Goal: Task Accomplishment & Management: Use online tool/utility

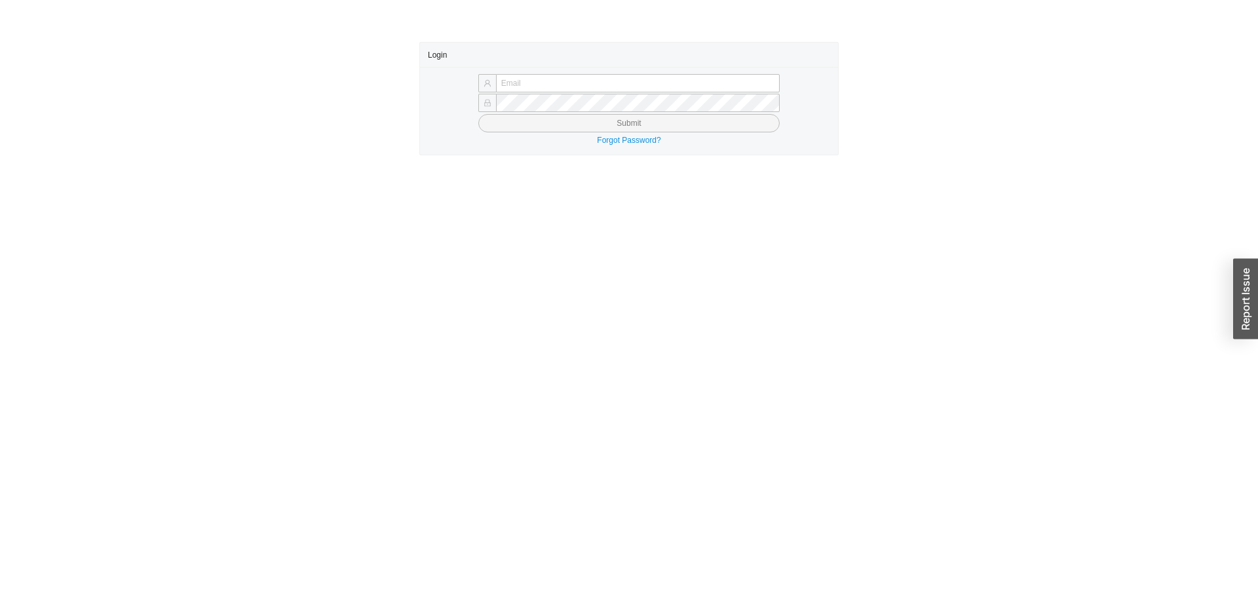
type input "yossi@asbathnj.com"
click at [478, 114] on button "Submit" at bounding box center [628, 123] width 301 height 18
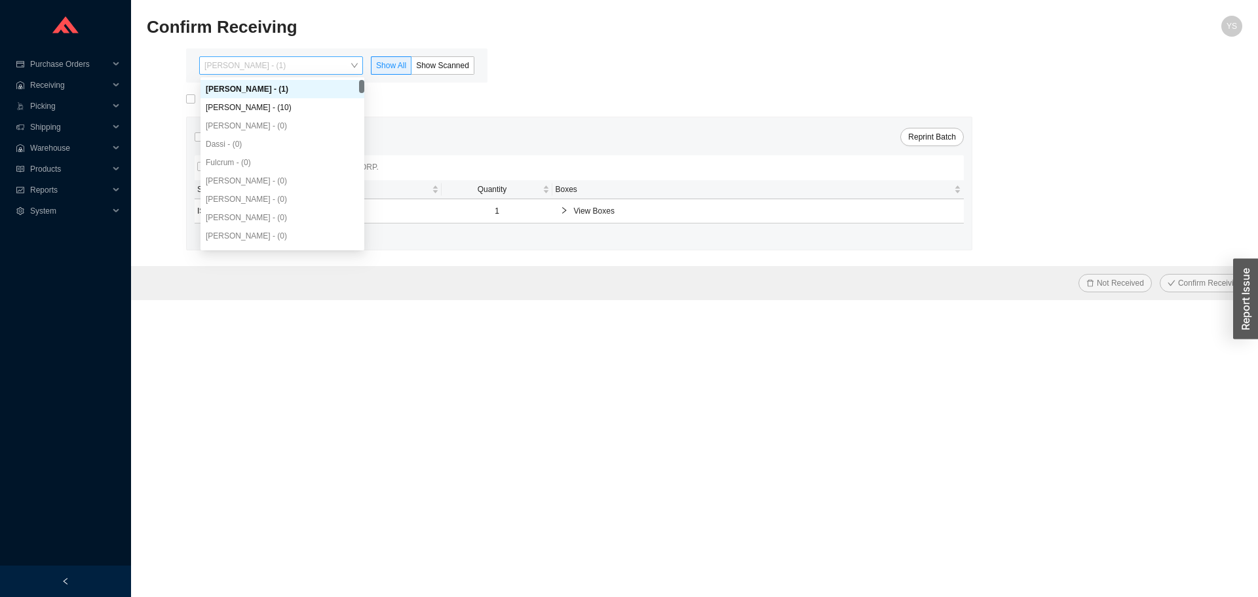
click at [223, 69] on span "[PERSON_NAME] - (1)" at bounding box center [280, 65] width 153 height 17
click at [221, 102] on div "[PERSON_NAME] - (10)" at bounding box center [282, 108] width 153 height 12
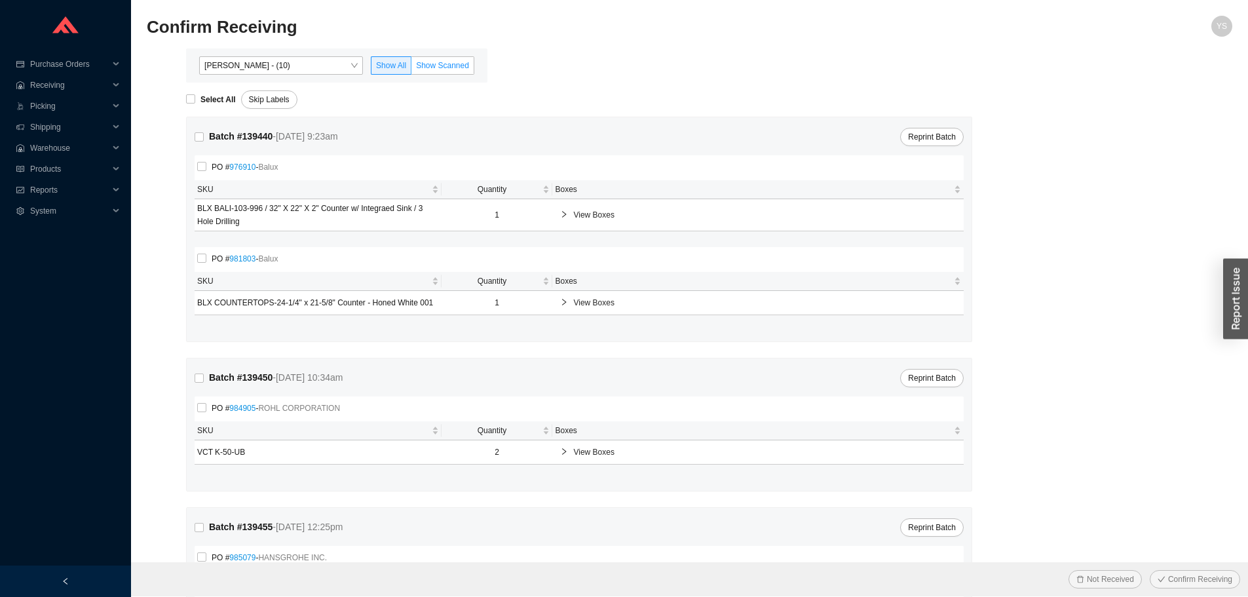
click at [427, 69] on span "Show Scanned" at bounding box center [442, 65] width 53 height 9
click at [412, 68] on input "Show Scanned" at bounding box center [412, 68] width 0 height 0
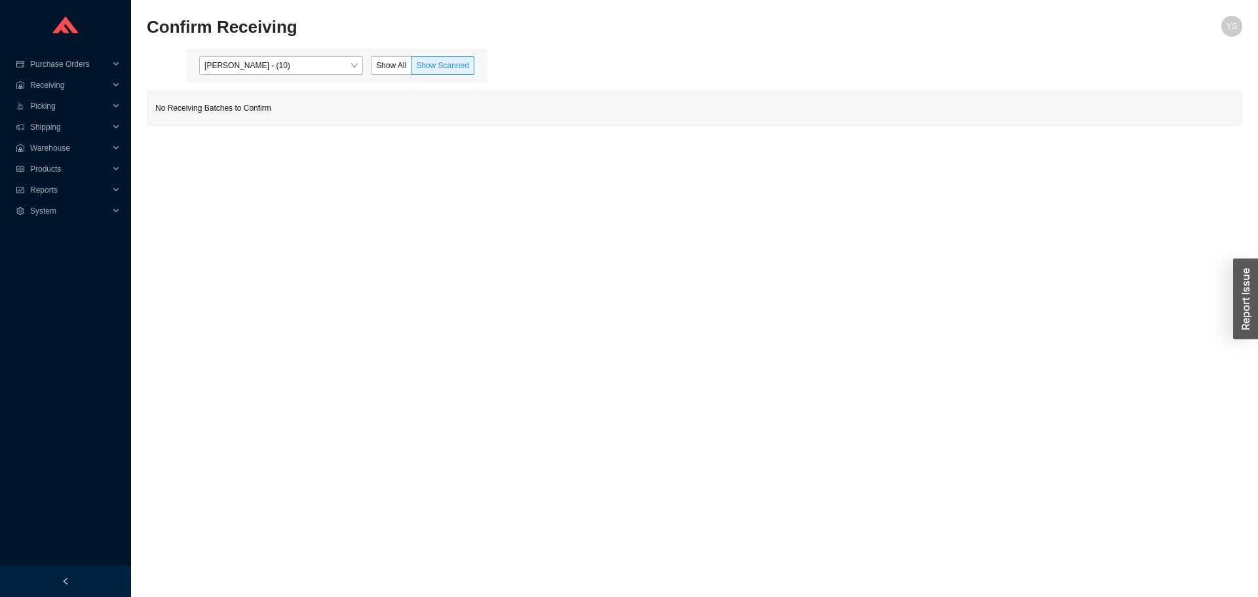
click at [239, 77] on div "Angel Negron - (10) Show All Show Scanned" at bounding box center [336, 65] width 301 height 34
click at [236, 72] on span "Angel Negron - (10)" at bounding box center [280, 65] width 153 height 17
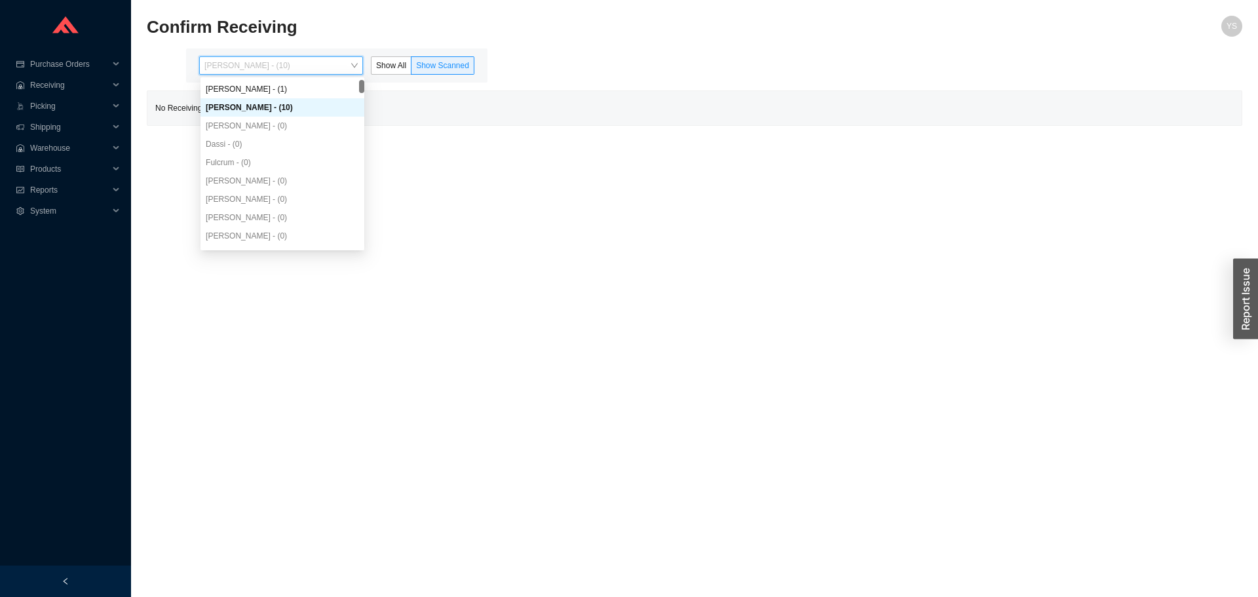
click at [234, 104] on div "Angel Negron - (10)" at bounding box center [282, 108] width 153 height 12
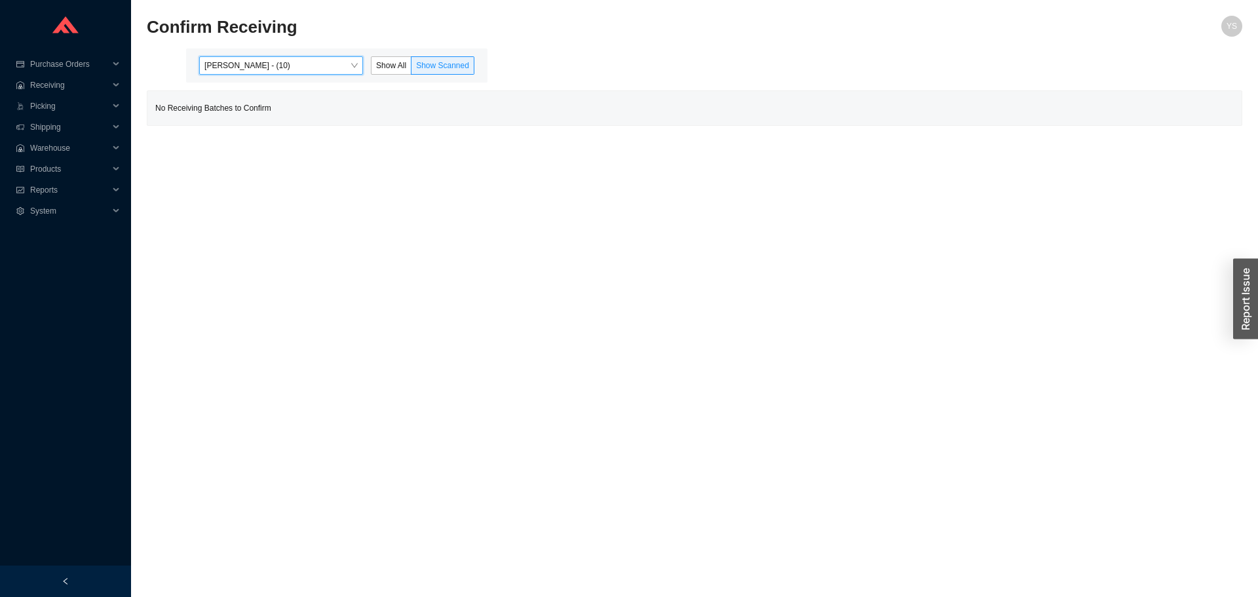
click at [236, 63] on span "Angel Negron - (10)" at bounding box center [280, 65] width 153 height 17
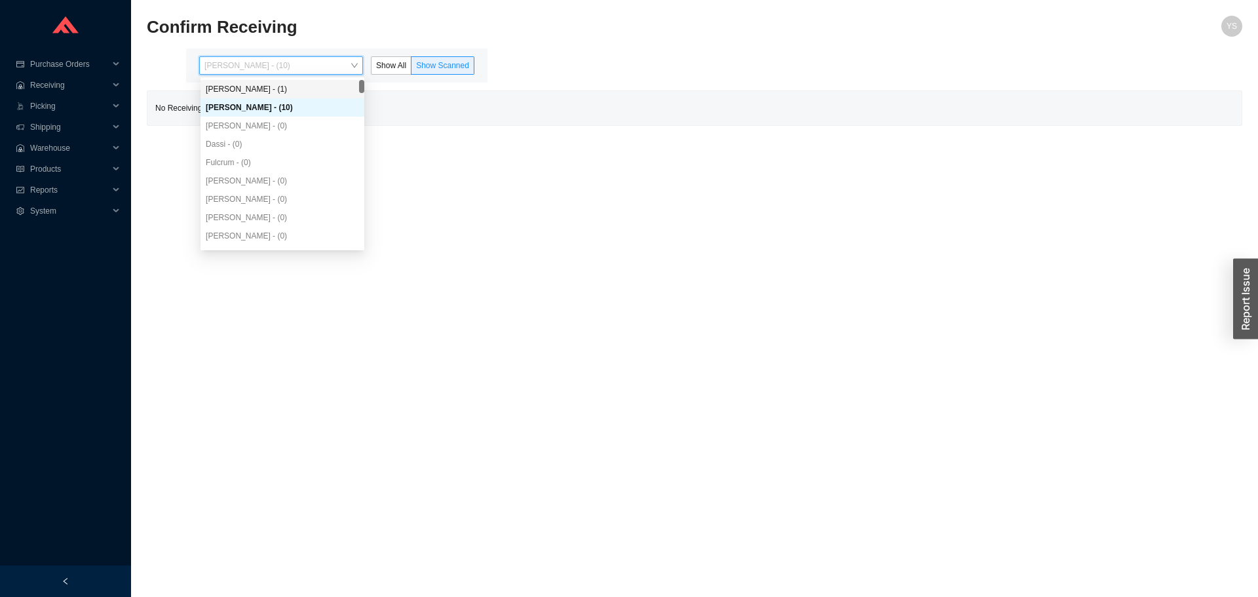
click at [237, 84] on div "[PERSON_NAME] - (1)" at bounding box center [282, 89] width 153 height 12
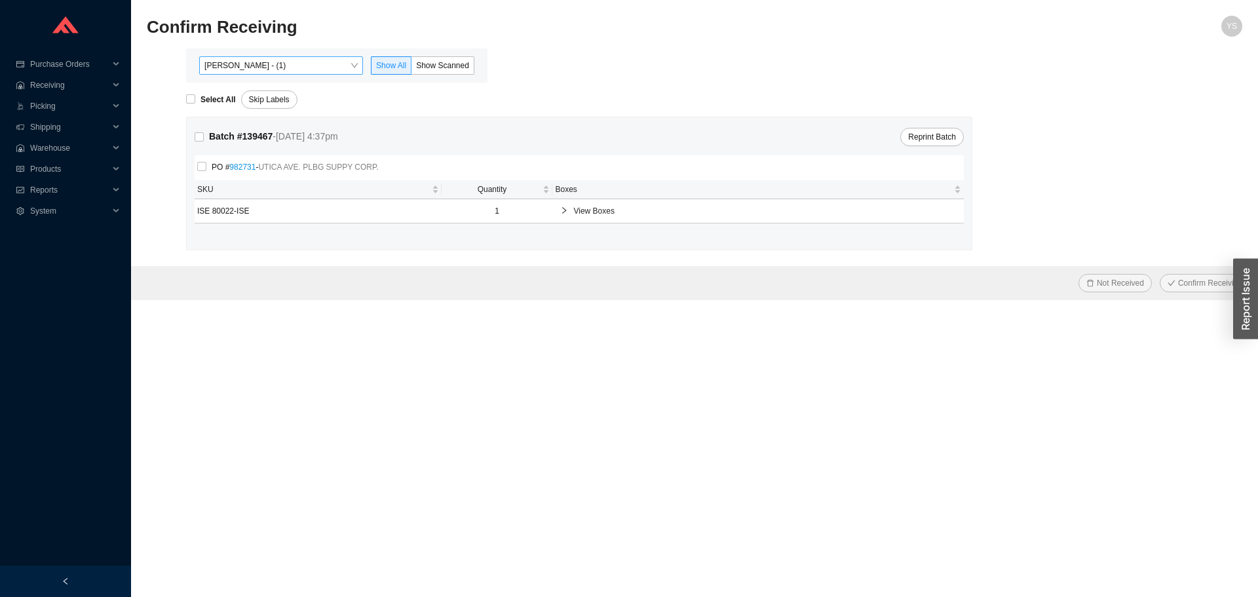
click at [224, 62] on span "[PERSON_NAME] - (1)" at bounding box center [280, 65] width 153 height 17
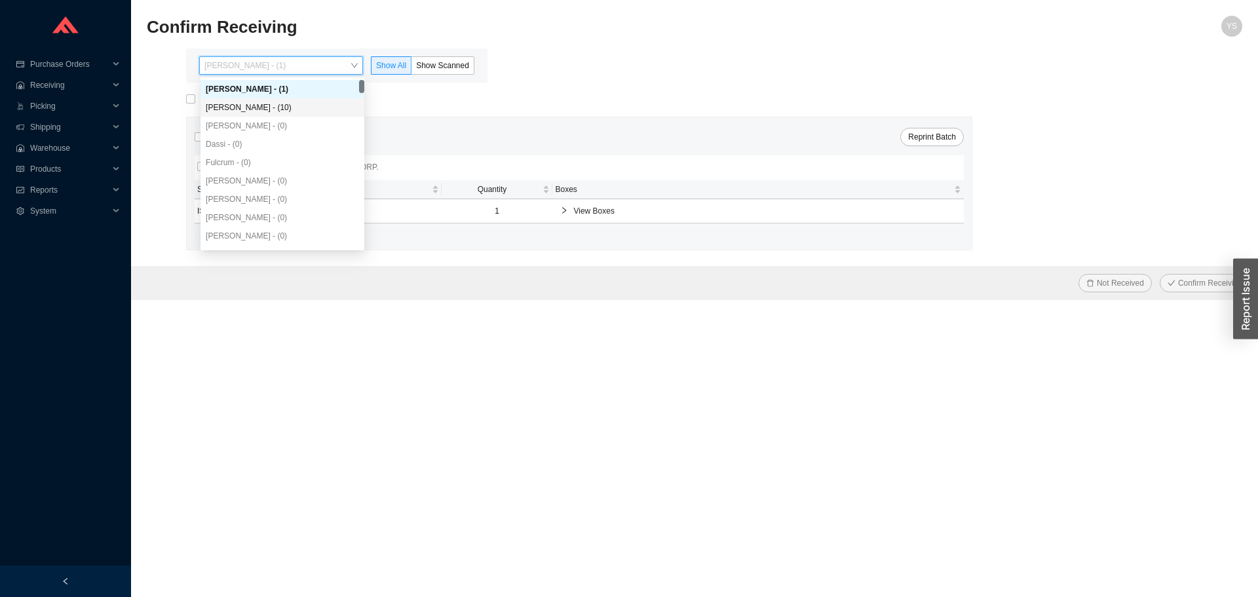
click at [228, 115] on div "[PERSON_NAME] - (10)" at bounding box center [283, 107] width 164 height 18
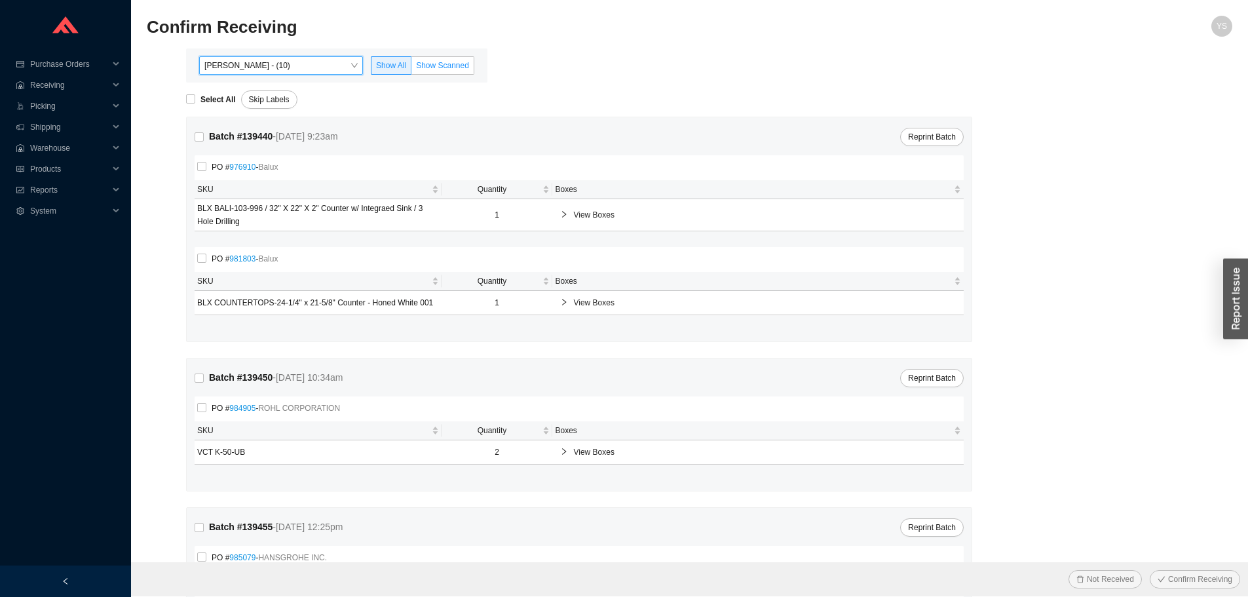
click at [467, 69] on span "Show Scanned" at bounding box center [442, 65] width 53 height 9
click at [412, 68] on input "Show Scanned" at bounding box center [412, 68] width 0 height 0
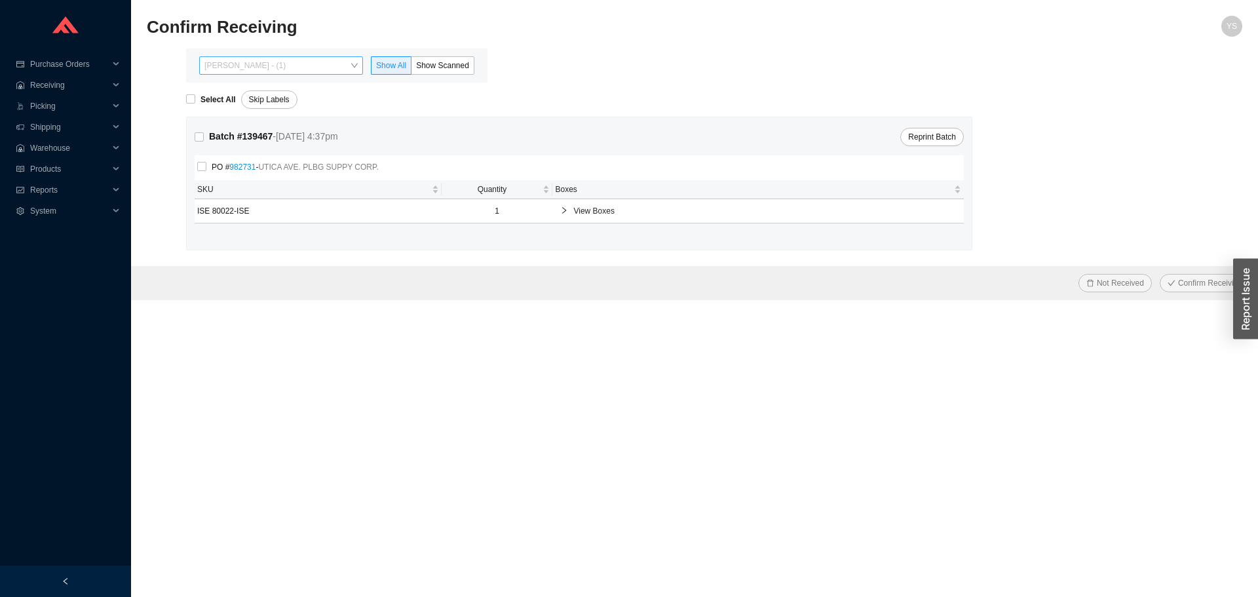
click at [259, 66] on span "[PERSON_NAME] - (1)" at bounding box center [280, 65] width 153 height 17
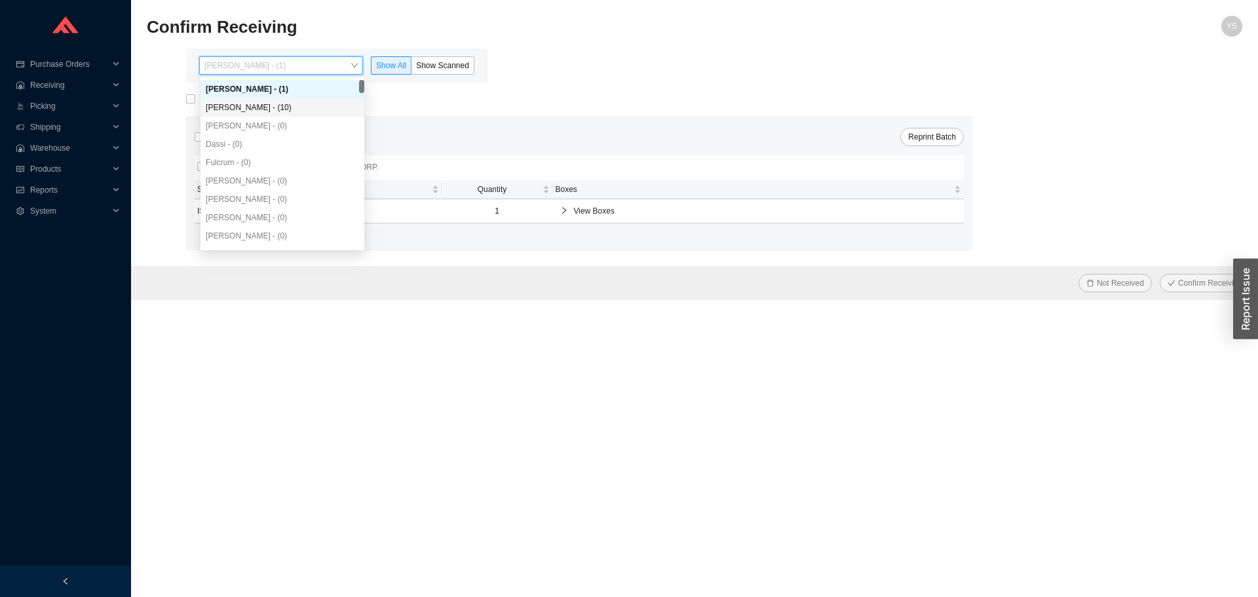
click at [256, 102] on div "[PERSON_NAME] - (10)" at bounding box center [283, 107] width 164 height 18
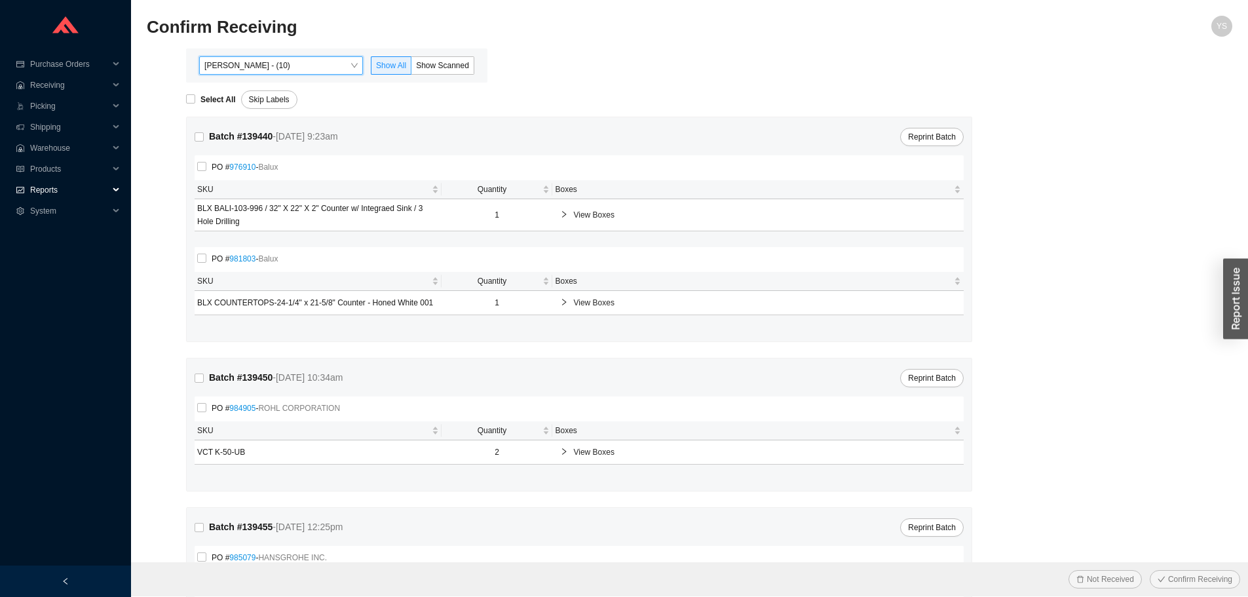
click at [33, 183] on span "Reports" at bounding box center [69, 190] width 79 height 21
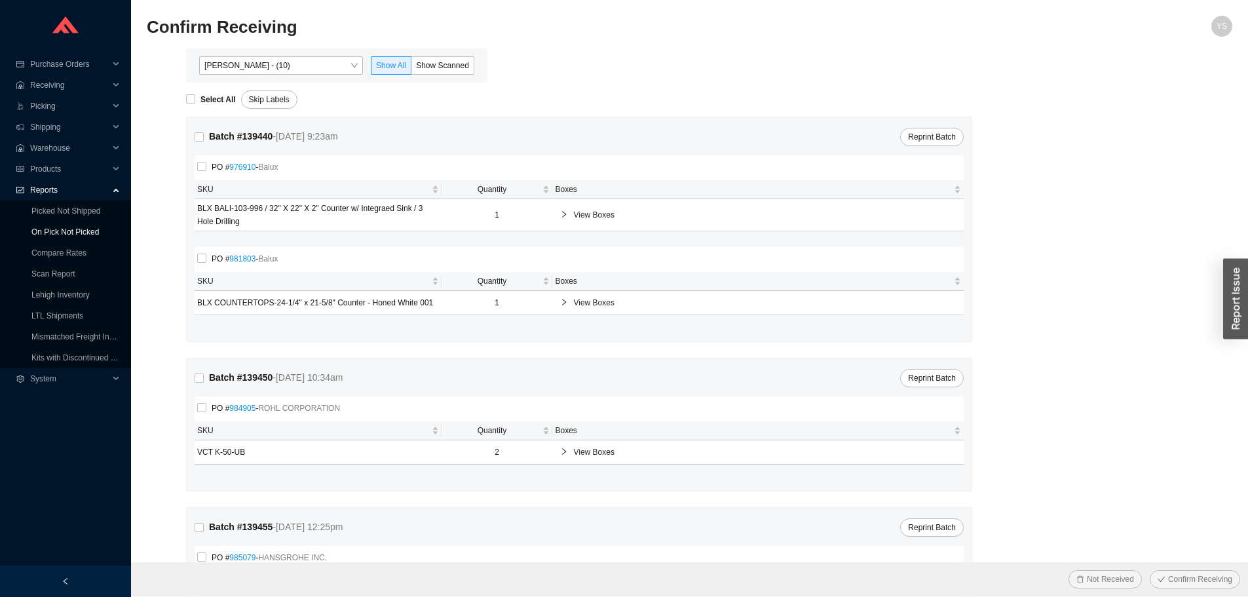
click at [48, 227] on link "On Pick Not Picked" at bounding box center [64, 231] width 67 height 9
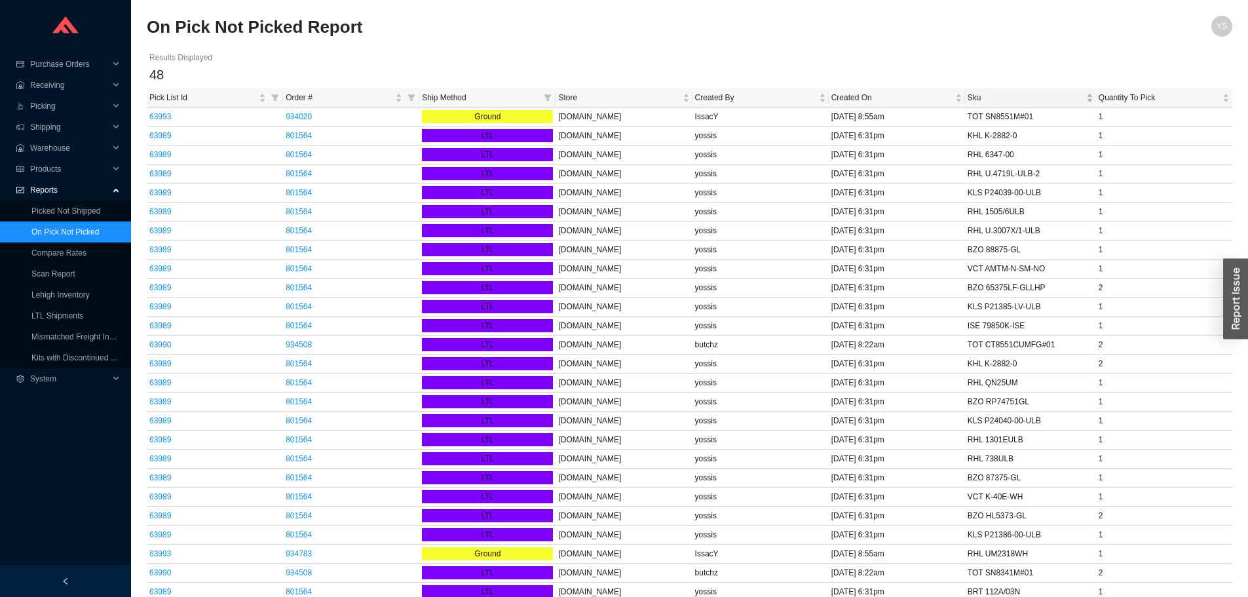
click at [978, 94] on span "Sku" at bounding box center [1026, 97] width 116 height 13
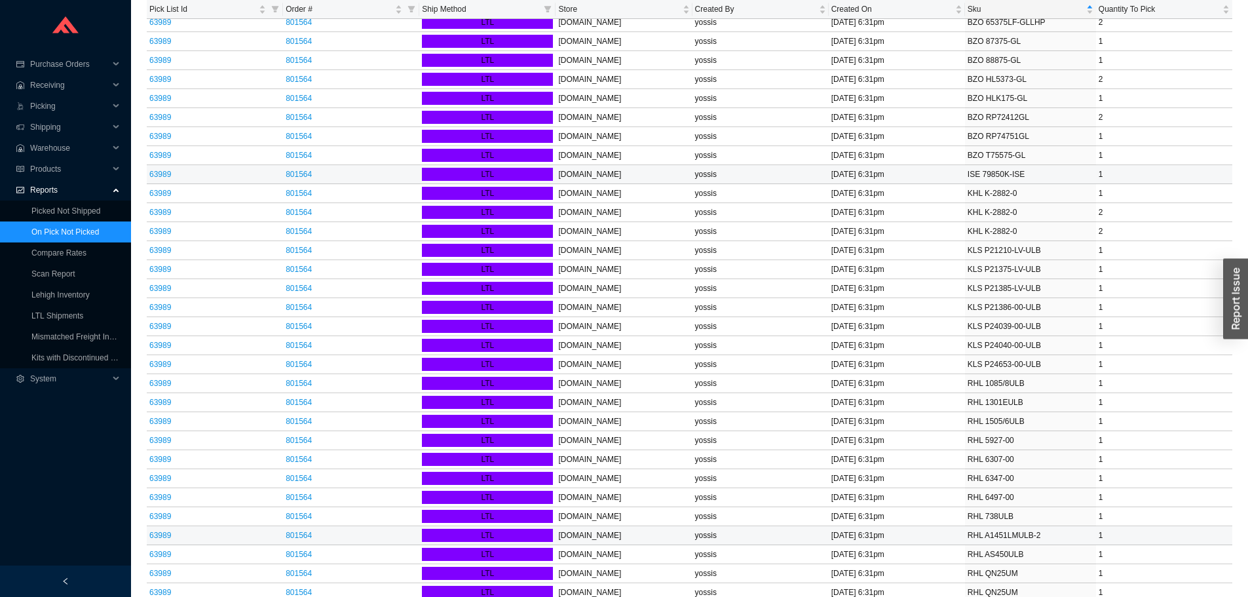
scroll to position [423, 0]
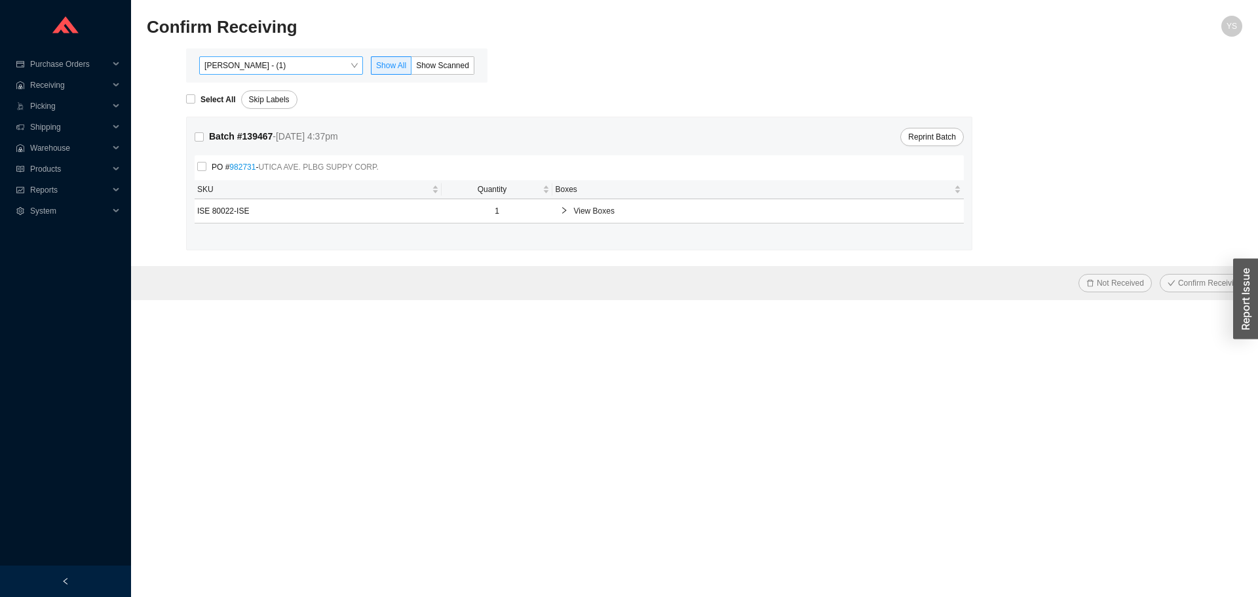
click at [256, 66] on span "[PERSON_NAME] - (1)" at bounding box center [280, 65] width 153 height 17
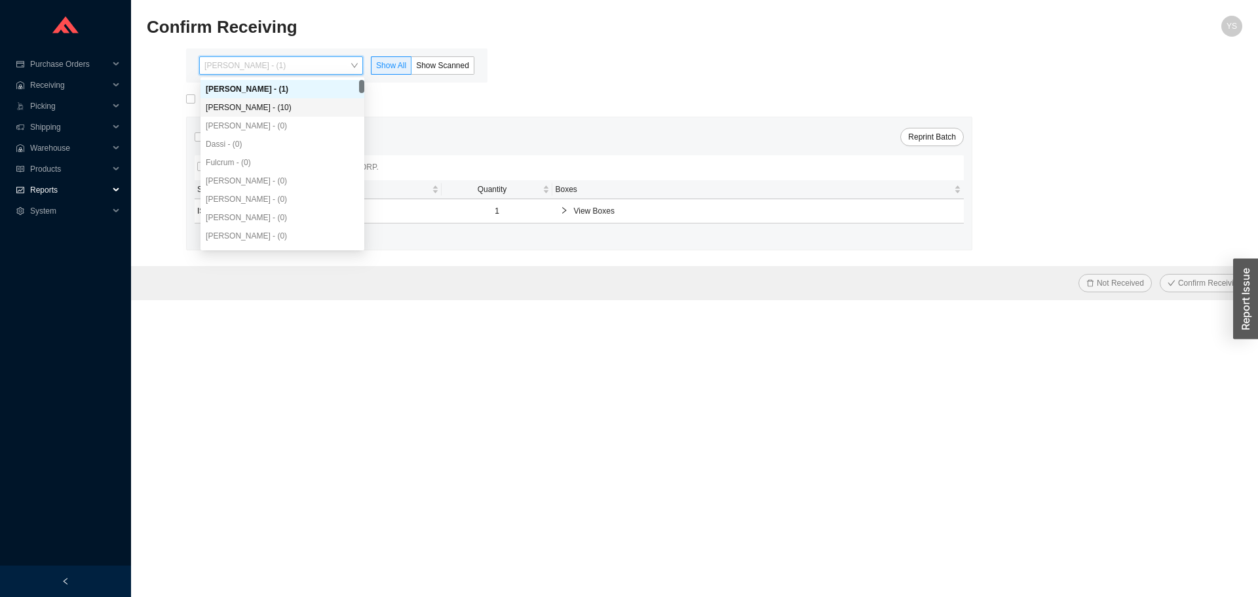
click at [70, 192] on span "Reports" at bounding box center [69, 190] width 79 height 21
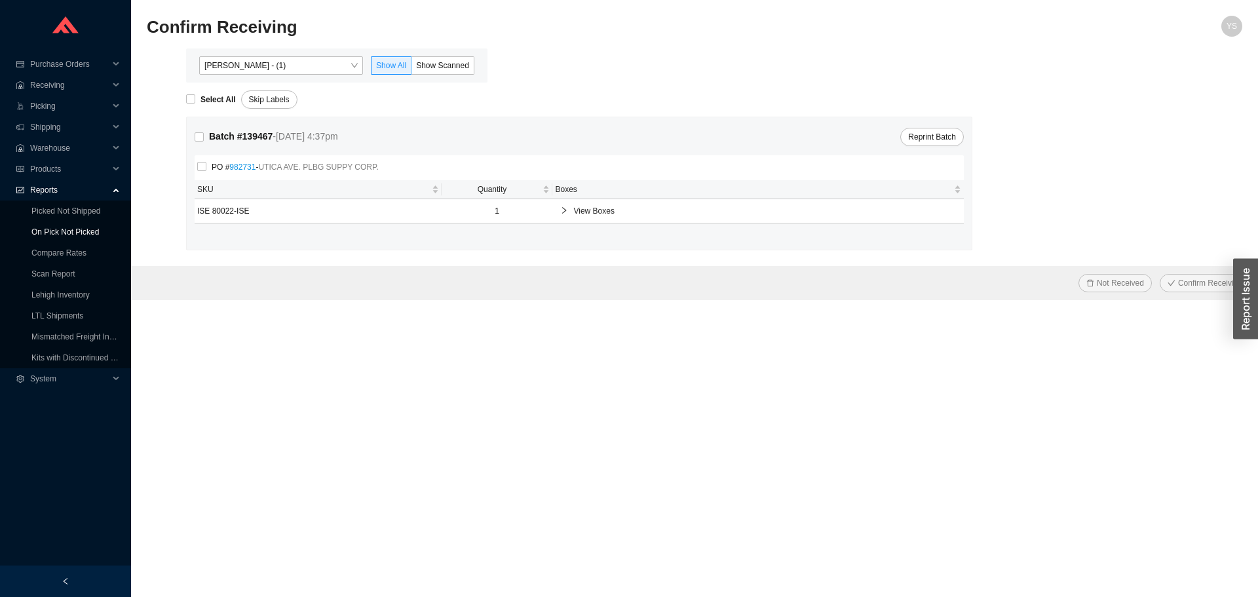
click at [76, 227] on link "On Pick Not Picked" at bounding box center [64, 231] width 67 height 9
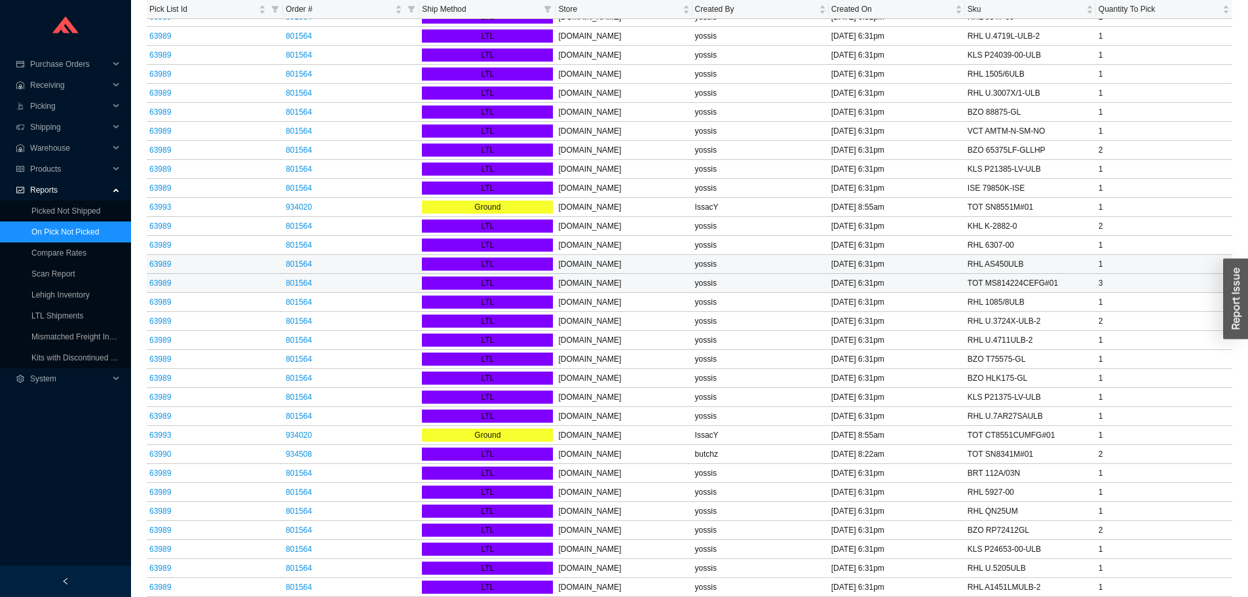
scroll to position [423, 0]
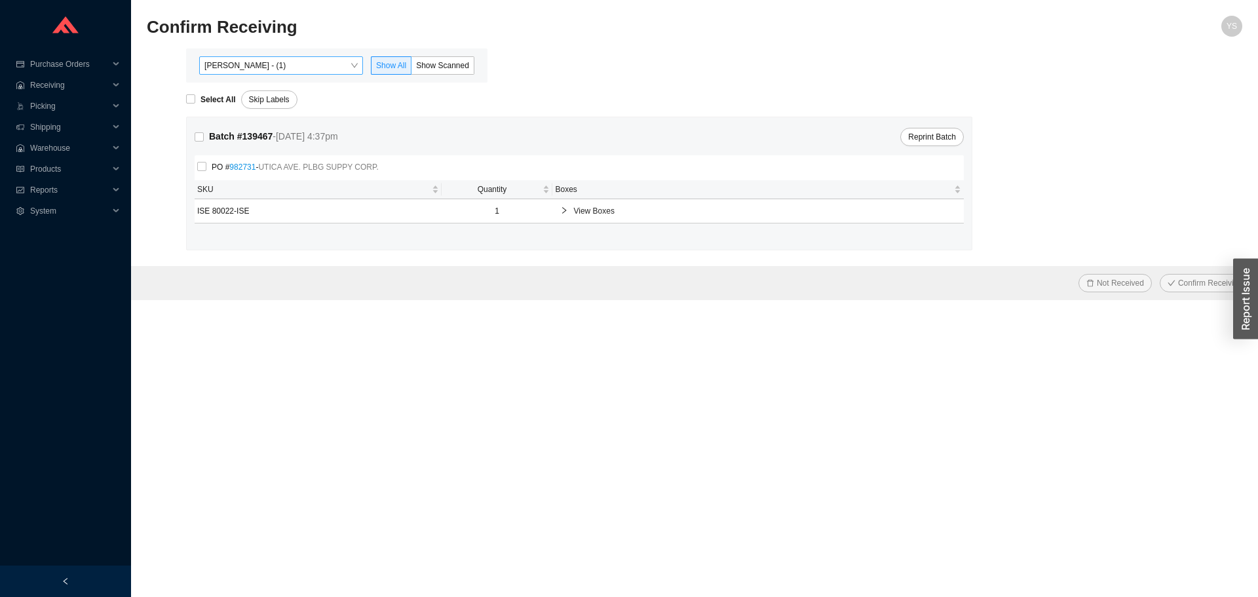
click at [298, 74] on span "Yossi Siff - (1)" at bounding box center [280, 65] width 153 height 17
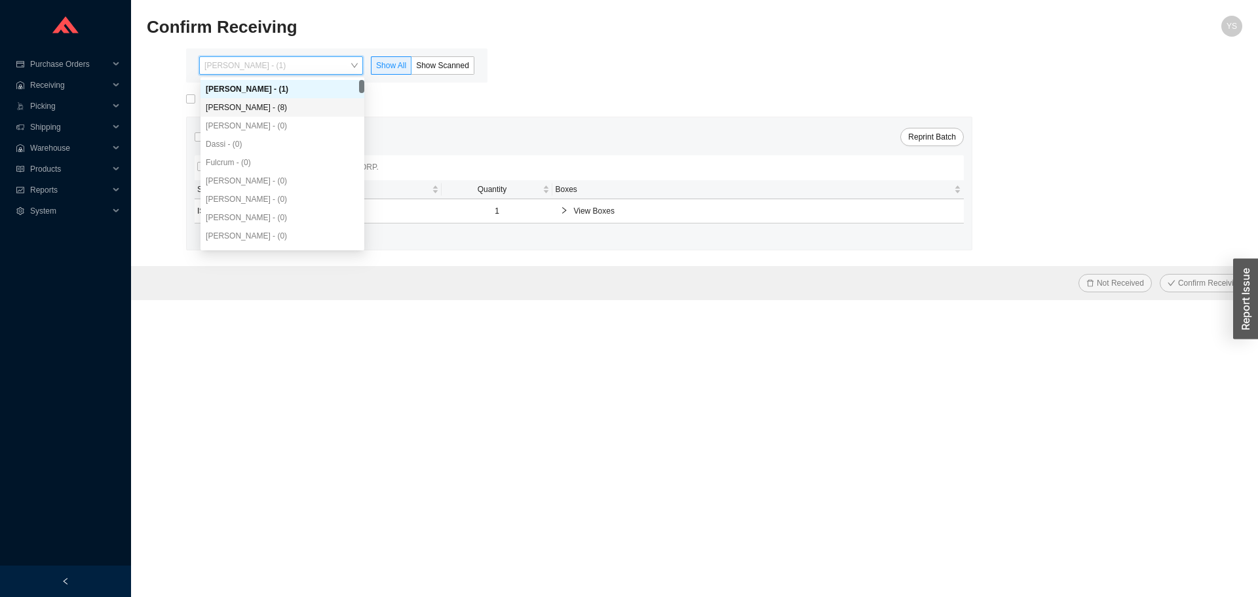
click at [259, 110] on div "Angel Negron - (8)" at bounding box center [282, 108] width 153 height 12
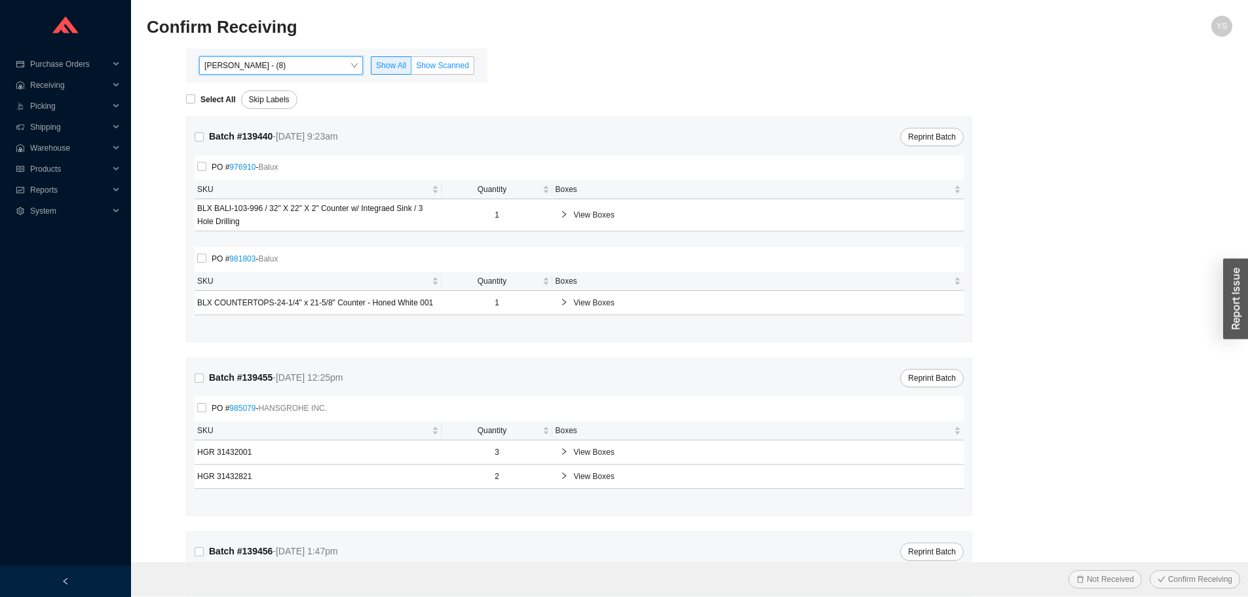
click at [440, 64] on span "Show Scanned" at bounding box center [442, 65] width 53 height 9
click at [412, 68] on input "Show Scanned" at bounding box center [412, 68] width 0 height 0
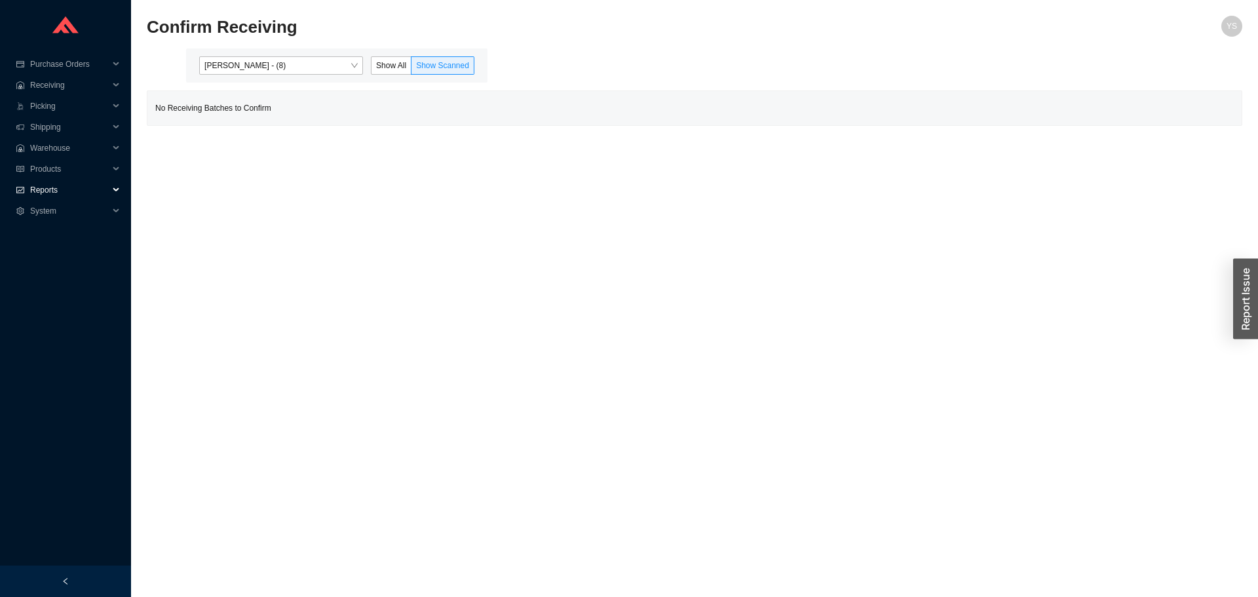
click at [34, 184] on span "Reports" at bounding box center [69, 190] width 79 height 21
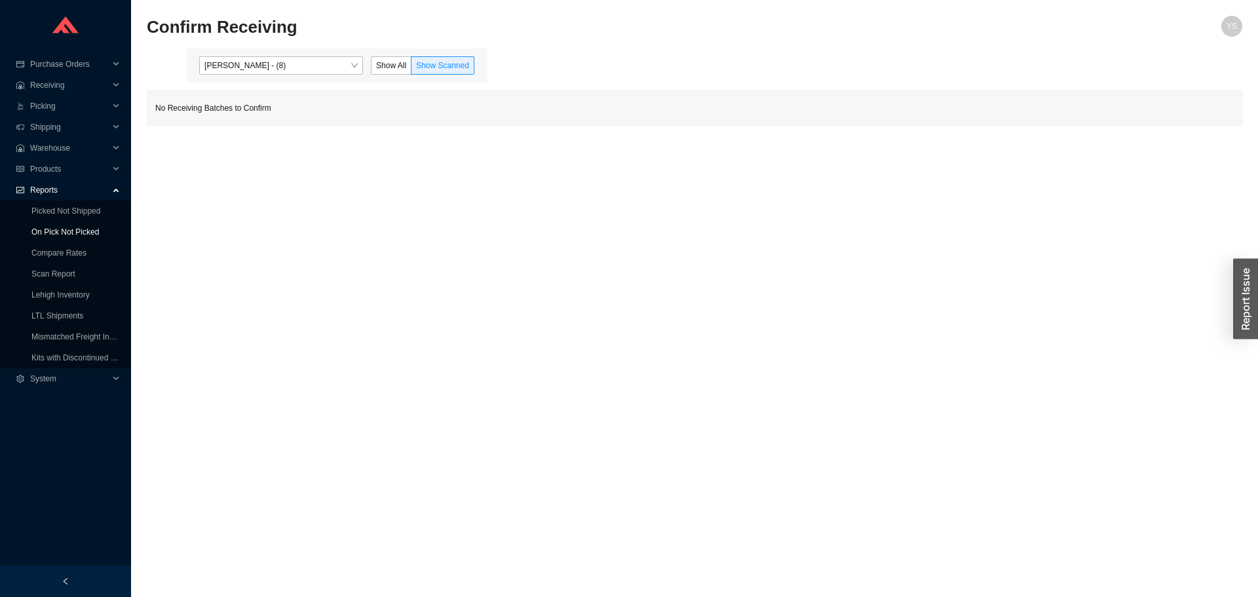
click at [37, 227] on link "On Pick Not Picked" at bounding box center [64, 231] width 67 height 9
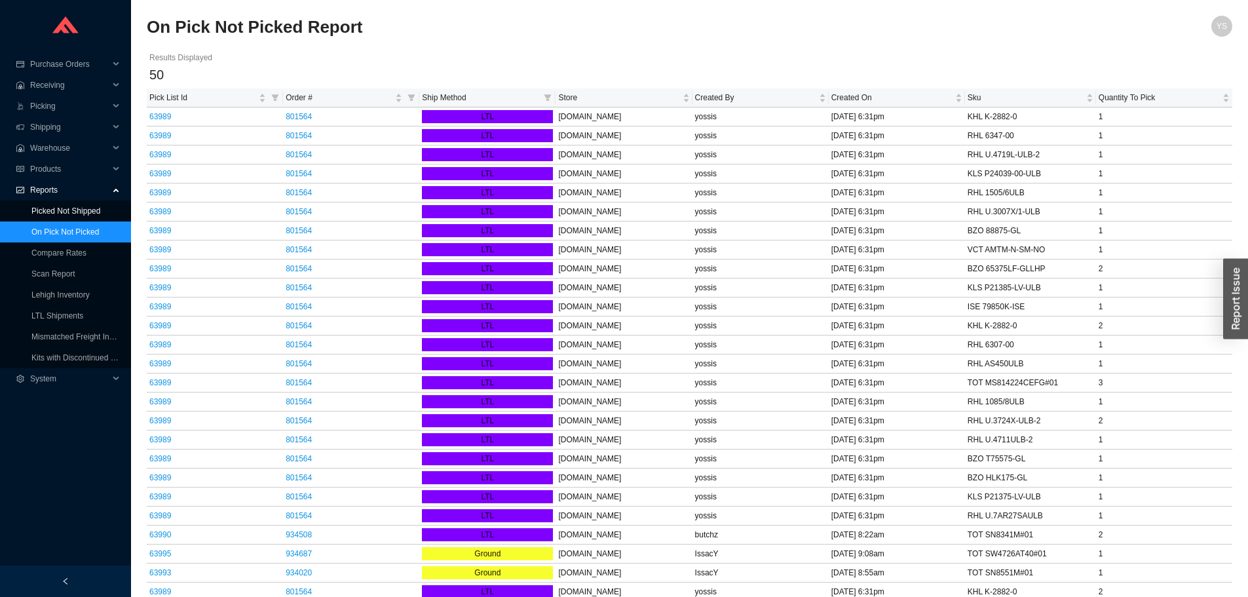
click at [77, 208] on link "Picked Not Shipped" at bounding box center [65, 210] width 69 height 9
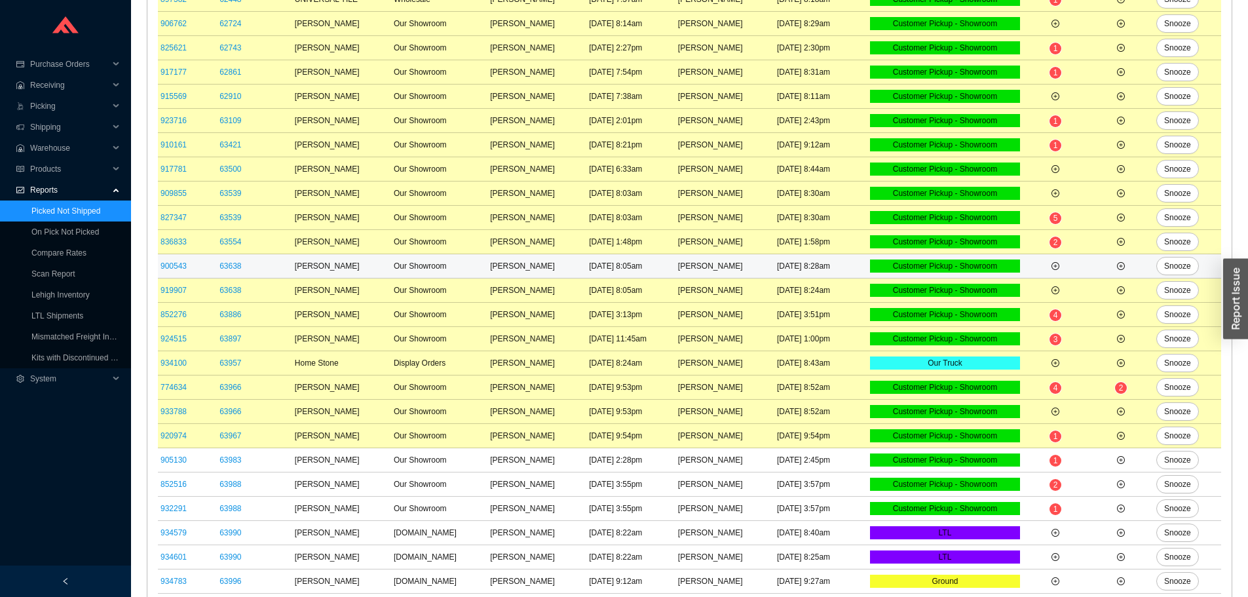
scroll to position [406, 0]
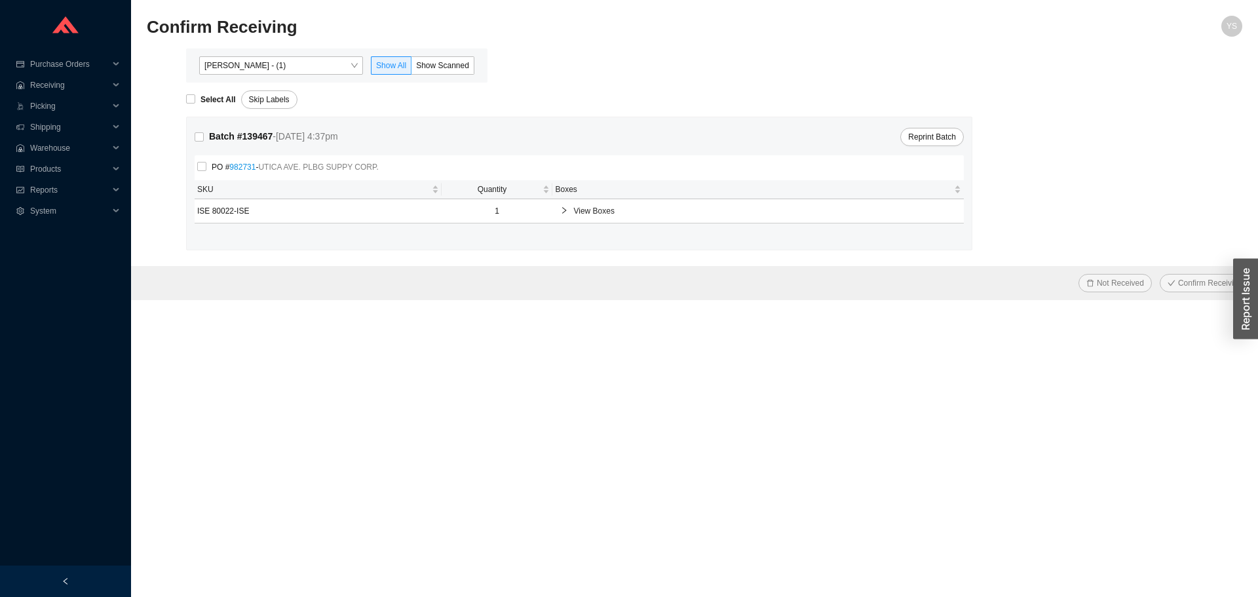
click at [243, 61] on span "Yossi Siff - (1)" at bounding box center [280, 65] width 153 height 17
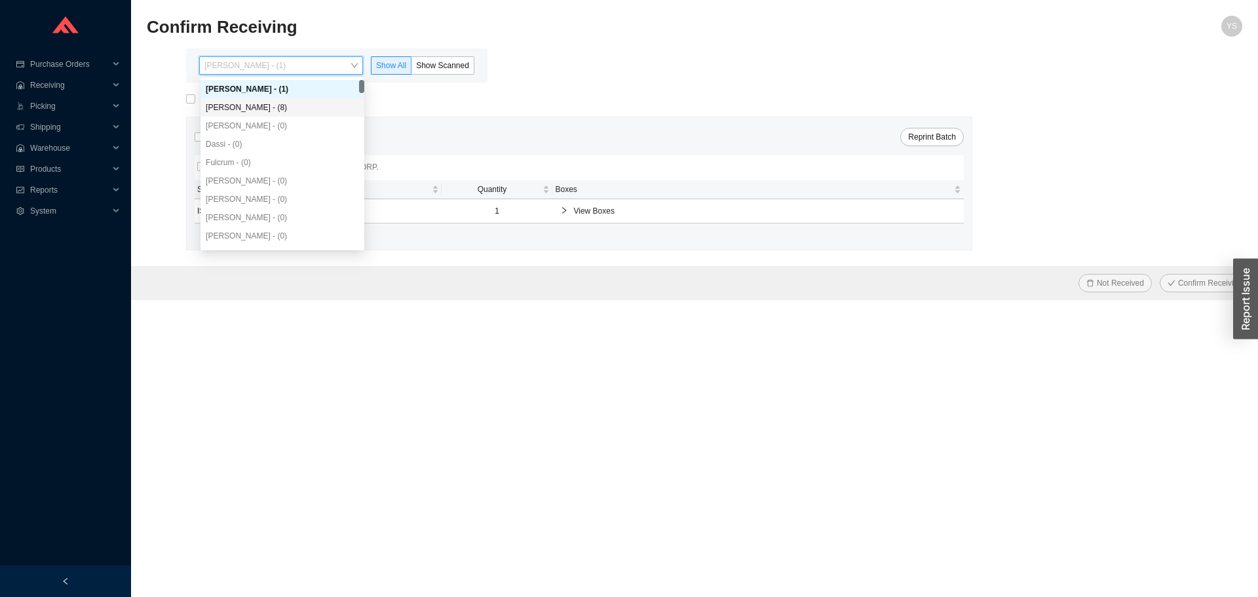
click at [254, 102] on div "[PERSON_NAME] - (8)" at bounding box center [282, 108] width 153 height 12
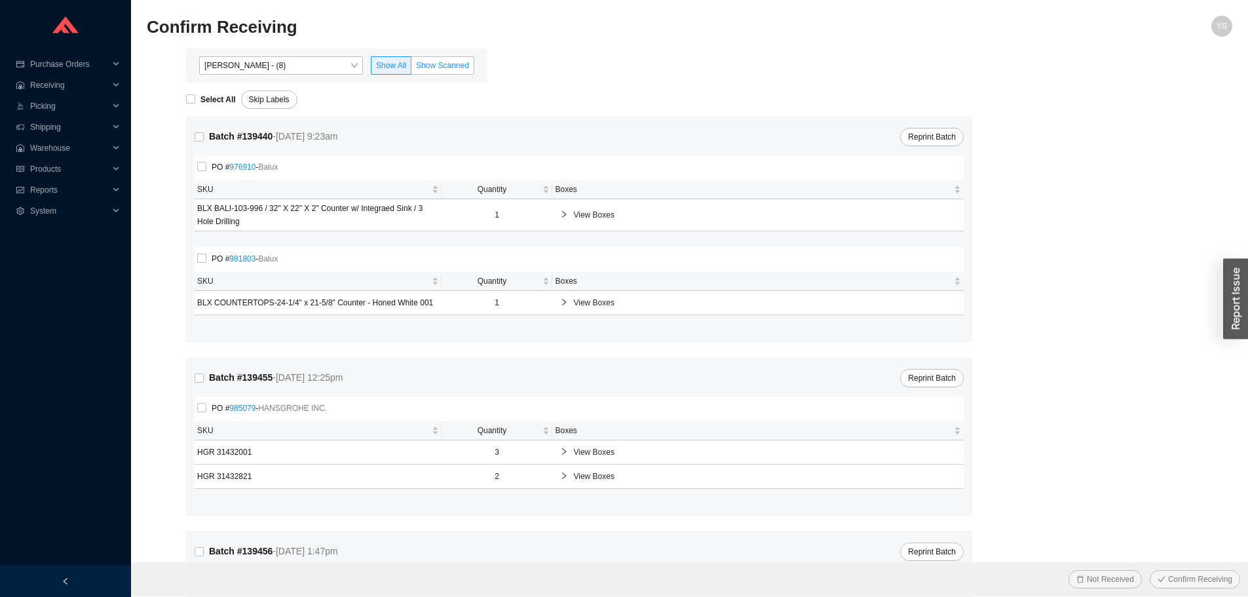
click at [440, 62] on span "Show Scanned" at bounding box center [442, 65] width 53 height 9
click at [412, 68] on input "Show Scanned" at bounding box center [412, 68] width 0 height 0
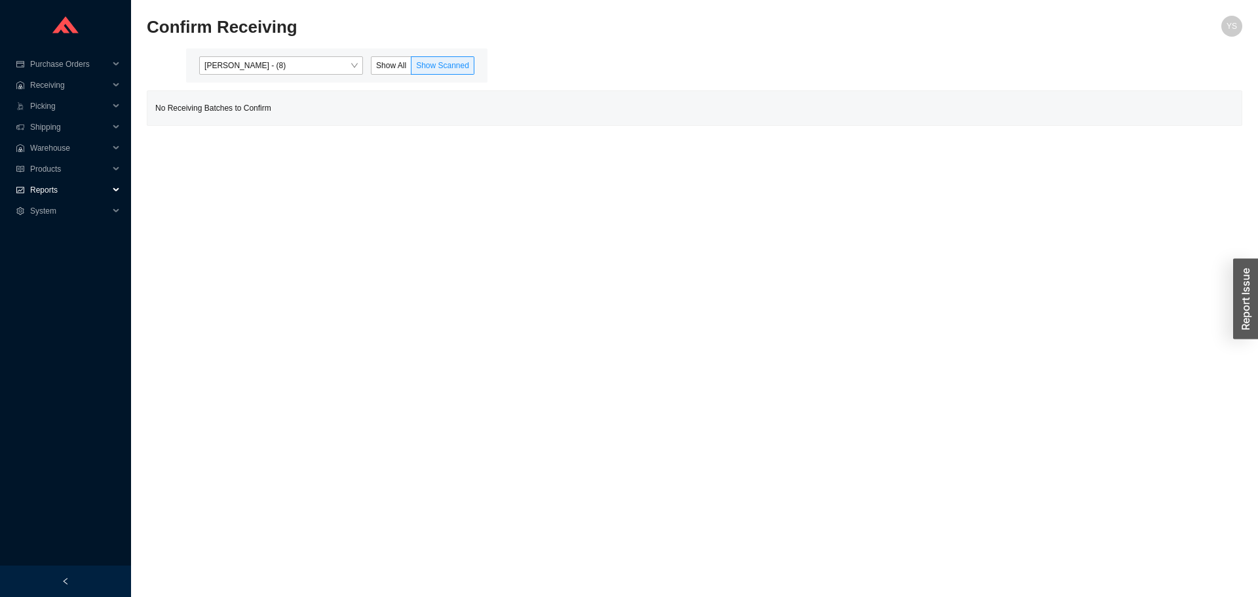
click at [52, 191] on span "Reports" at bounding box center [69, 190] width 79 height 21
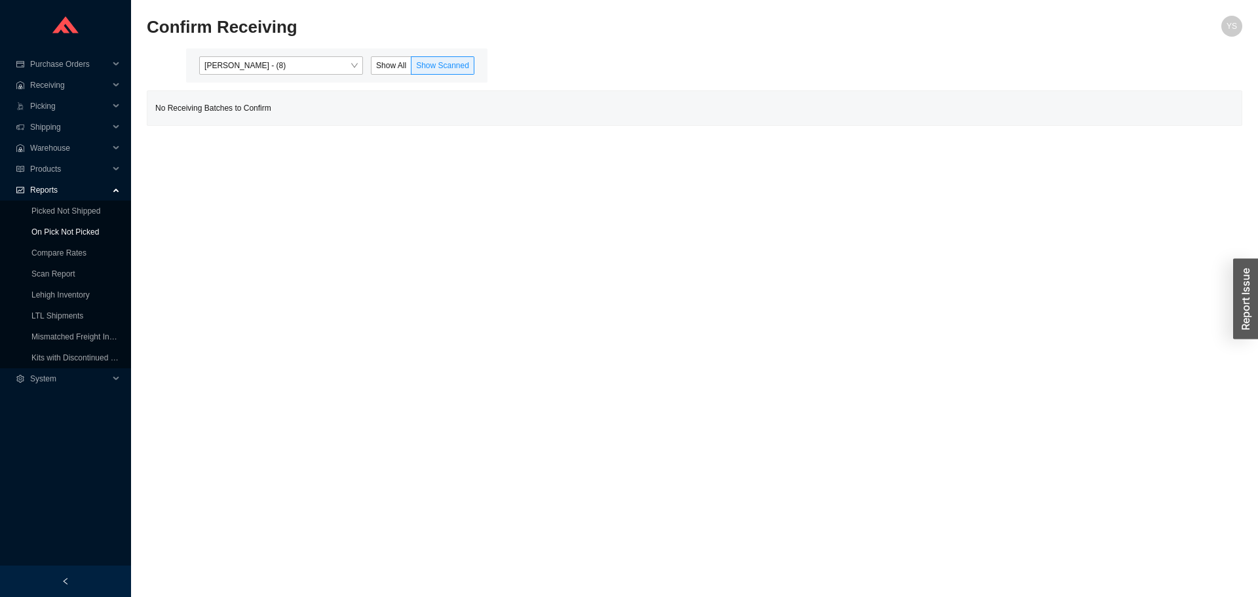
click at [52, 227] on link "On Pick Not Picked" at bounding box center [64, 231] width 67 height 9
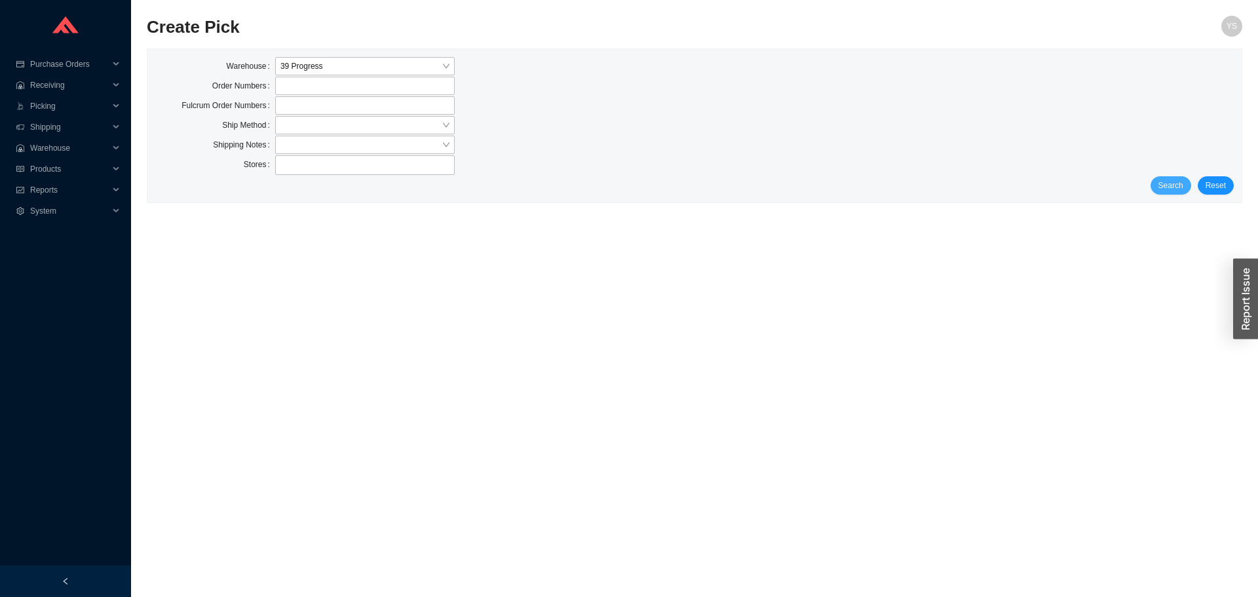
drag, startPoint x: 1155, startPoint y: 193, endPoint x: 1164, endPoint y: 184, distance: 12.5
click at [1162, 186] on div "Search Reset" at bounding box center [694, 185] width 1079 height 18
click at [1164, 184] on span "Search" at bounding box center [1171, 185] width 25 height 13
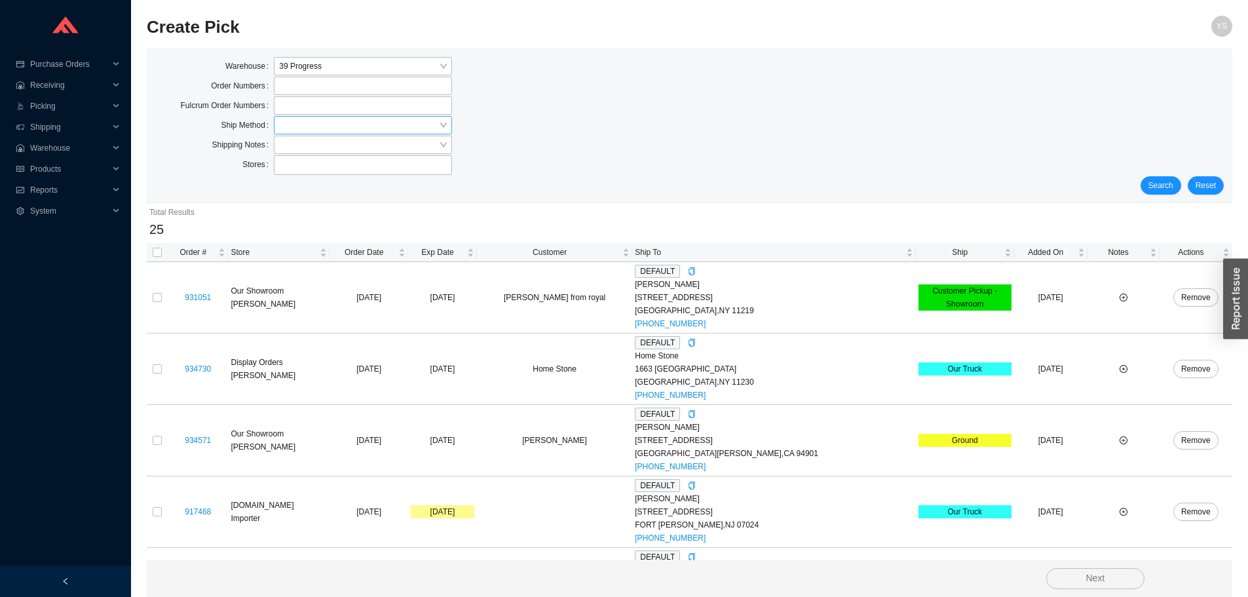
click at [278, 123] on div at bounding box center [363, 125] width 178 height 18
click at [292, 206] on div "Our Truck" at bounding box center [363, 204] width 168 height 12
click at [1163, 189] on span "Search" at bounding box center [1161, 185] width 25 height 13
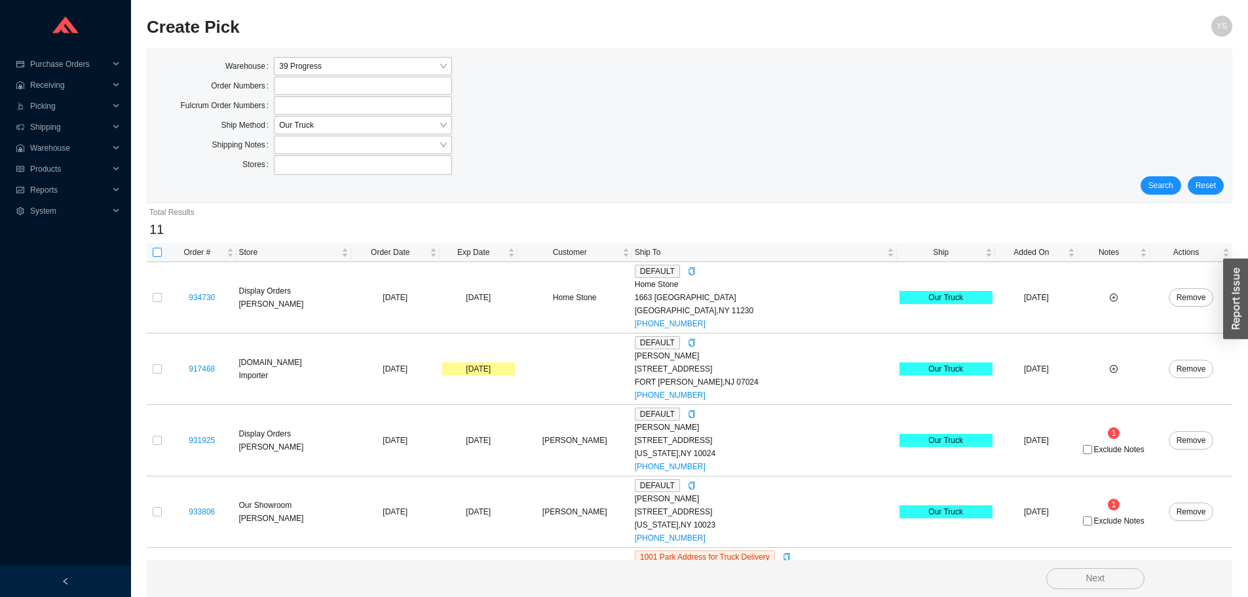
click at [160, 254] on input "checkbox" at bounding box center [157, 252] width 9 height 9
checkbox input "true"
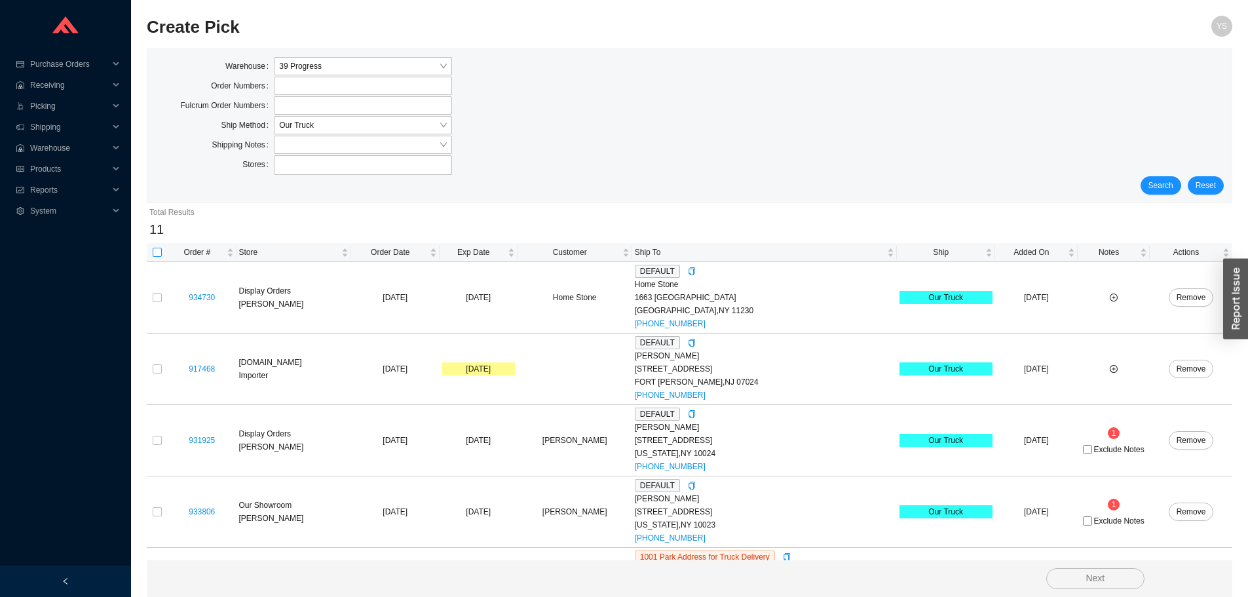
checkbox input "true"
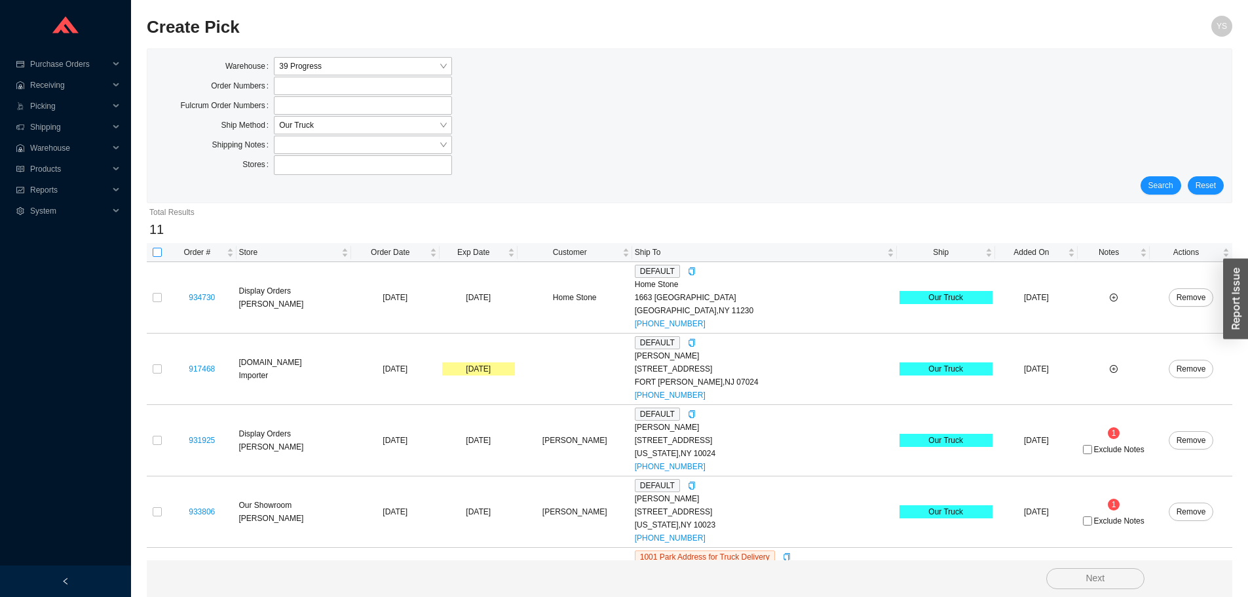
checkbox input "true"
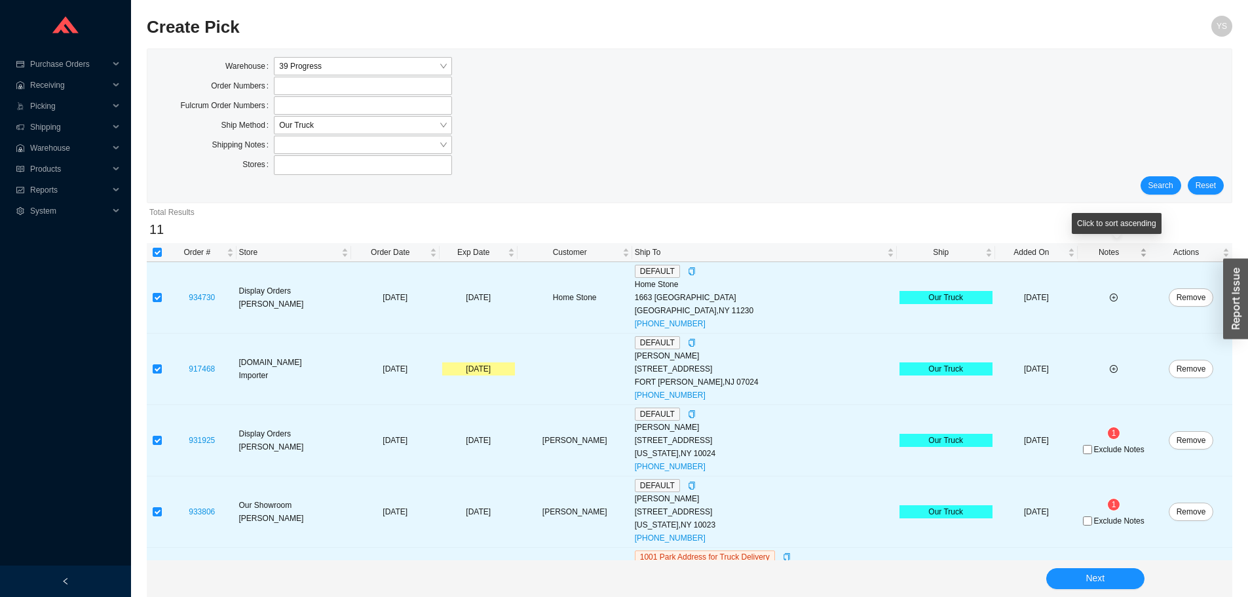
click at [1126, 250] on span "Notes" at bounding box center [1109, 252] width 57 height 13
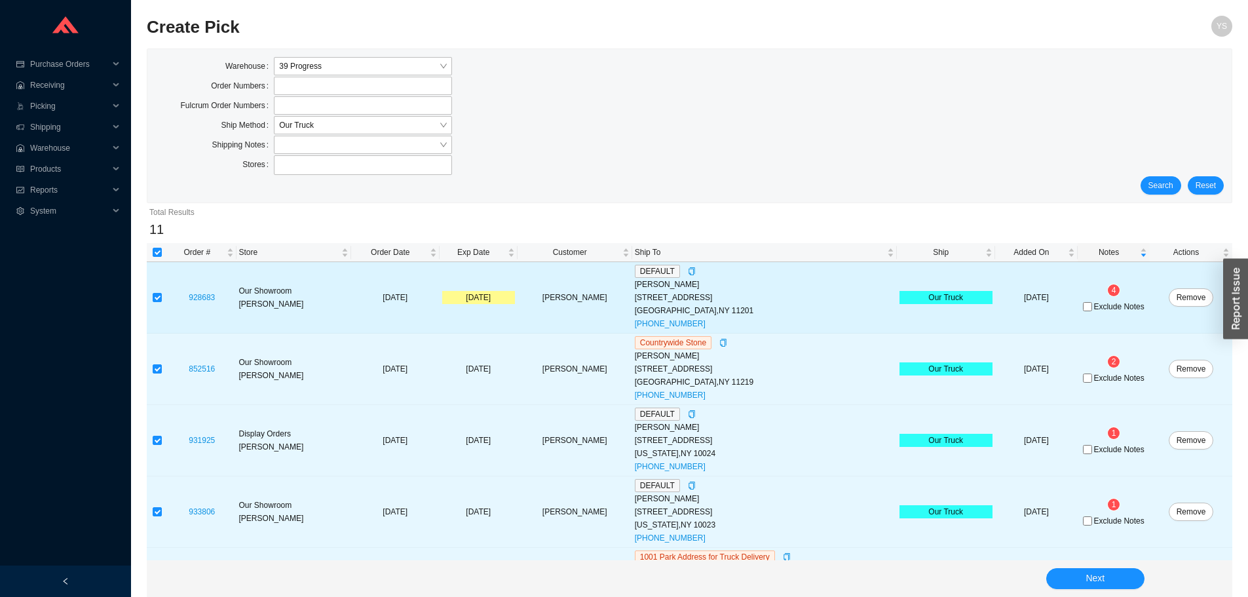
click at [1107, 308] on span "Exclude Notes" at bounding box center [1119, 307] width 50 height 8
click at [1092, 308] on input "Exclude Notes" at bounding box center [1087, 306] width 9 height 9
checkbox input "true"
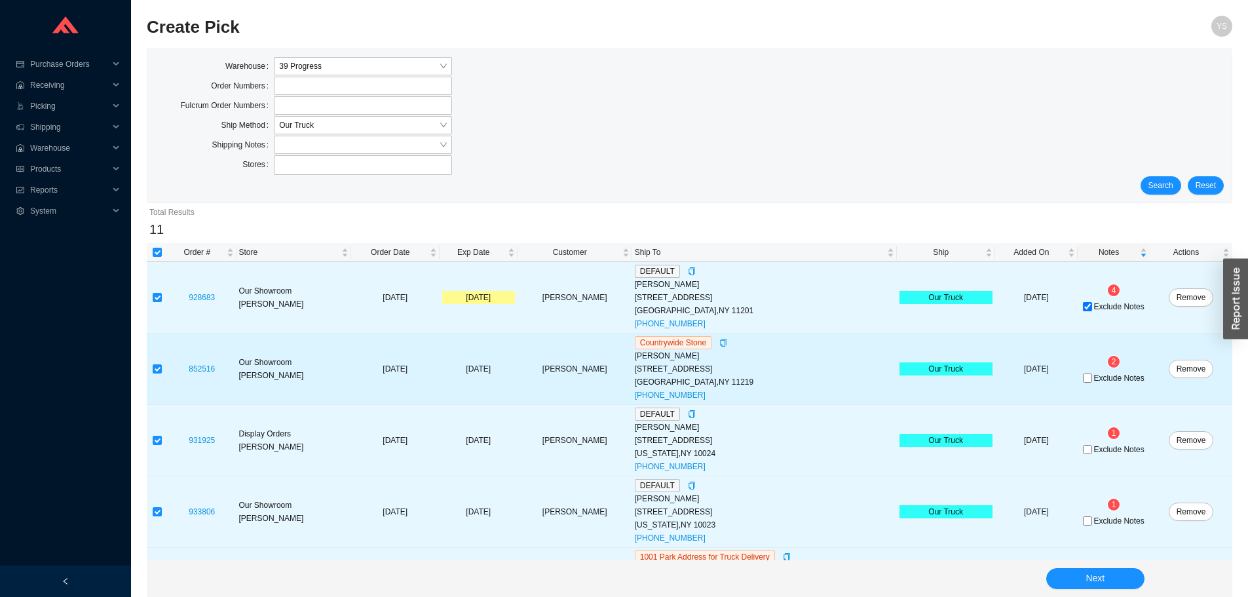
click at [1112, 380] on span "Exclude Notes" at bounding box center [1119, 378] width 50 height 8
click at [1092, 380] on input "Exclude Notes" at bounding box center [1087, 378] width 9 height 9
checkbox input "true"
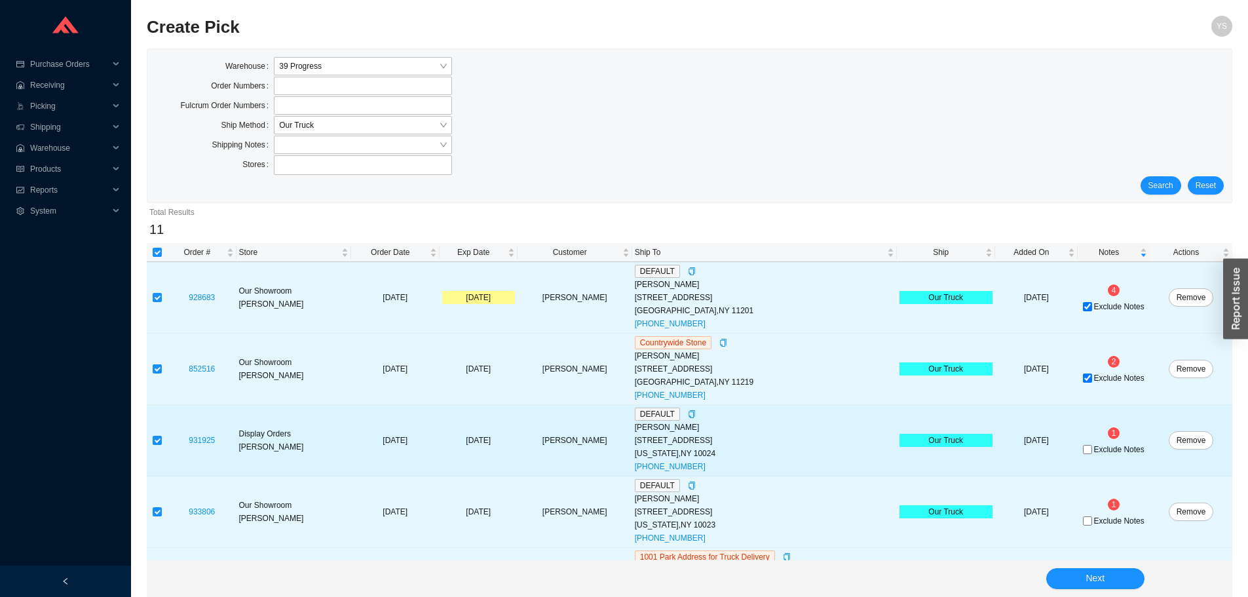
click at [1113, 448] on span "Exclude Notes" at bounding box center [1119, 450] width 50 height 8
click at [1092, 448] on input "Exclude Notes" at bounding box center [1087, 449] width 9 height 9
checkbox input "true"
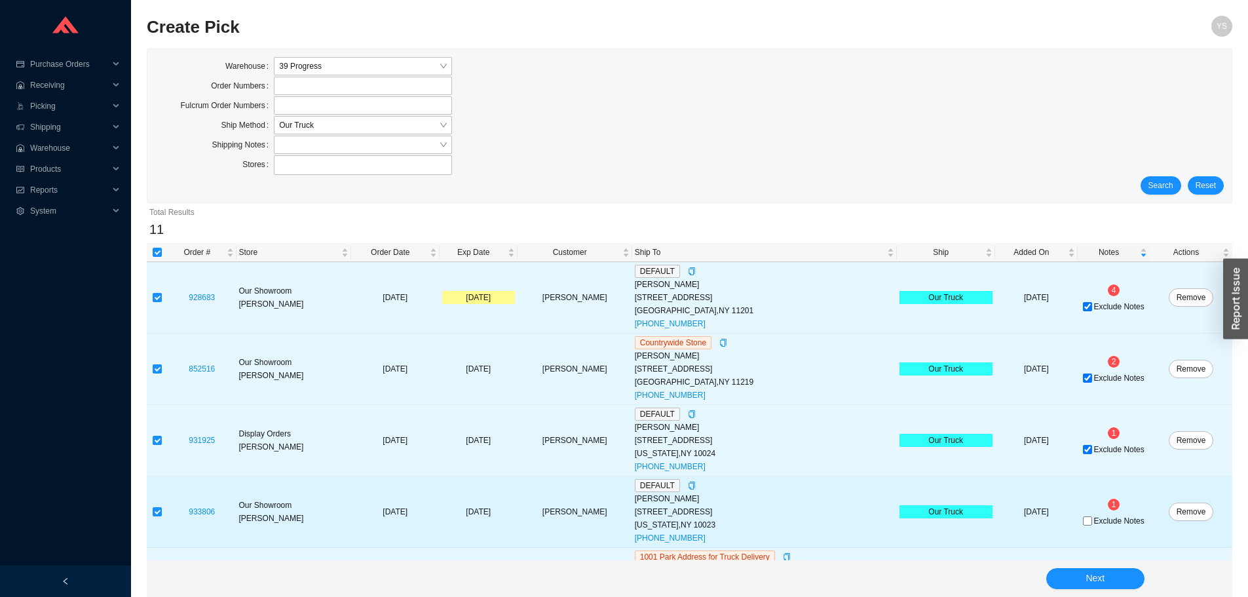
click at [1112, 522] on span "Exclude Notes" at bounding box center [1119, 521] width 50 height 8
click at [1092, 522] on input "Exclude Notes" at bounding box center [1087, 520] width 9 height 9
checkbox input "true"
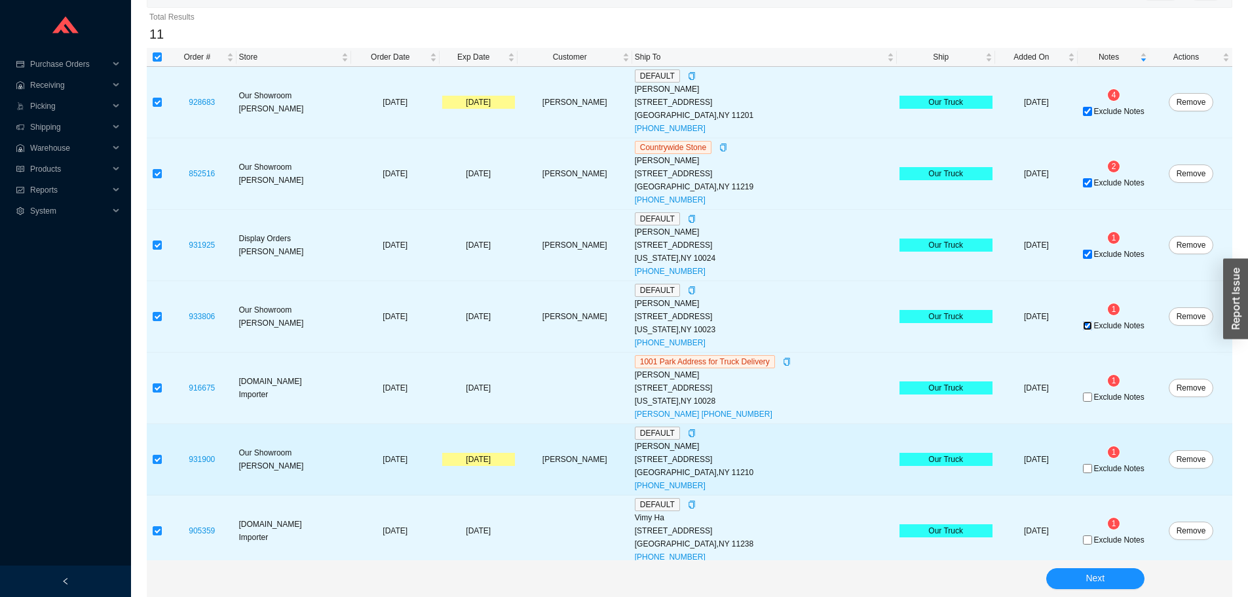
scroll to position [197, 0]
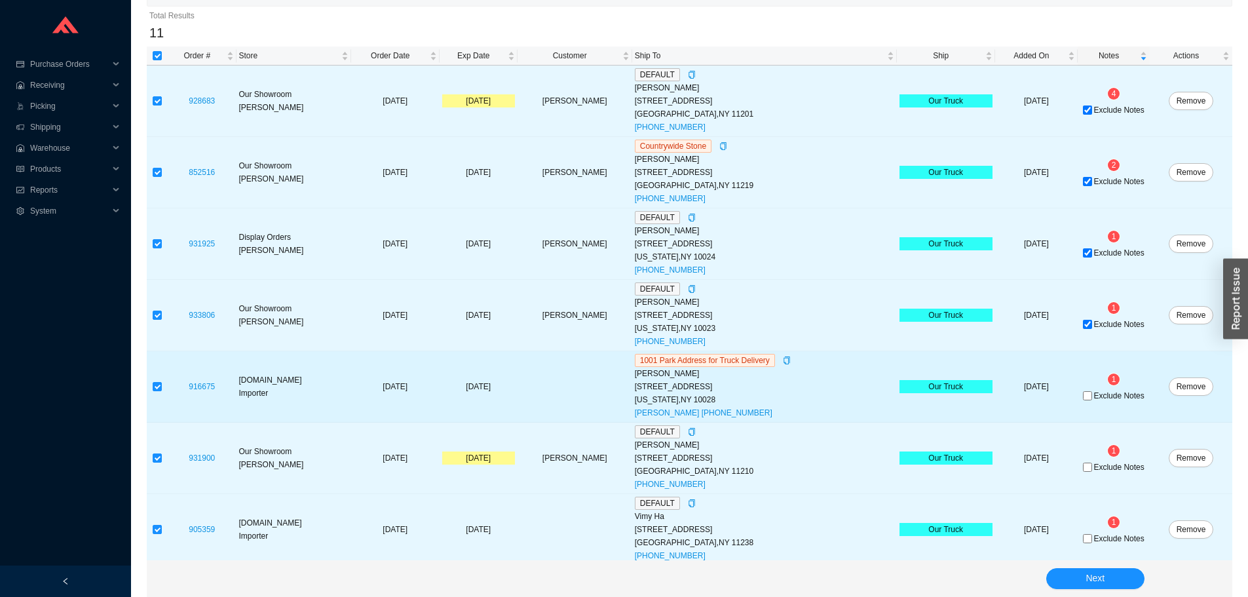
click at [1111, 396] on span "Exclude Notes" at bounding box center [1119, 396] width 50 height 8
click at [1092, 396] on input "Exclude Notes" at bounding box center [1087, 395] width 9 height 9
checkbox input "true"
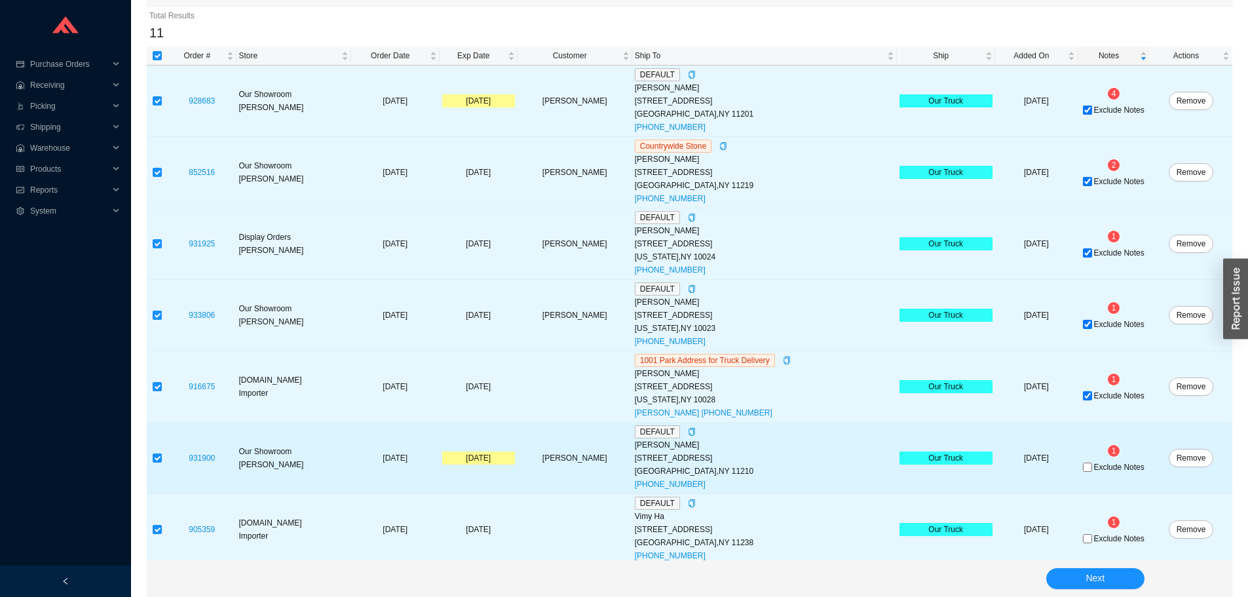
click at [1111, 470] on span "Exclude Notes" at bounding box center [1119, 467] width 50 height 8
click at [1092, 470] on input "Exclude Notes" at bounding box center [1087, 467] width 9 height 9
checkbox input "true"
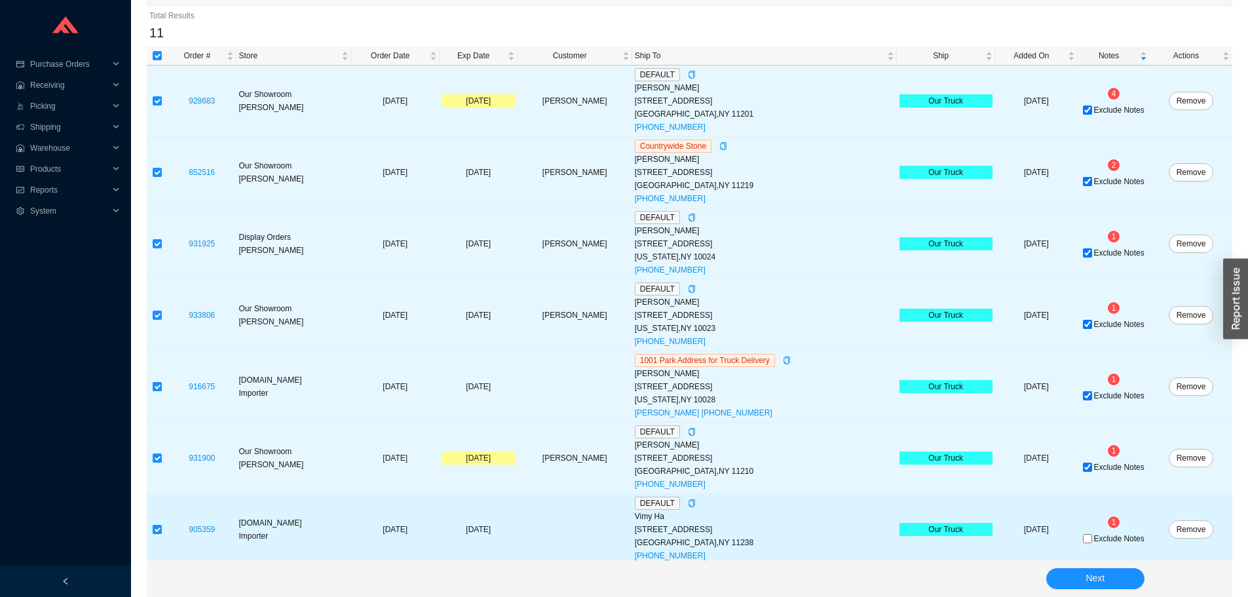
click at [1113, 542] on span "Exclude Notes" at bounding box center [1119, 539] width 50 height 8
click at [1092, 542] on input "Exclude Notes" at bounding box center [1087, 538] width 9 height 9
checkbox input "true"
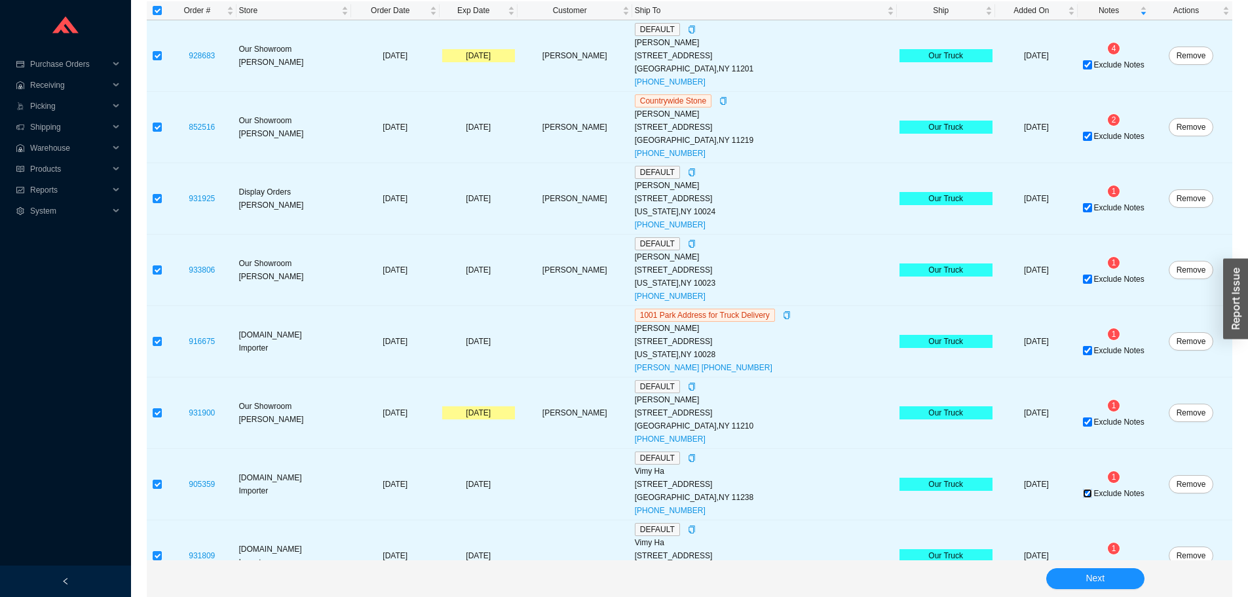
scroll to position [328, 0]
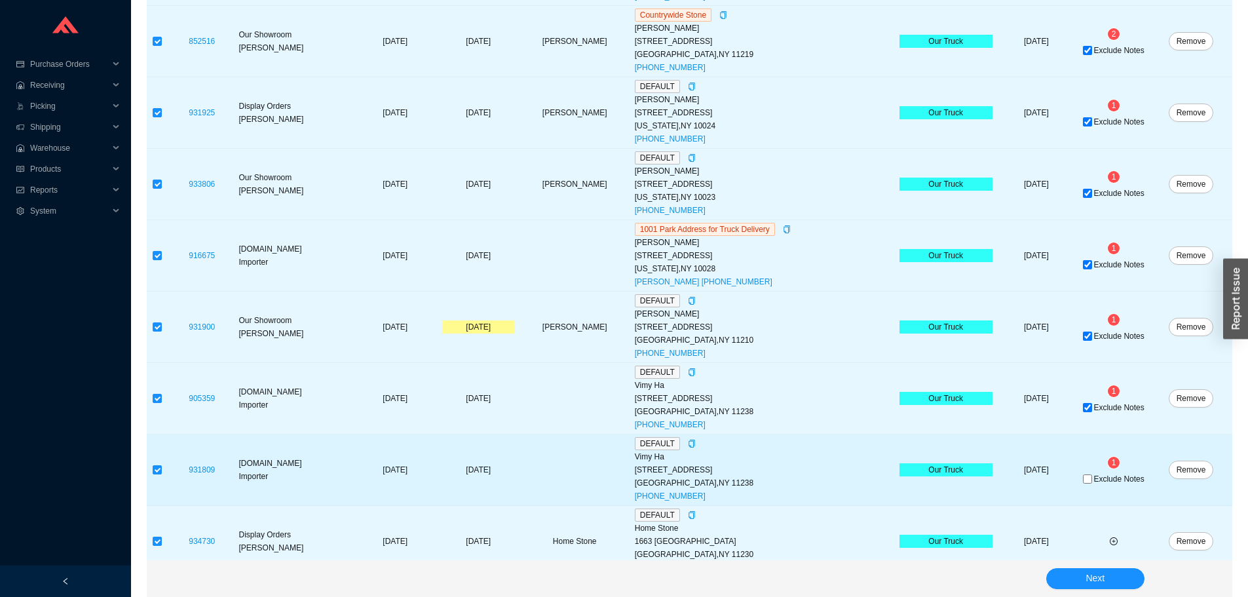
click at [1115, 485] on div "Exclude Notes" at bounding box center [1114, 478] width 67 height 13
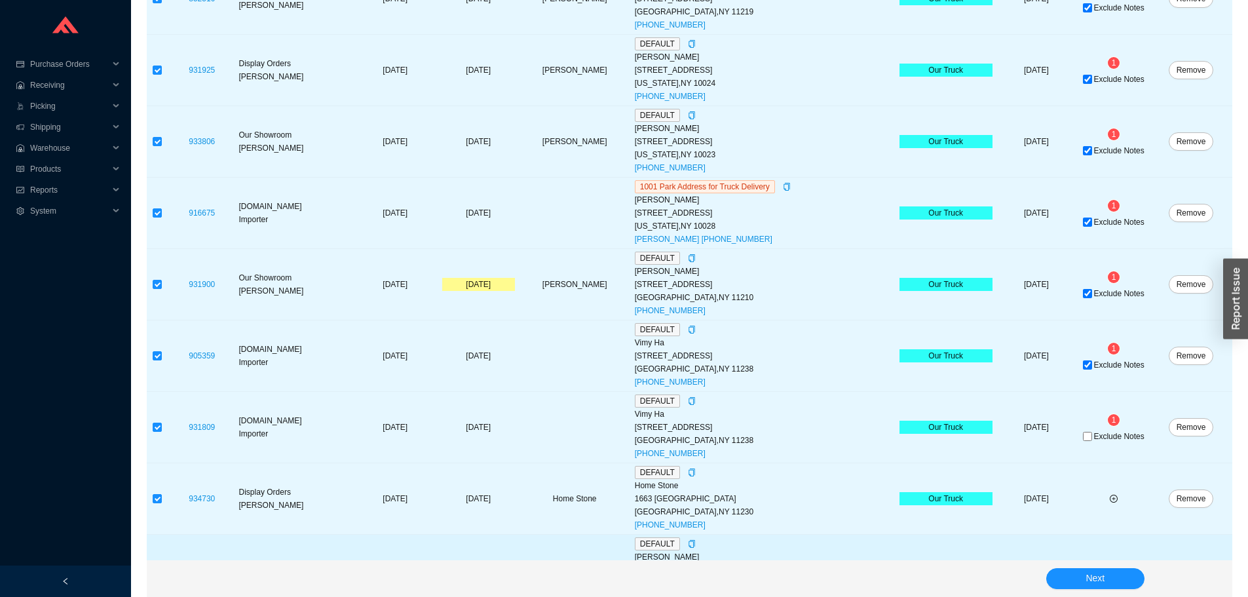
scroll to position [459, 0]
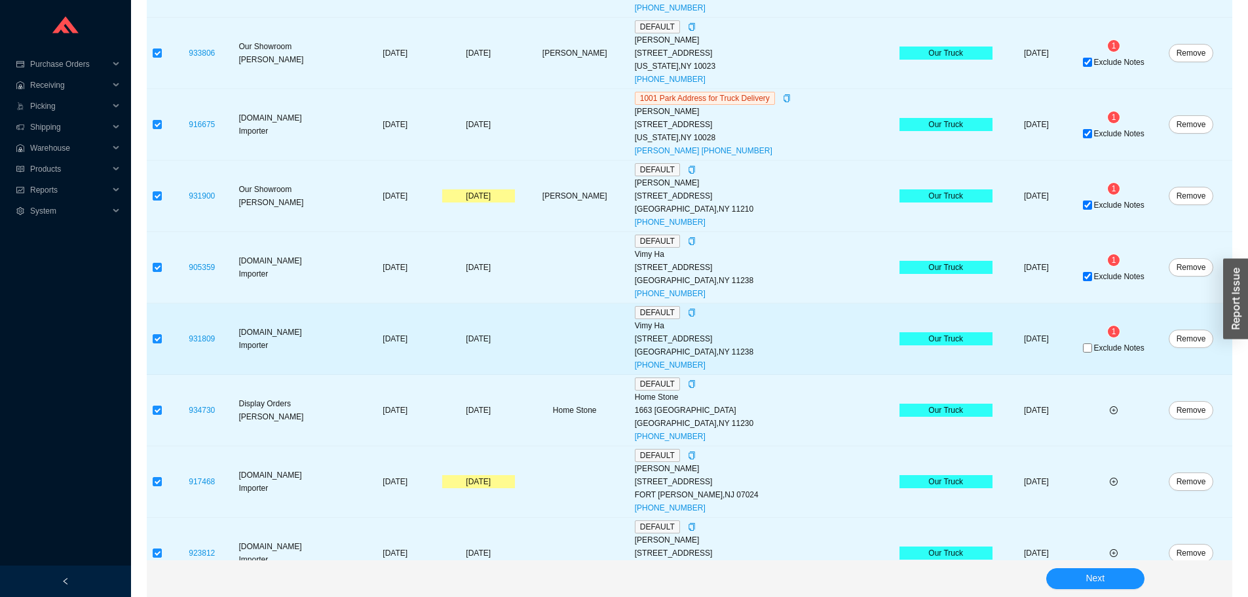
click at [1102, 342] on td "1 Exclude Notes" at bounding box center [1114, 338] width 72 height 71
click at [1101, 348] on span "Exclude Notes" at bounding box center [1119, 348] width 50 height 8
click at [1092, 348] on input "Exclude Notes" at bounding box center [1087, 347] width 9 height 9
checkbox input "true"
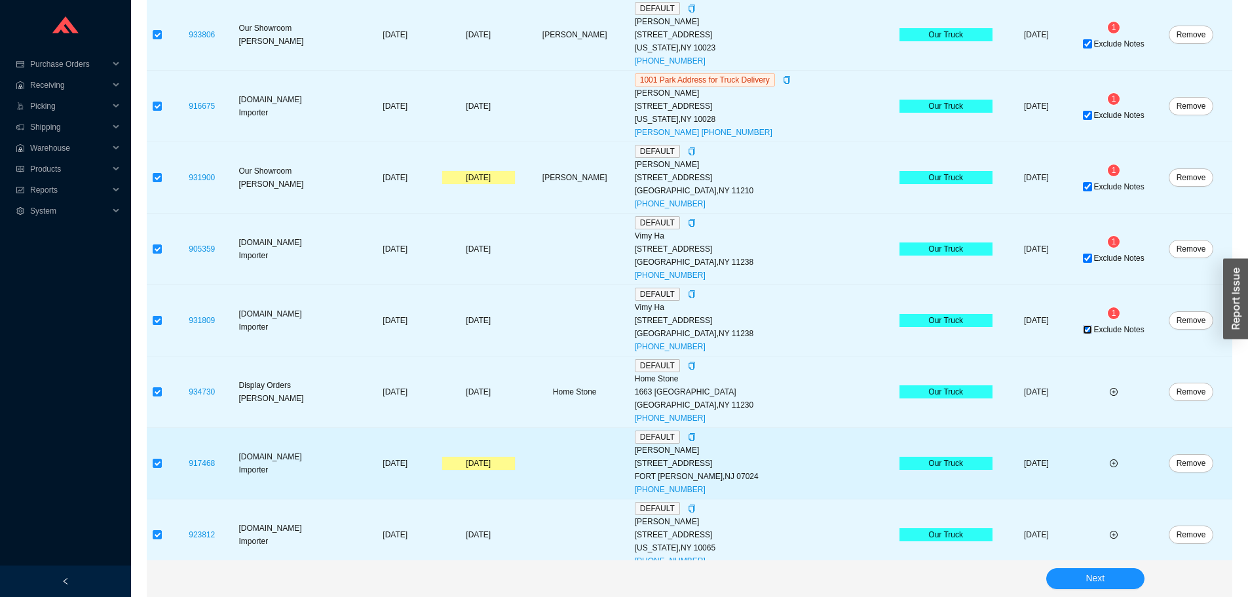
scroll to position [488, 0]
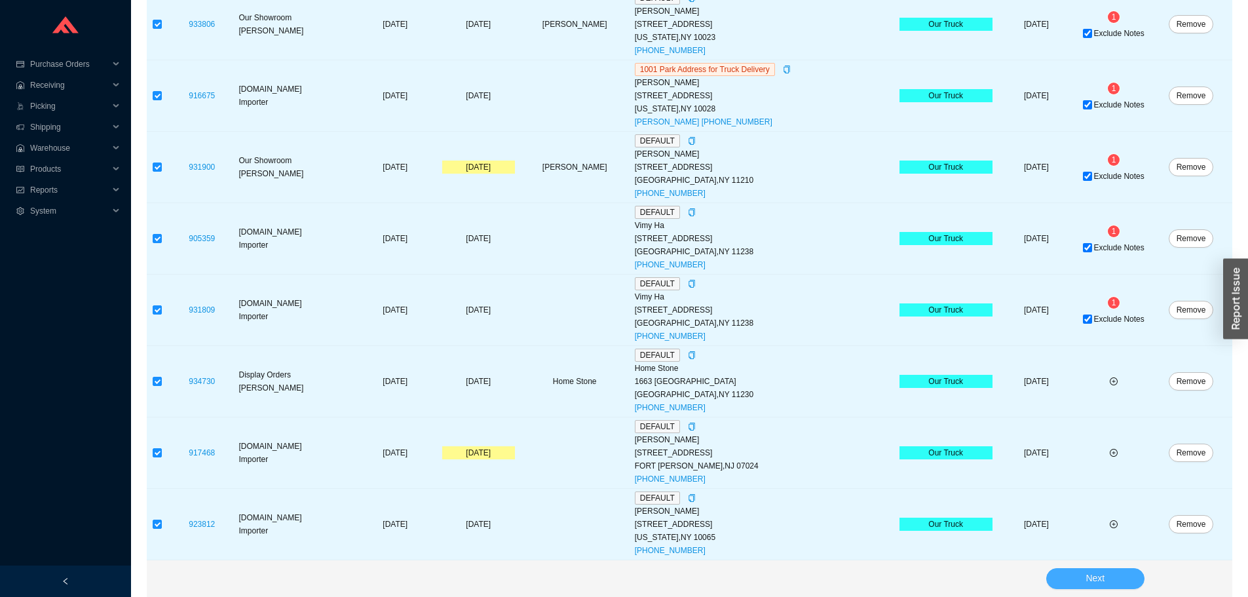
click at [1123, 571] on button "Next" at bounding box center [1095, 578] width 98 height 21
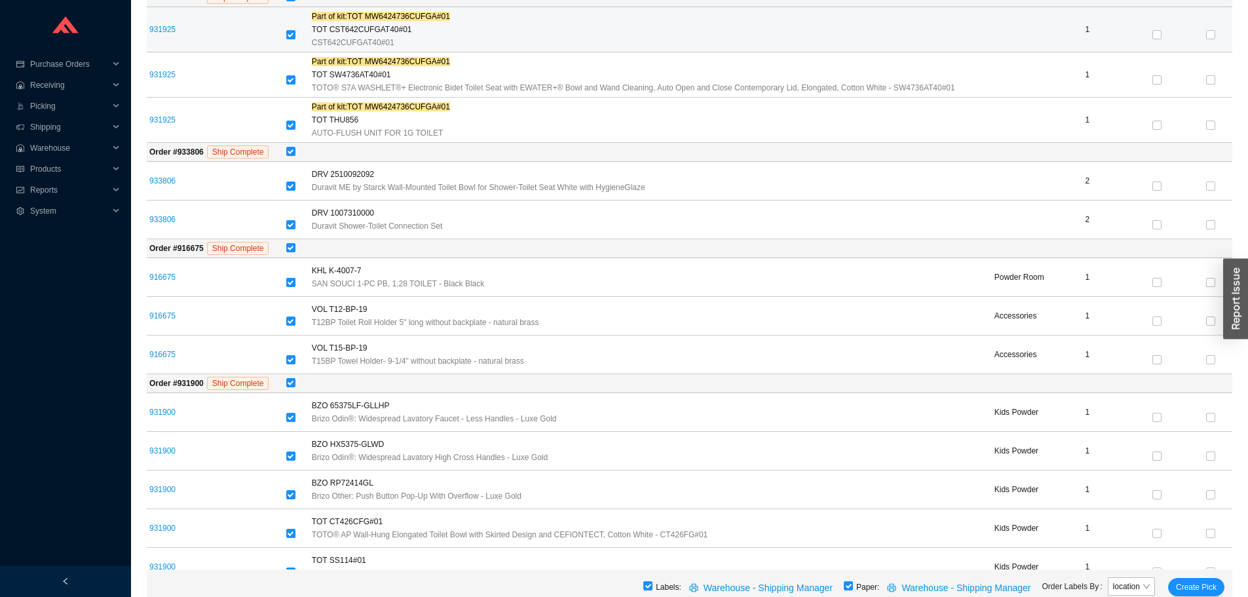
scroll to position [94, 0]
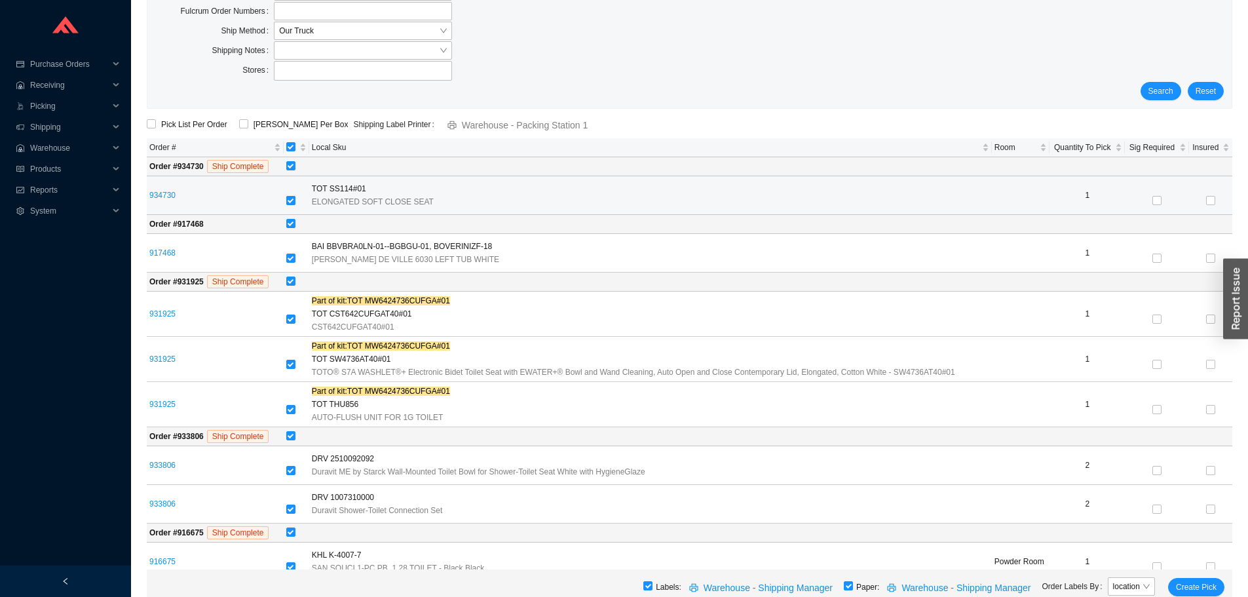
click at [291, 199] on input "checkbox" at bounding box center [290, 200] width 9 height 9
checkbox input "false"
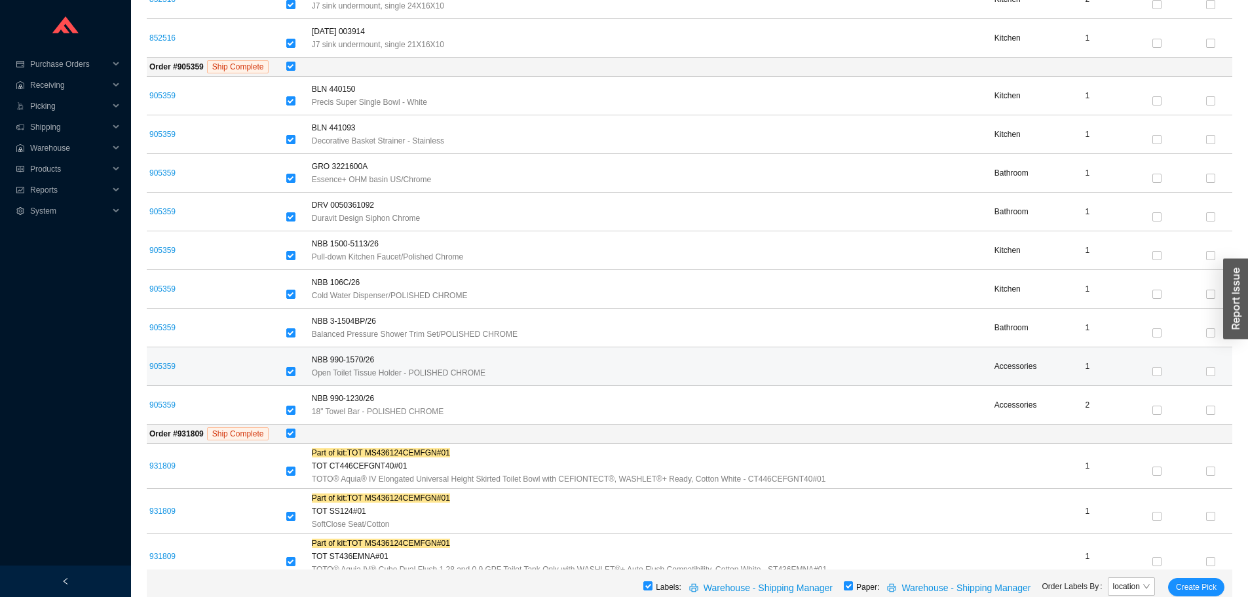
scroll to position [1653, 0]
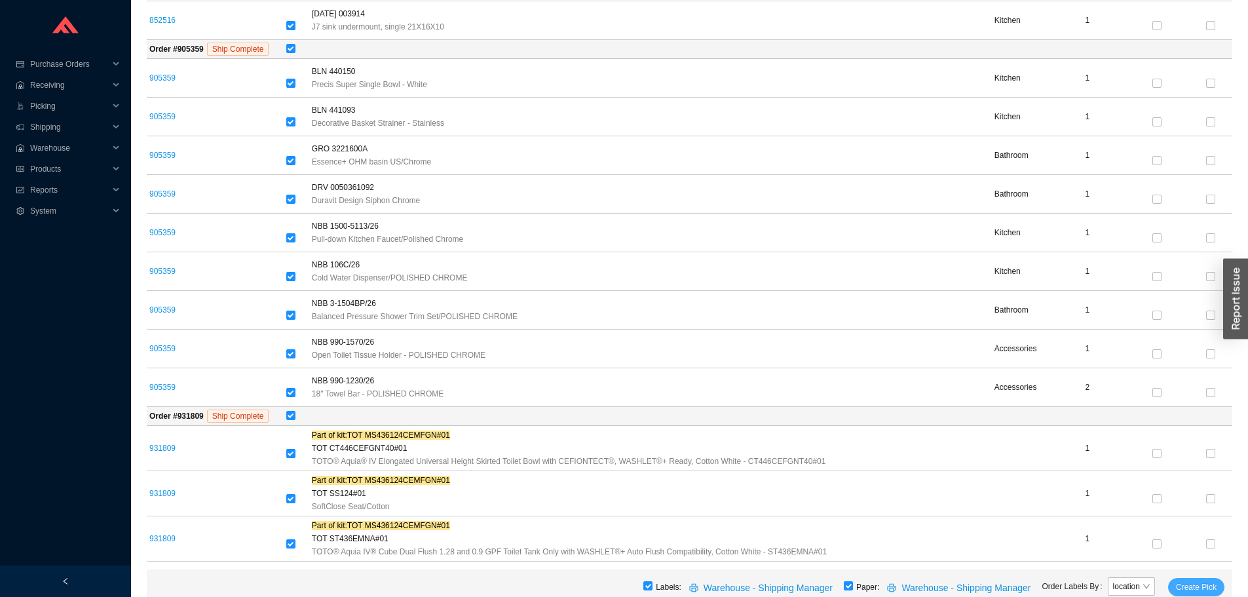
click at [1191, 581] on span "Create Pick" at bounding box center [1196, 587] width 41 height 13
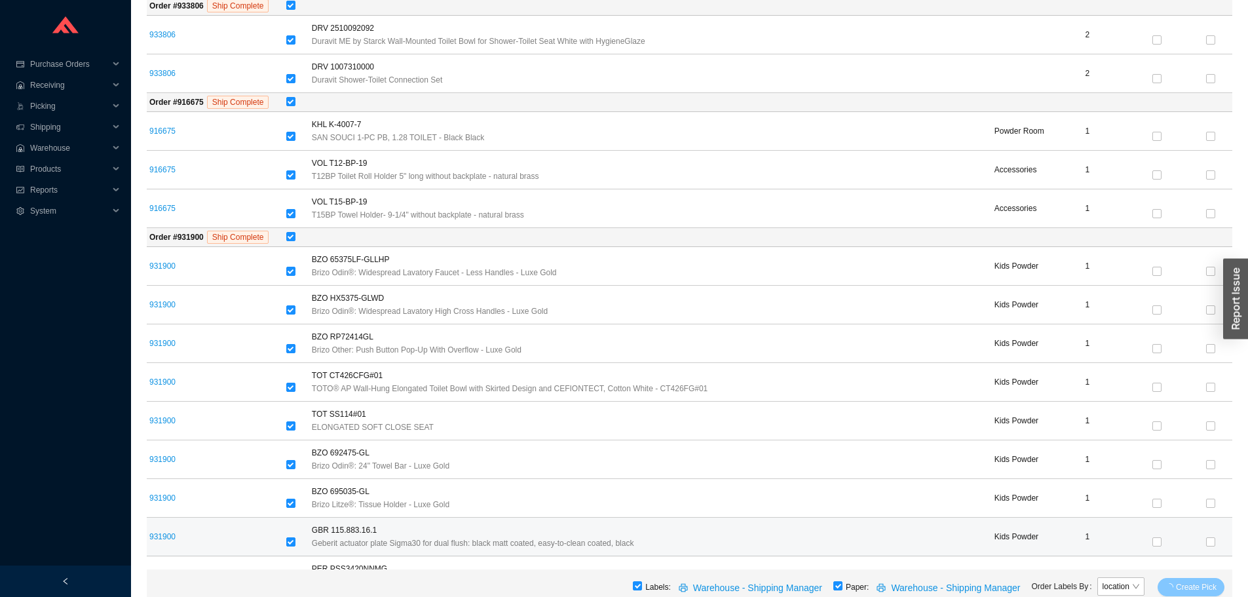
scroll to position [211, 0]
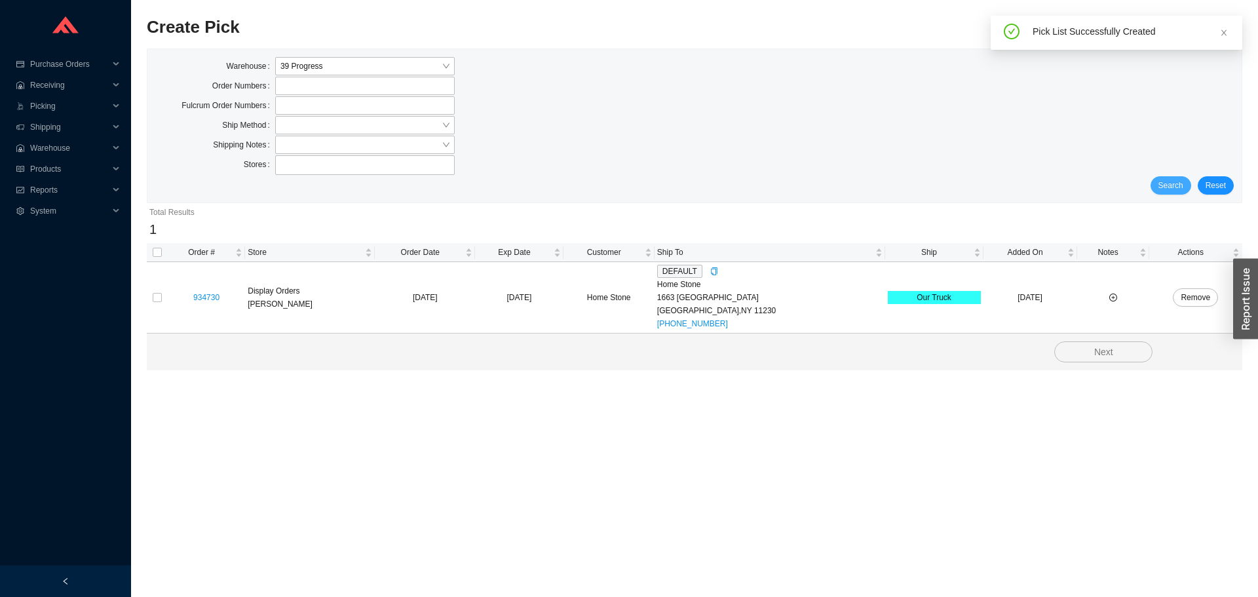
click at [1189, 184] on button "Search" at bounding box center [1171, 185] width 41 height 18
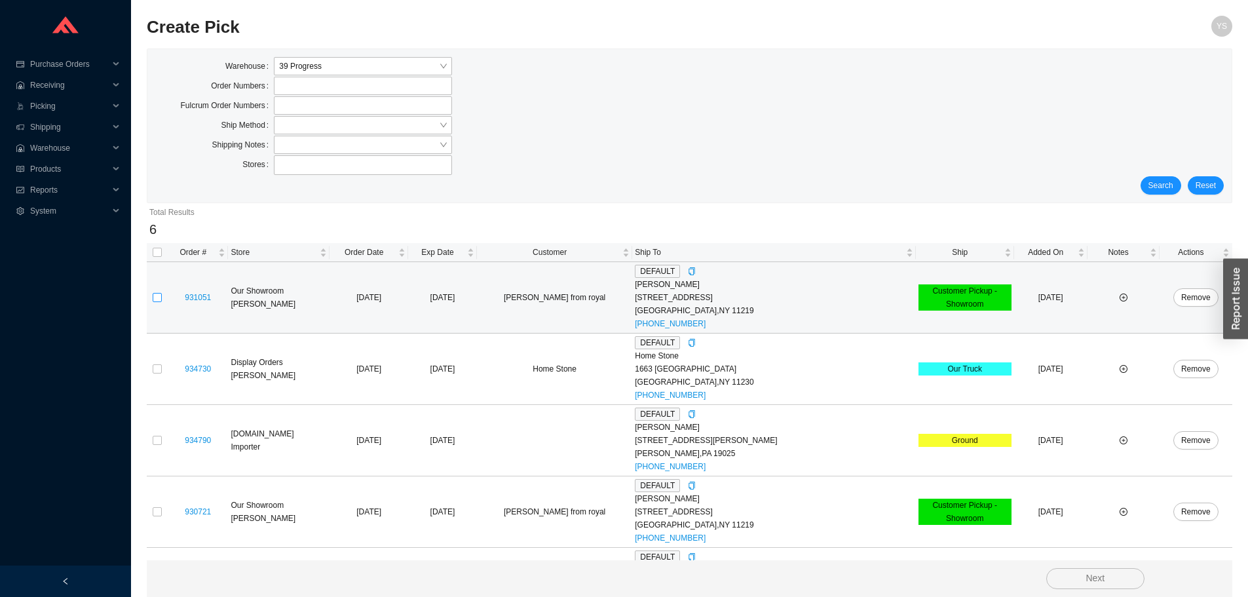
click at [161, 297] on input "checkbox" at bounding box center [157, 297] width 9 height 9
checkbox input "true"
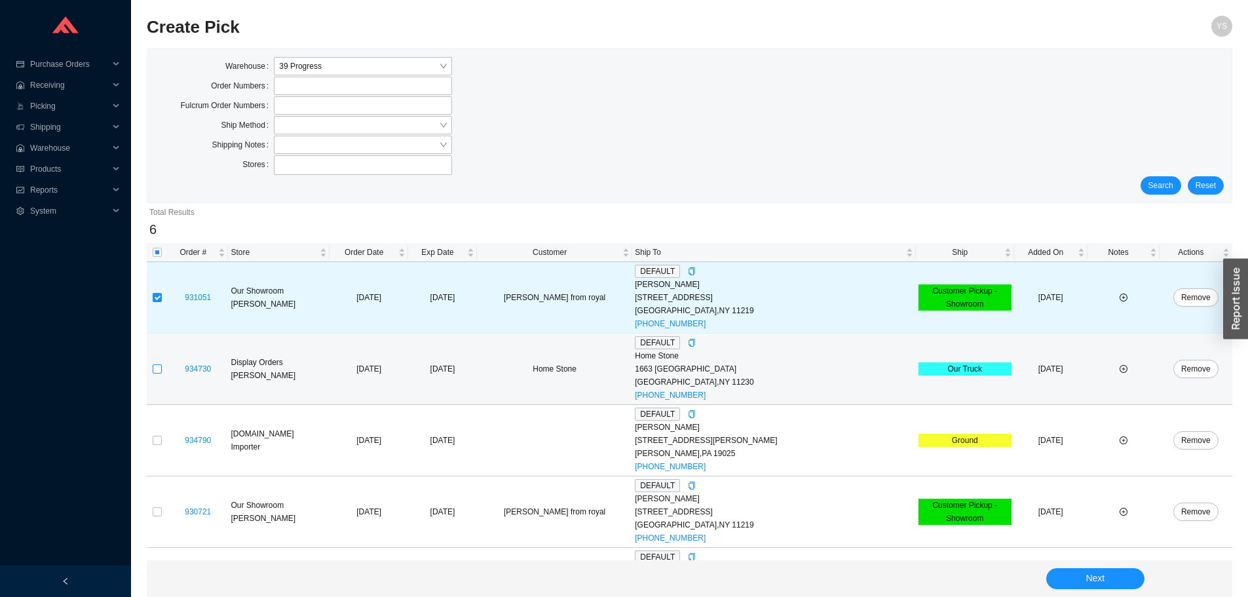
click at [157, 366] on input "checkbox" at bounding box center [157, 368] width 9 height 9
checkbox input "true"
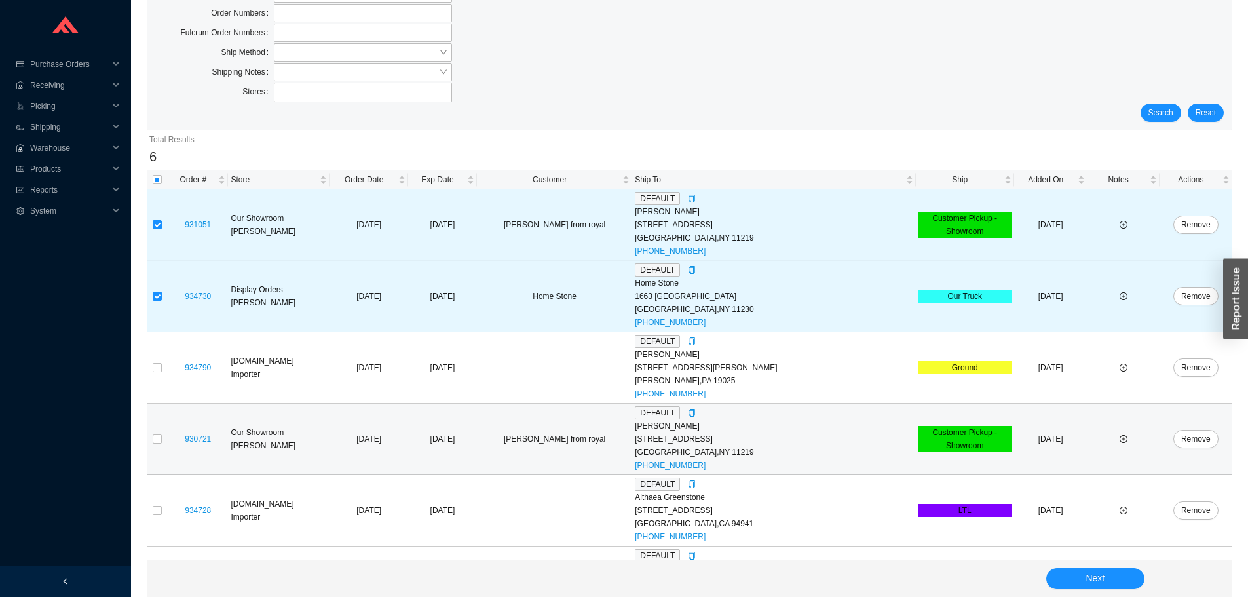
scroll to position [130, 0]
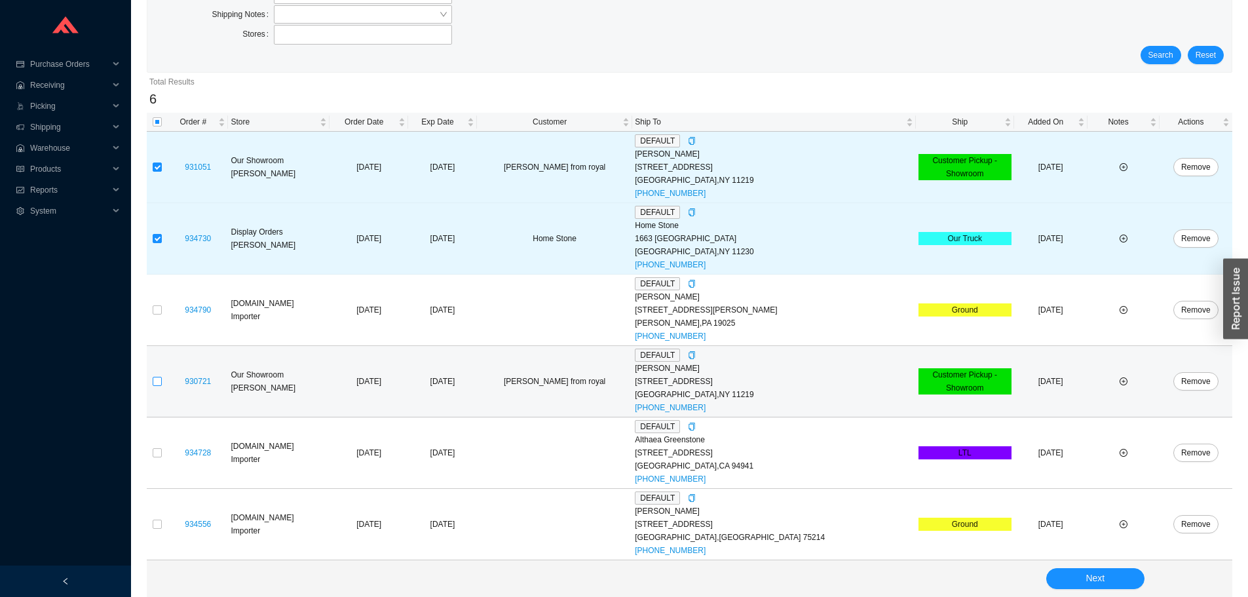
click at [155, 381] on input "checkbox" at bounding box center [157, 381] width 9 height 9
checkbox input "true"
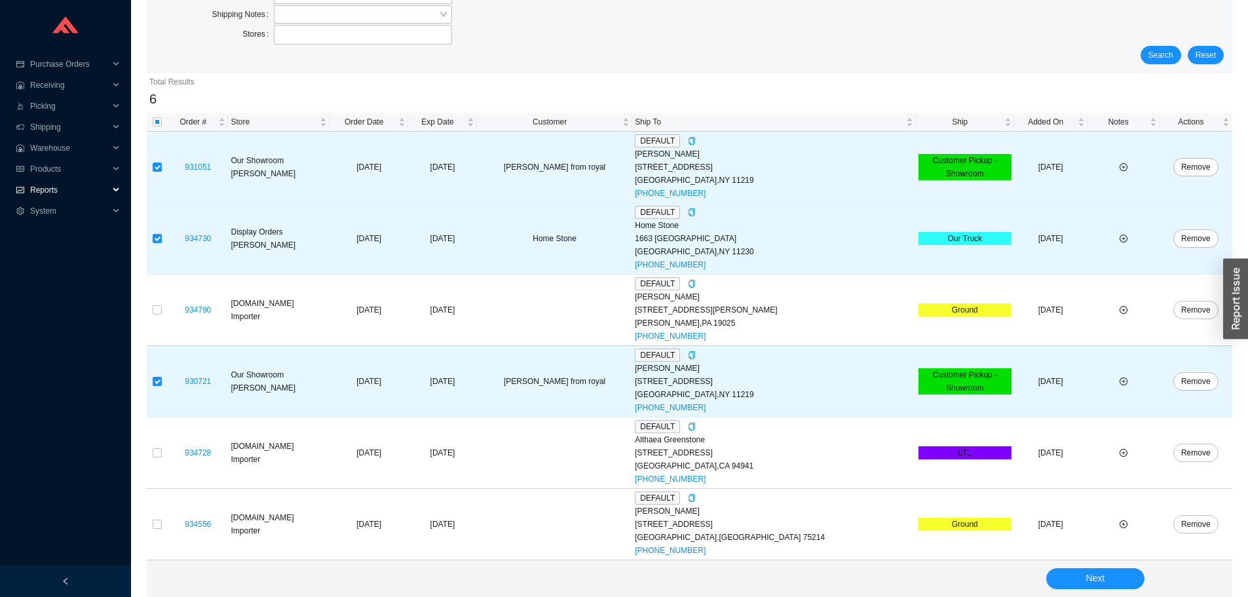
click at [57, 183] on span "Reports" at bounding box center [69, 190] width 79 height 21
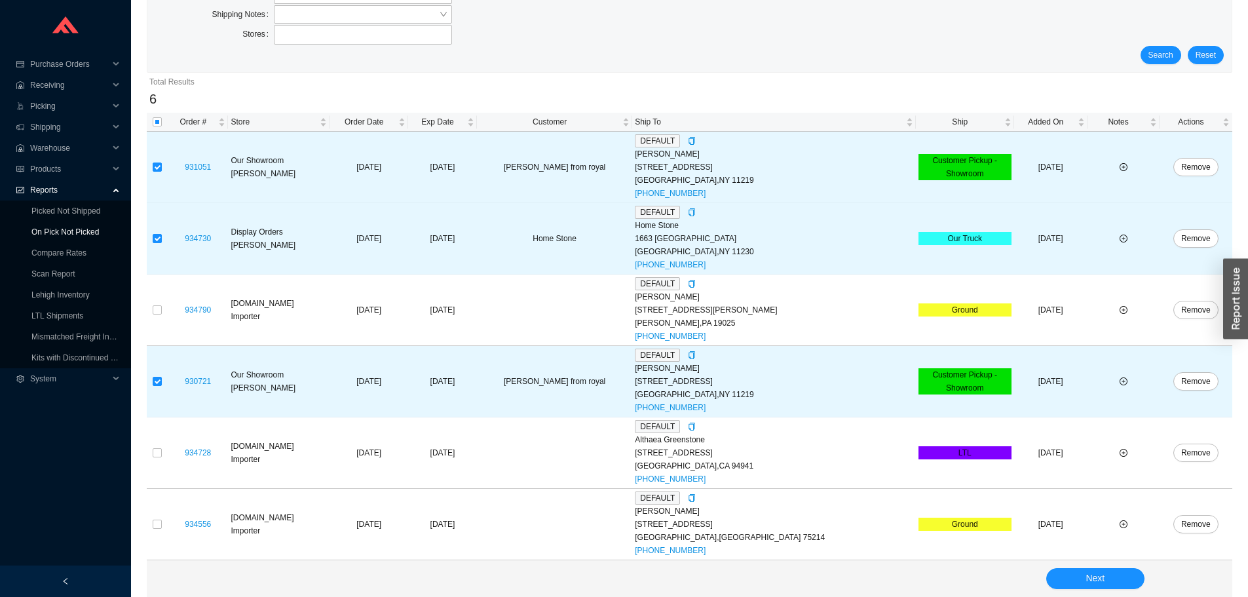
click at [66, 234] on link "On Pick Not Picked" at bounding box center [64, 231] width 67 height 9
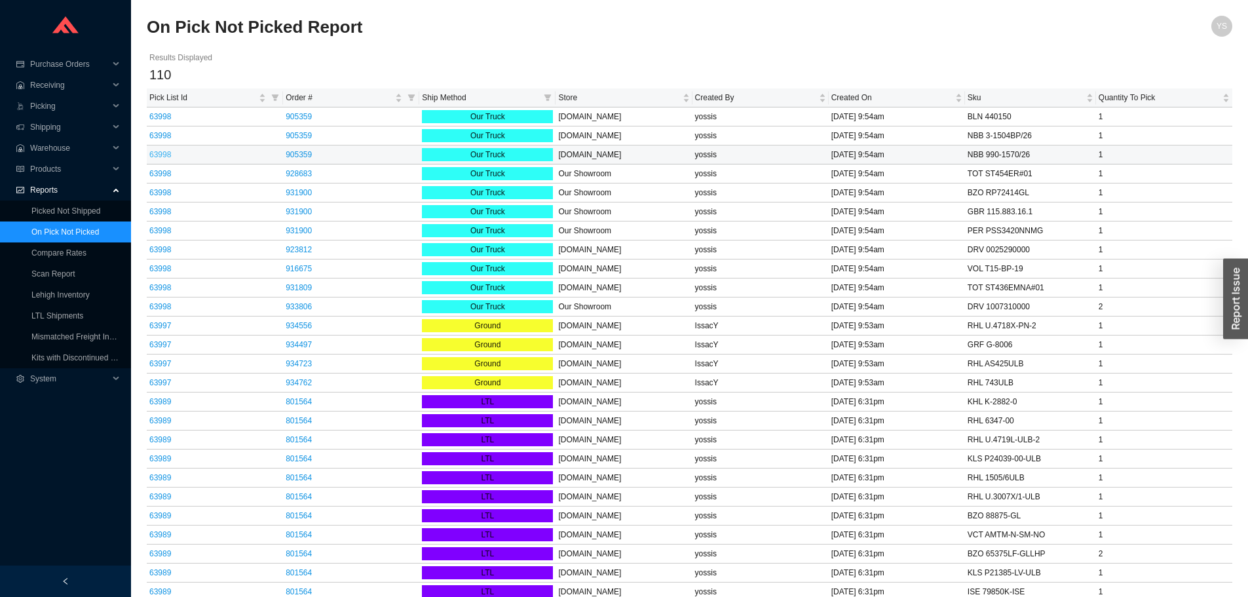
click at [166, 157] on link "63998" at bounding box center [160, 154] width 22 height 9
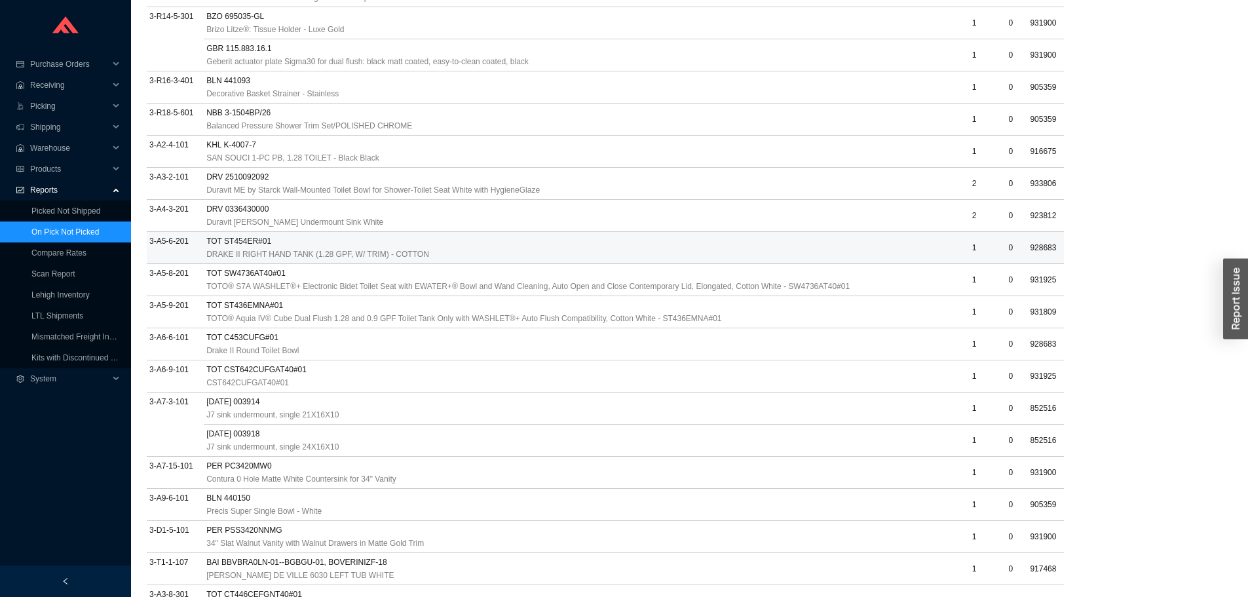
scroll to position [1081, 0]
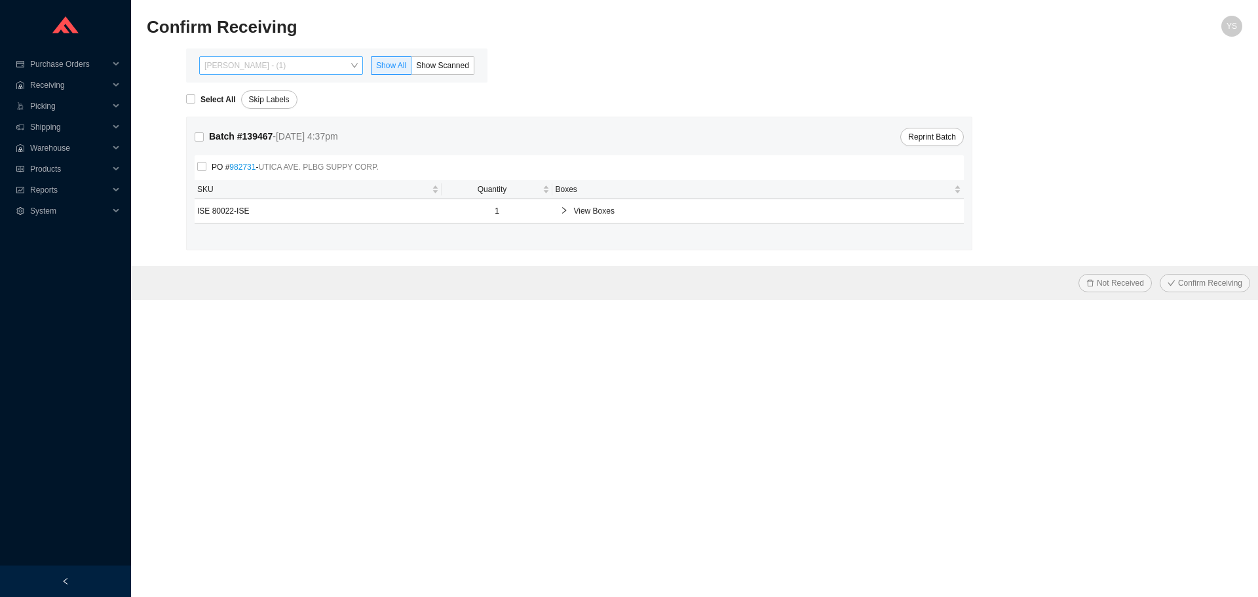
click at [251, 71] on span "[PERSON_NAME] - (1)" at bounding box center [280, 65] width 153 height 17
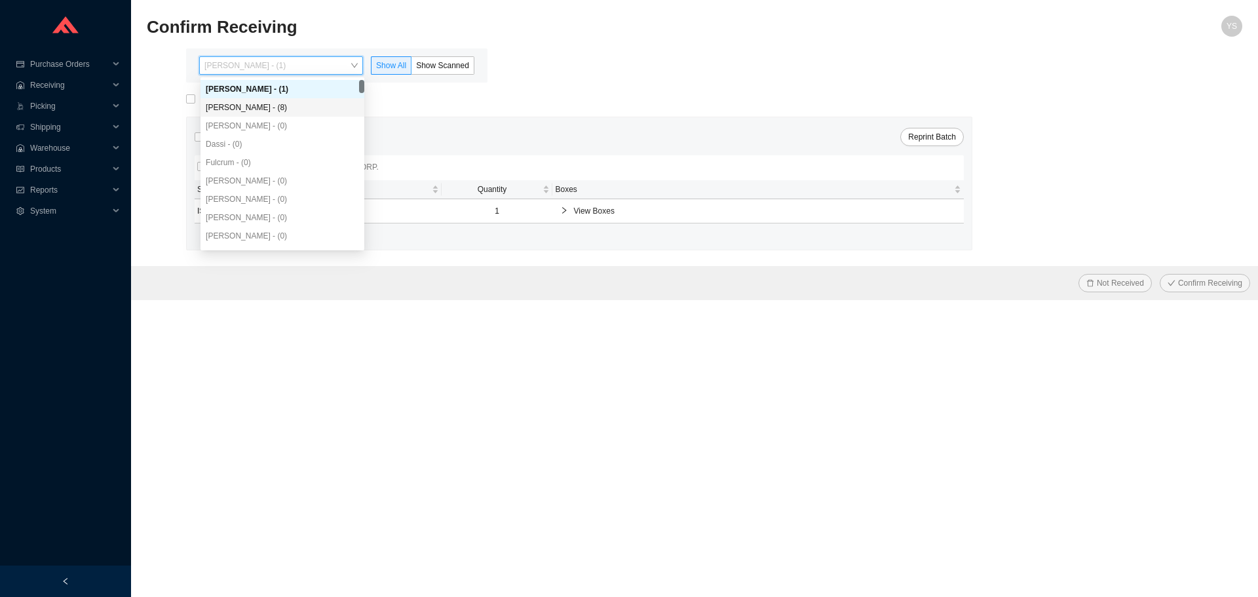
click at [246, 102] on div "[PERSON_NAME] - (8)" at bounding box center [282, 108] width 153 height 12
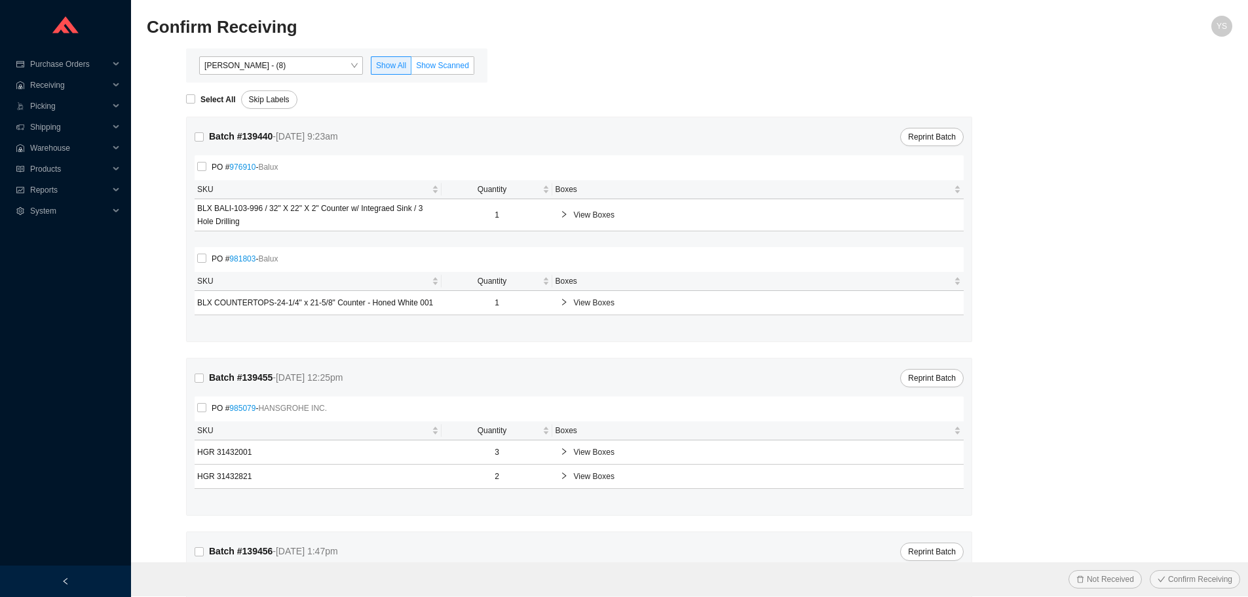
click at [450, 57] on label "Show Scanned" at bounding box center [443, 65] width 63 height 18
click at [412, 68] on input "Show Scanned" at bounding box center [412, 68] width 0 height 0
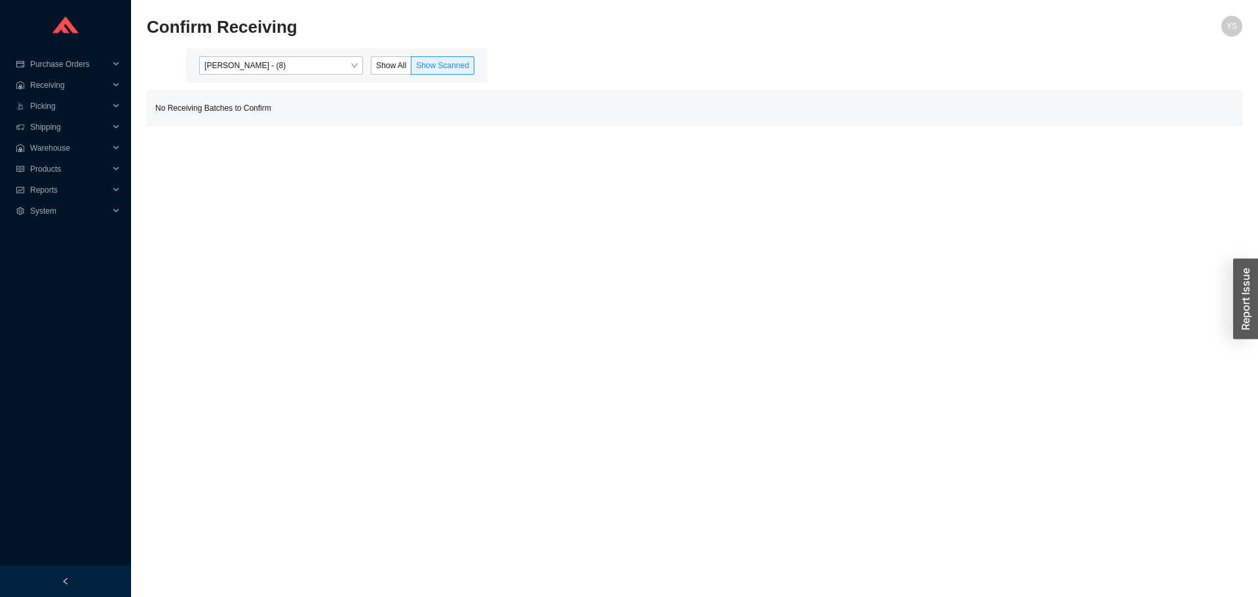
click at [372, 63] on div "[PERSON_NAME] - (8) Show All Show Scanned" at bounding box center [337, 65] width 286 height 18
click at [379, 62] on span "Show All" at bounding box center [391, 65] width 30 height 9
click at [372, 68] on input "Show All" at bounding box center [372, 68] width 0 height 0
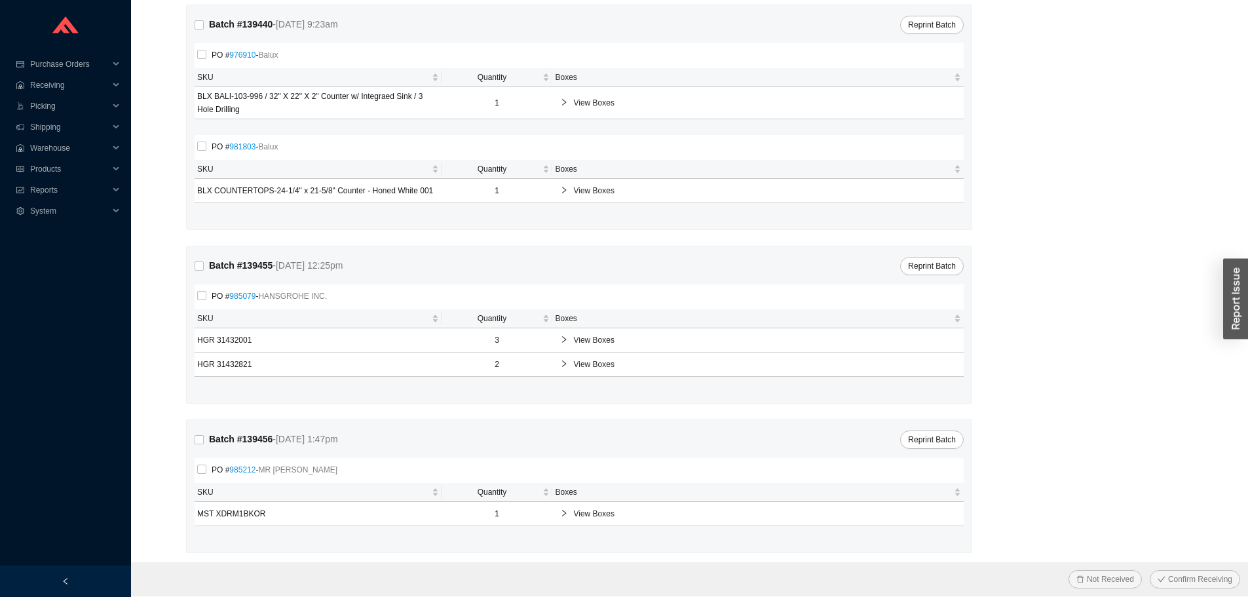
scroll to position [118, 0]
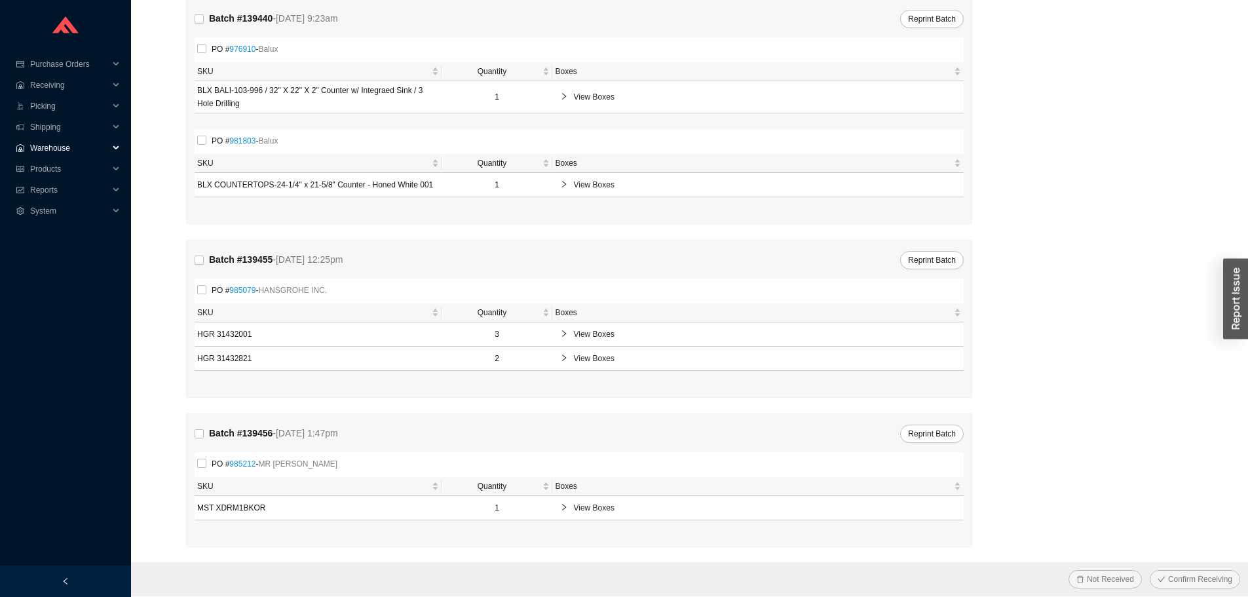
click at [41, 140] on span "Warehouse" at bounding box center [69, 148] width 79 height 21
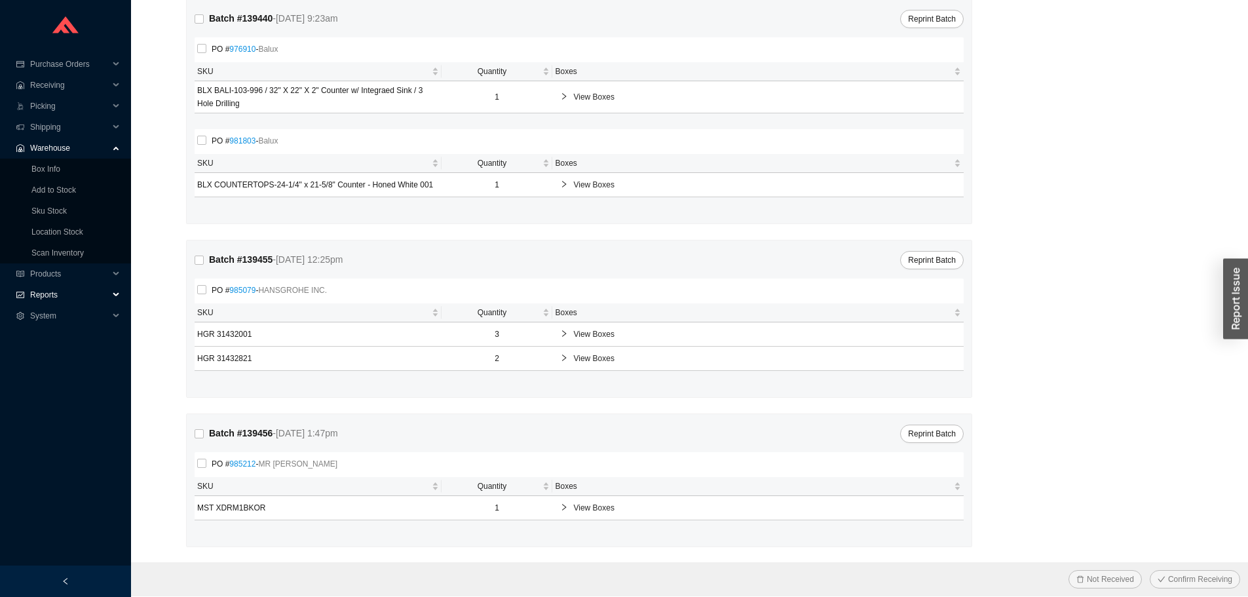
drag, startPoint x: 47, startPoint y: 294, endPoint x: 49, endPoint y: 300, distance: 6.8
click at [47, 295] on span "Reports" at bounding box center [69, 294] width 79 height 21
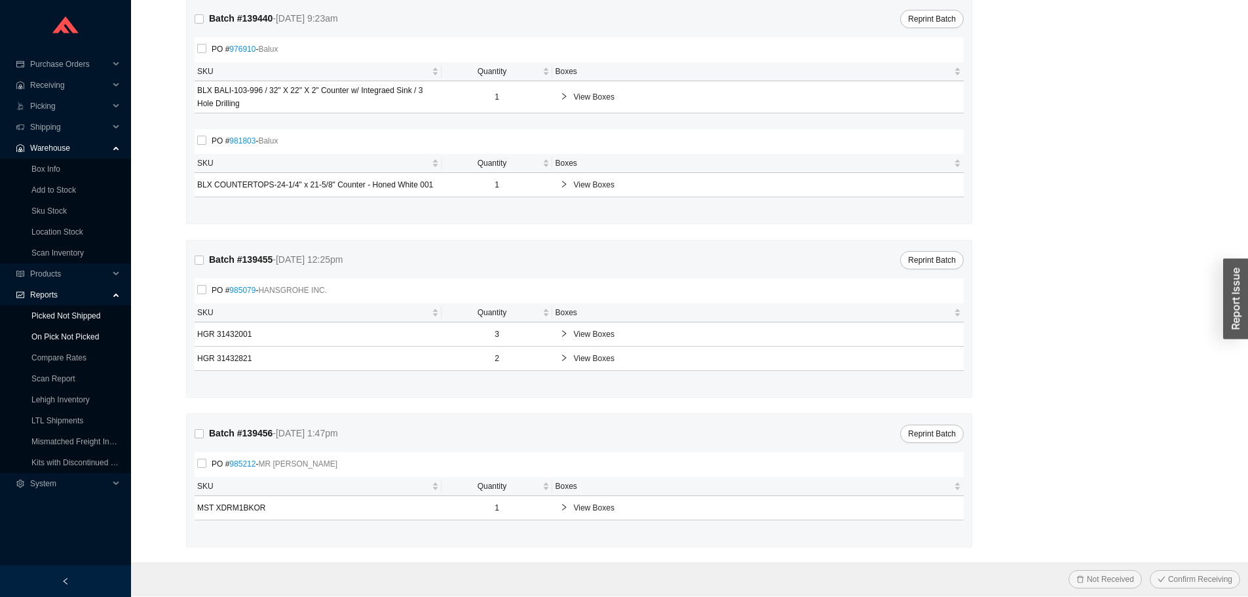
click at [58, 326] on ul "Picked Not Shipped On Pick Not Picked Compare Rates Scan Report Lehigh Inventor…" at bounding box center [65, 389] width 131 height 168
click at [60, 332] on link "On Pick Not Picked" at bounding box center [64, 336] width 67 height 9
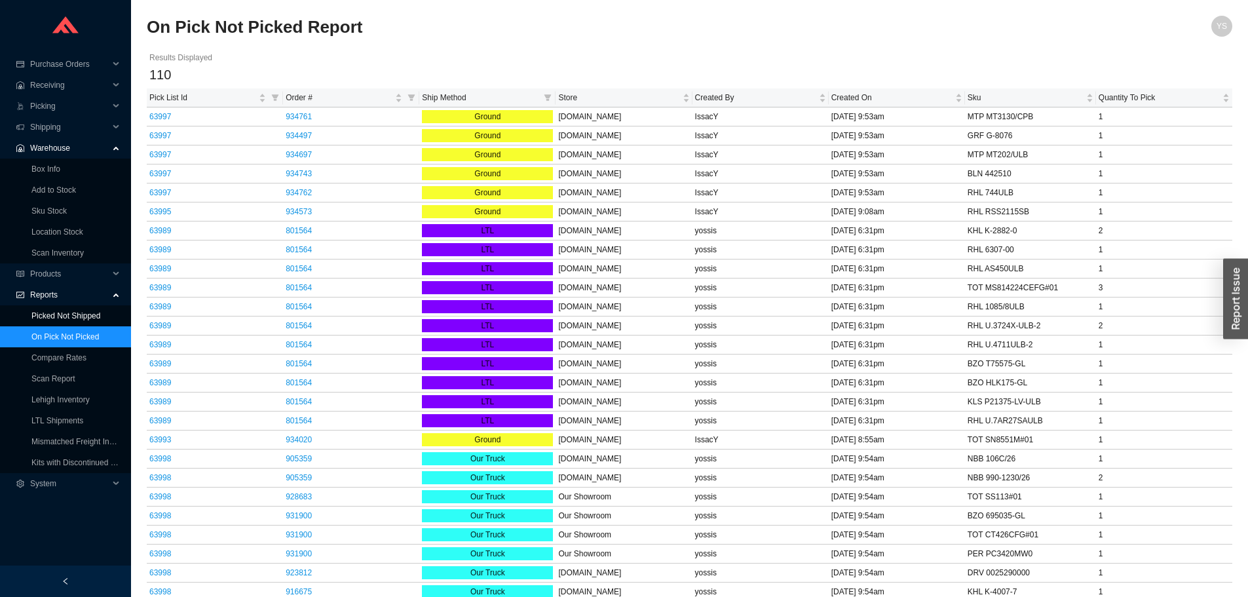
click at [56, 318] on link "Picked Not Shipped" at bounding box center [65, 315] width 69 height 9
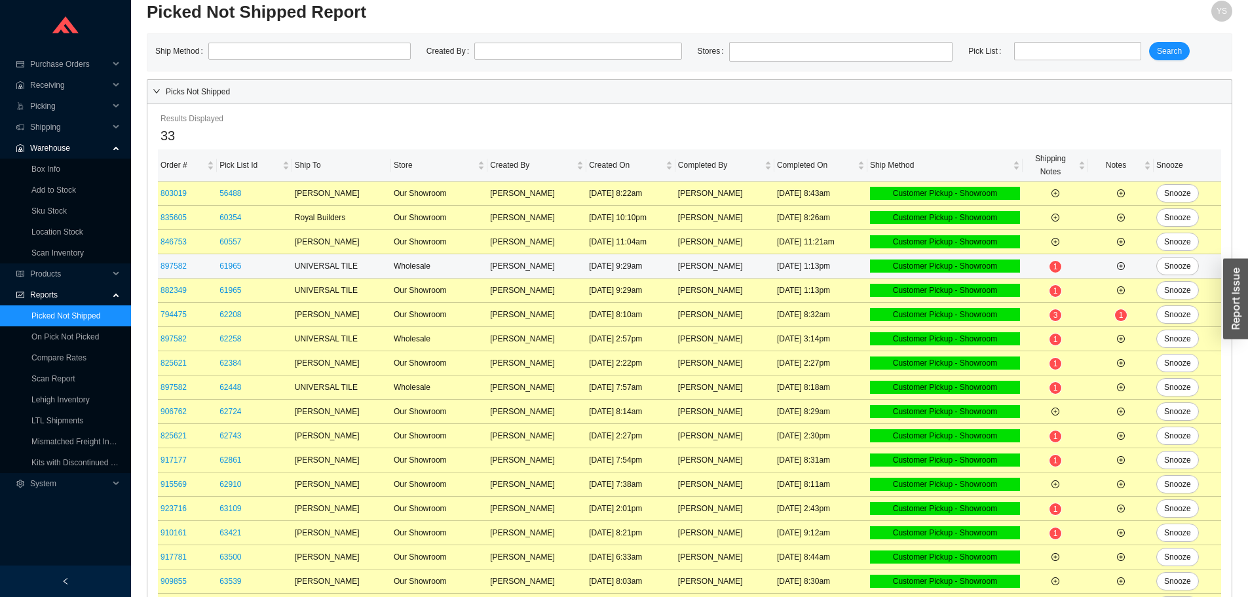
scroll to position [406, 0]
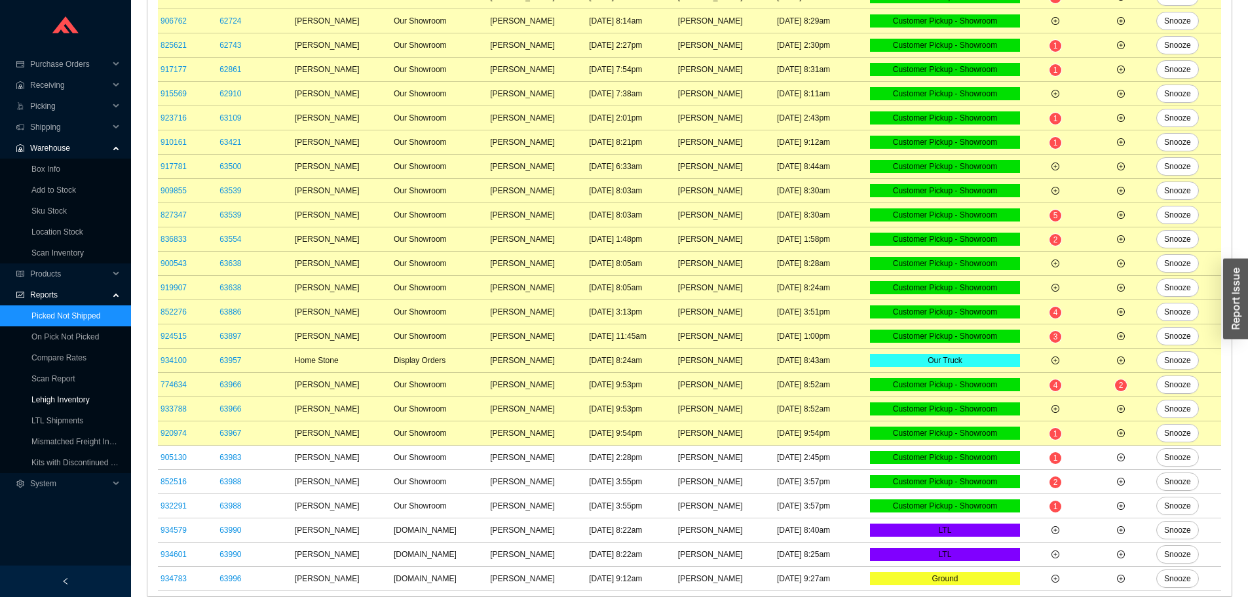
click at [58, 402] on link "Lehigh Inventory" at bounding box center [60, 399] width 58 height 9
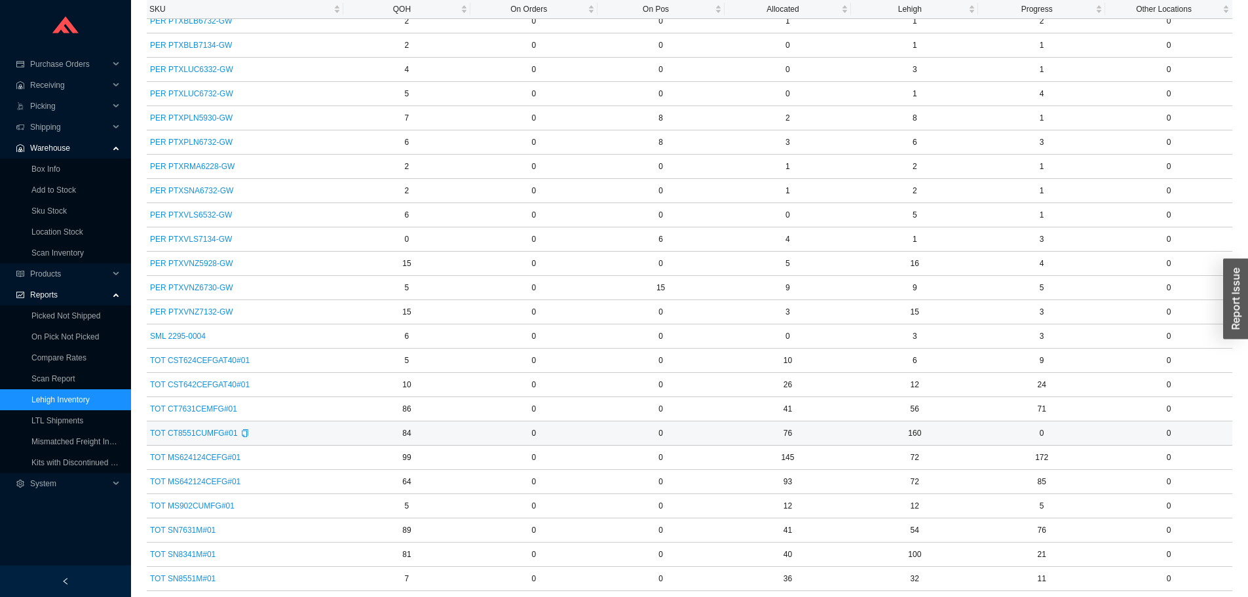
scroll to position [2026, 0]
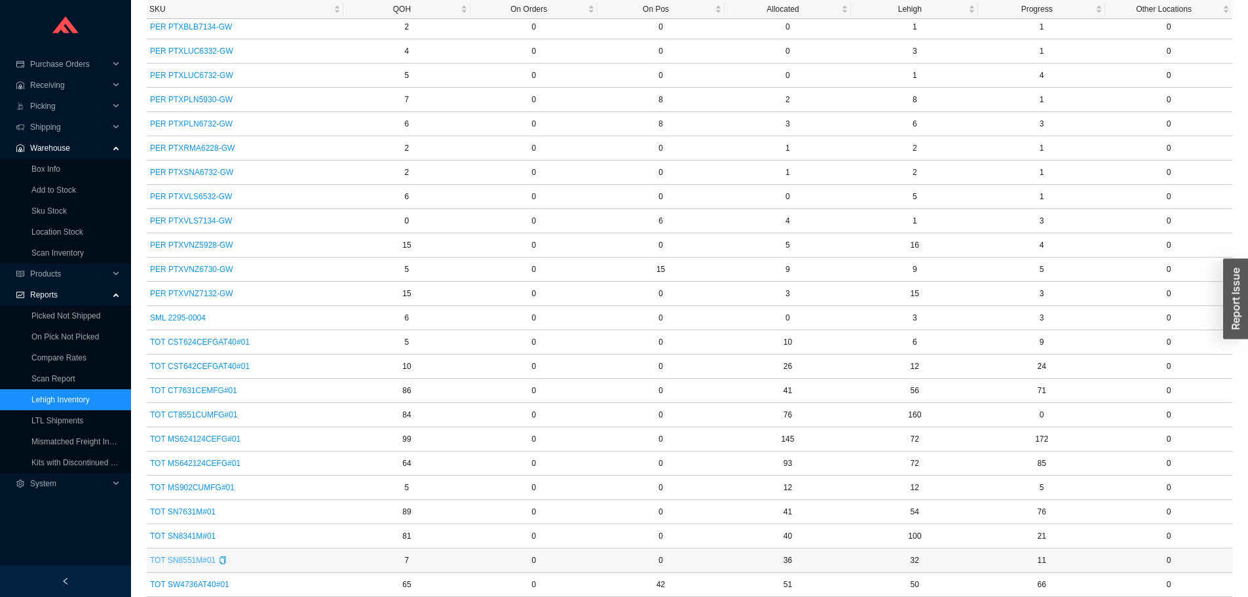
click at [201, 558] on span "TOT SN8551M#01" at bounding box center [183, 560] width 66 height 13
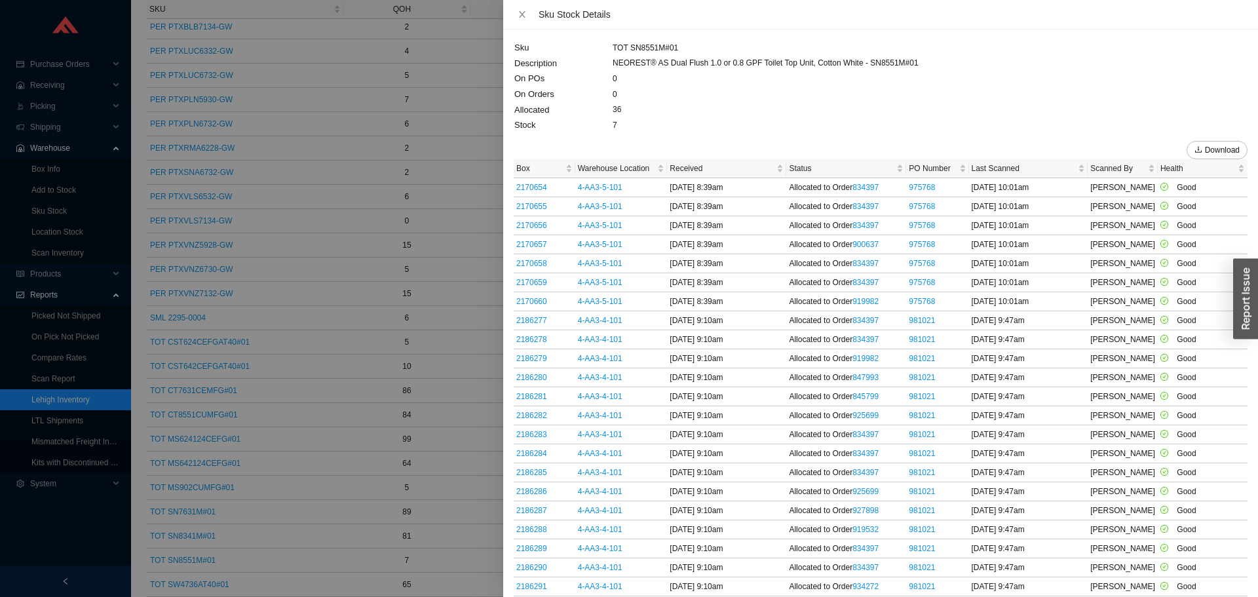
click at [262, 545] on div at bounding box center [629, 298] width 1258 height 597
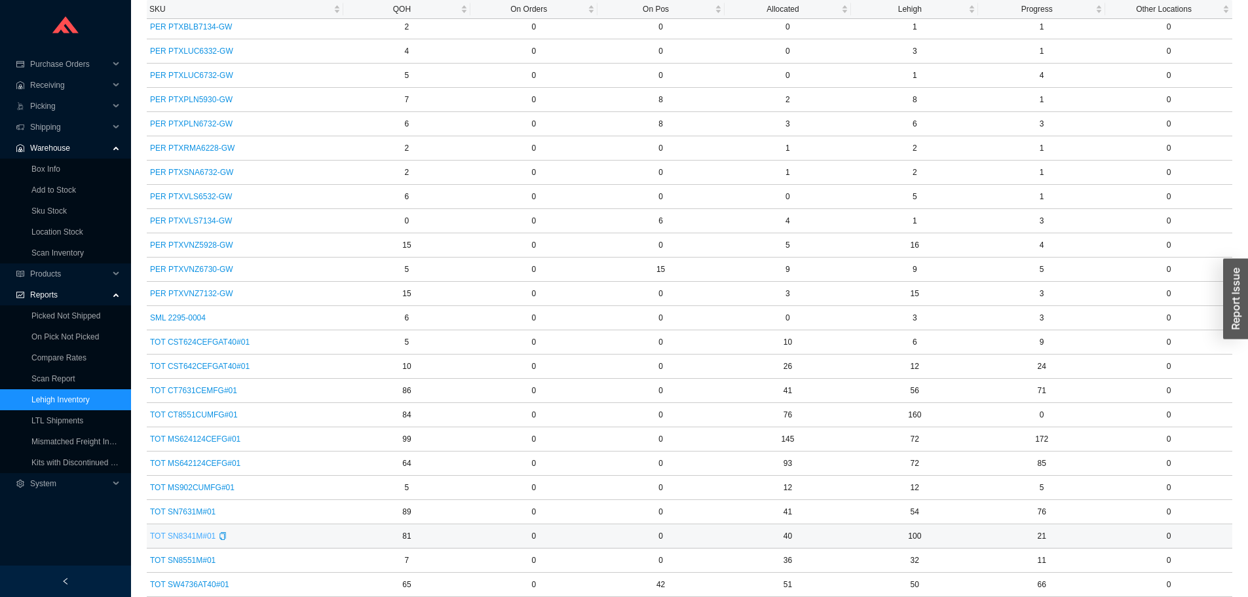
click at [189, 533] on span "TOT SN8341M#01" at bounding box center [183, 535] width 66 height 13
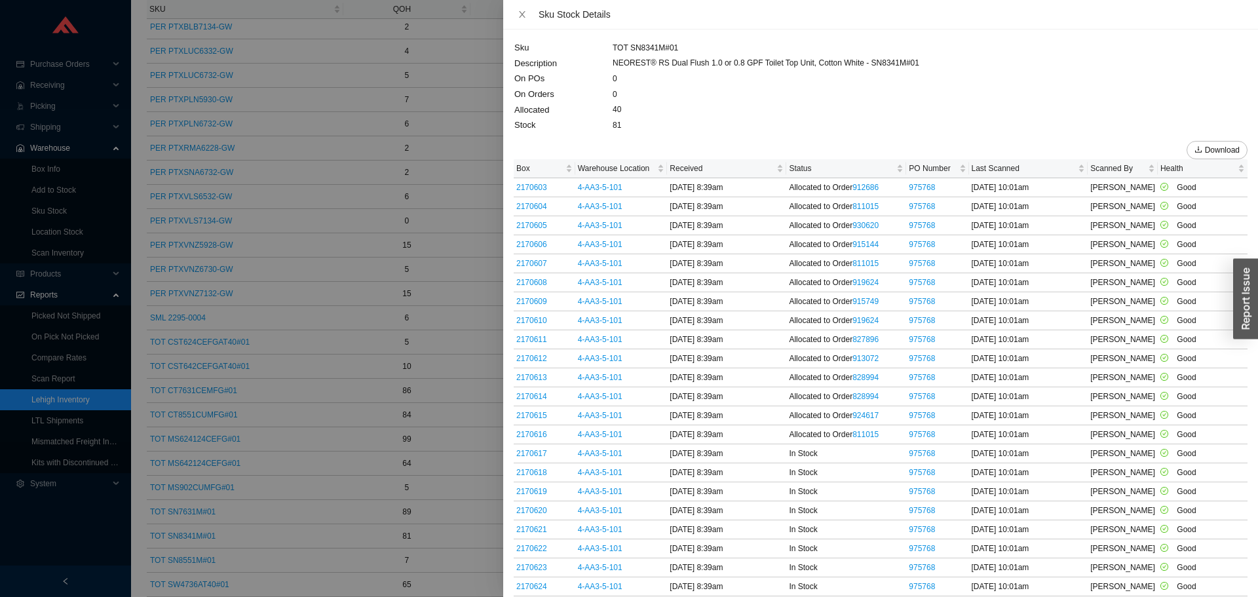
click at [343, 320] on div at bounding box center [629, 298] width 1258 height 597
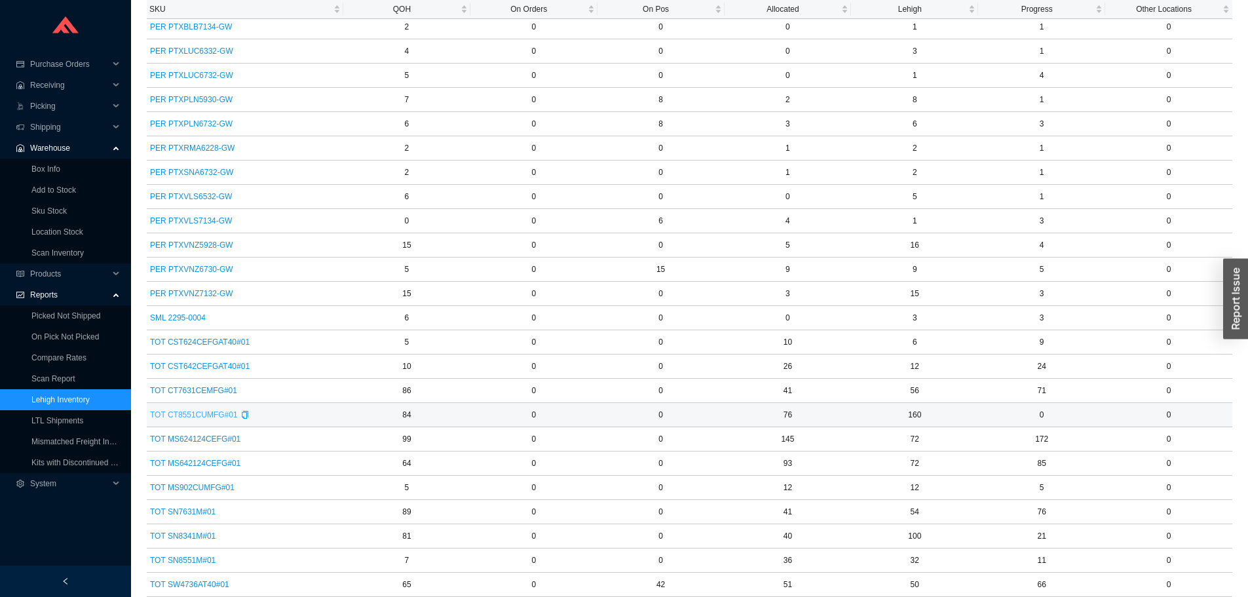
click at [210, 416] on span "TOT CT8551CUMFG#01" at bounding box center [194, 414] width 88 height 13
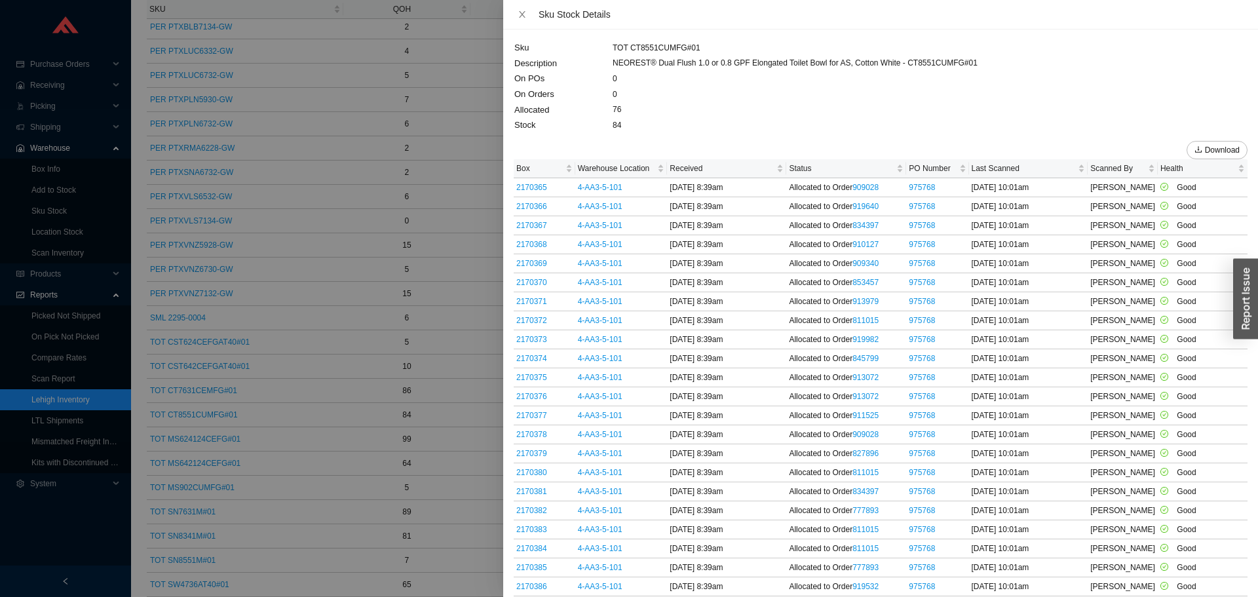
drag, startPoint x: 285, startPoint y: 443, endPoint x: 247, endPoint y: 527, distance: 92.1
click at [284, 444] on div at bounding box center [629, 298] width 1258 height 597
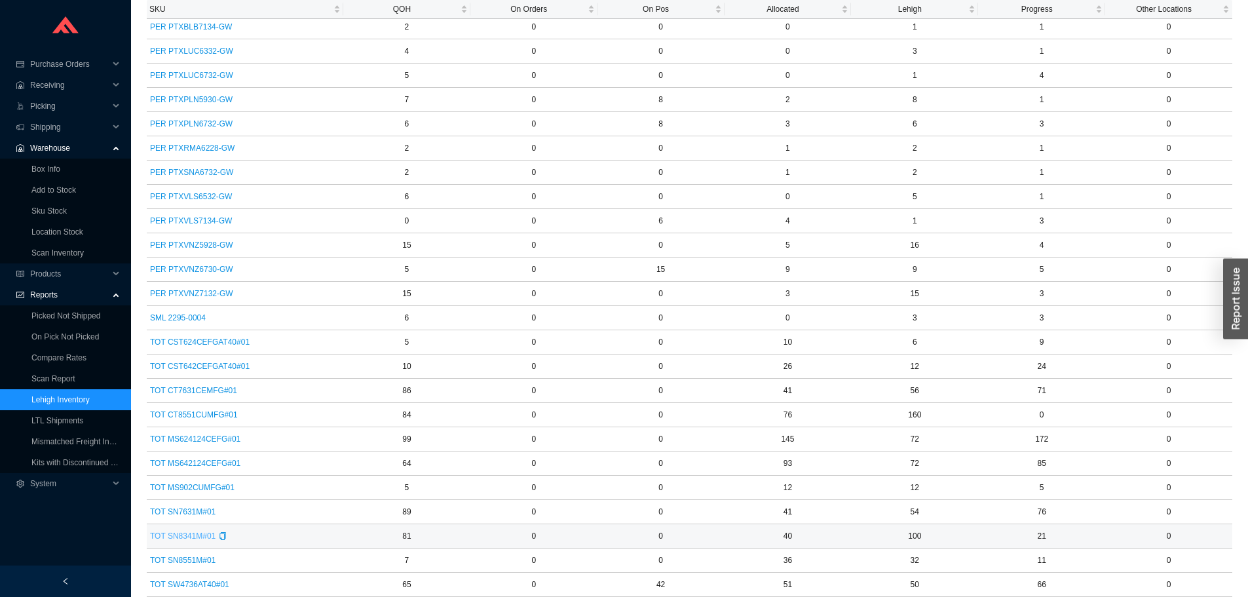
click at [206, 532] on span "TOT SN8341M#01" at bounding box center [183, 535] width 66 height 13
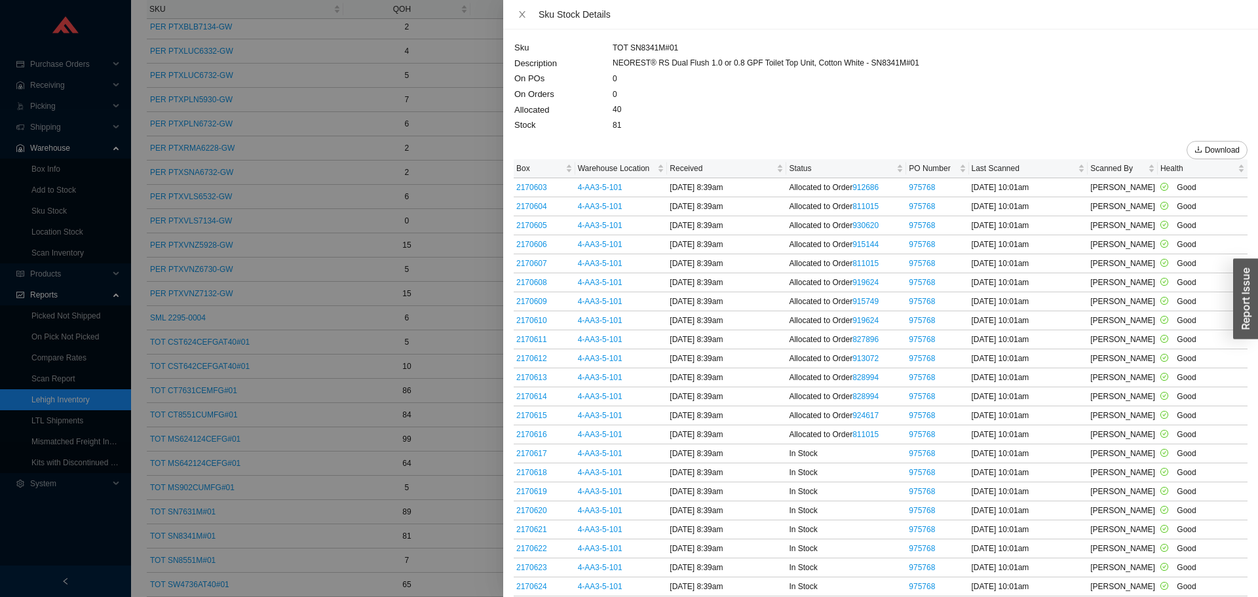
click at [264, 535] on div at bounding box center [629, 298] width 1258 height 597
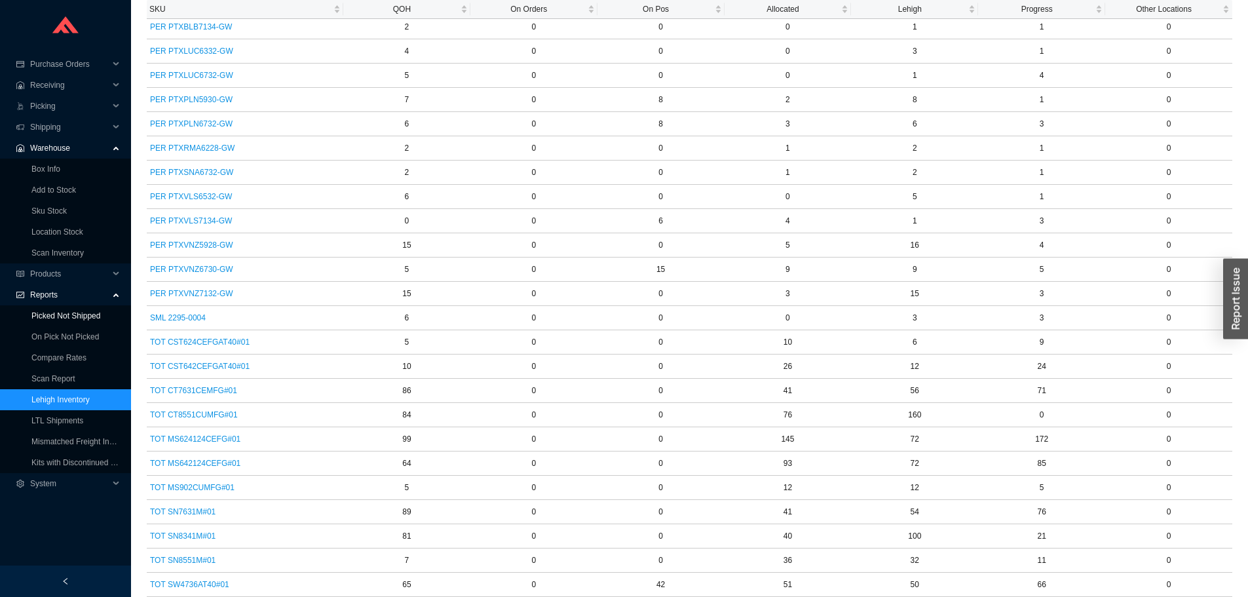
click at [76, 320] on link "Picked Not Shipped" at bounding box center [65, 315] width 69 height 9
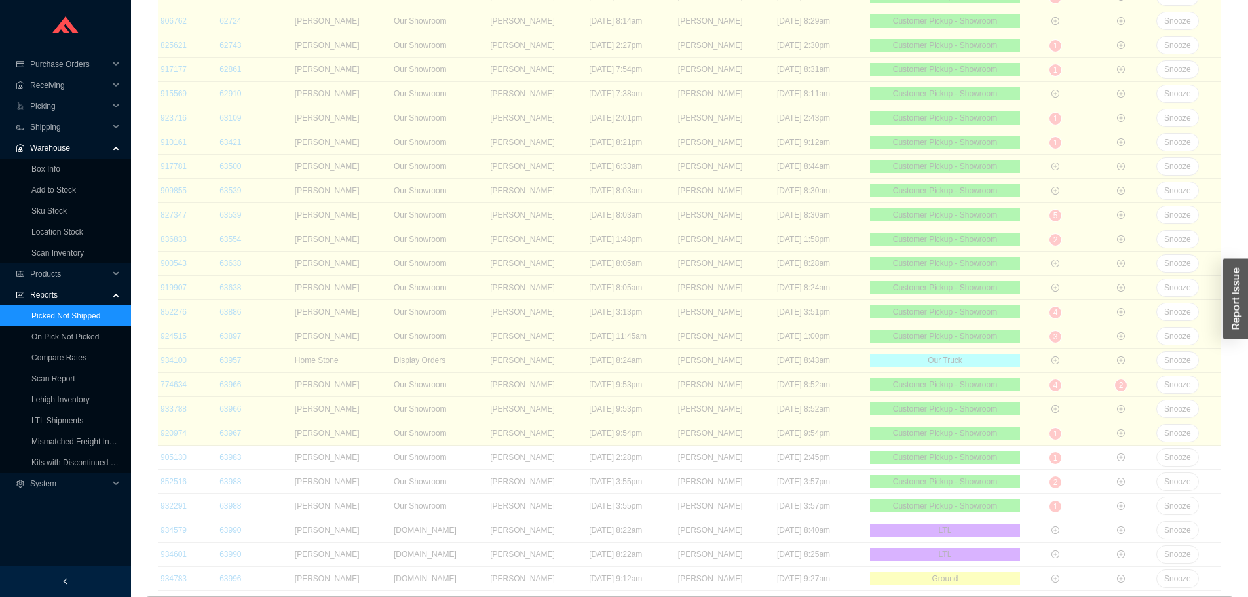
scroll to position [406, 0]
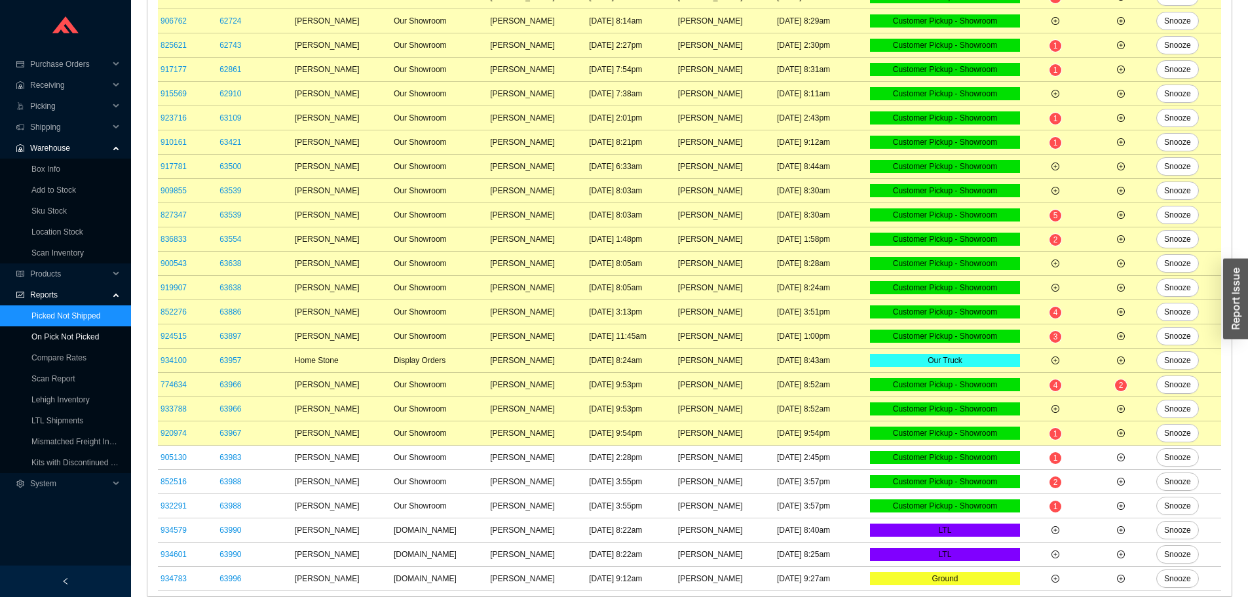
click at [73, 332] on link "On Pick Not Picked" at bounding box center [64, 336] width 67 height 9
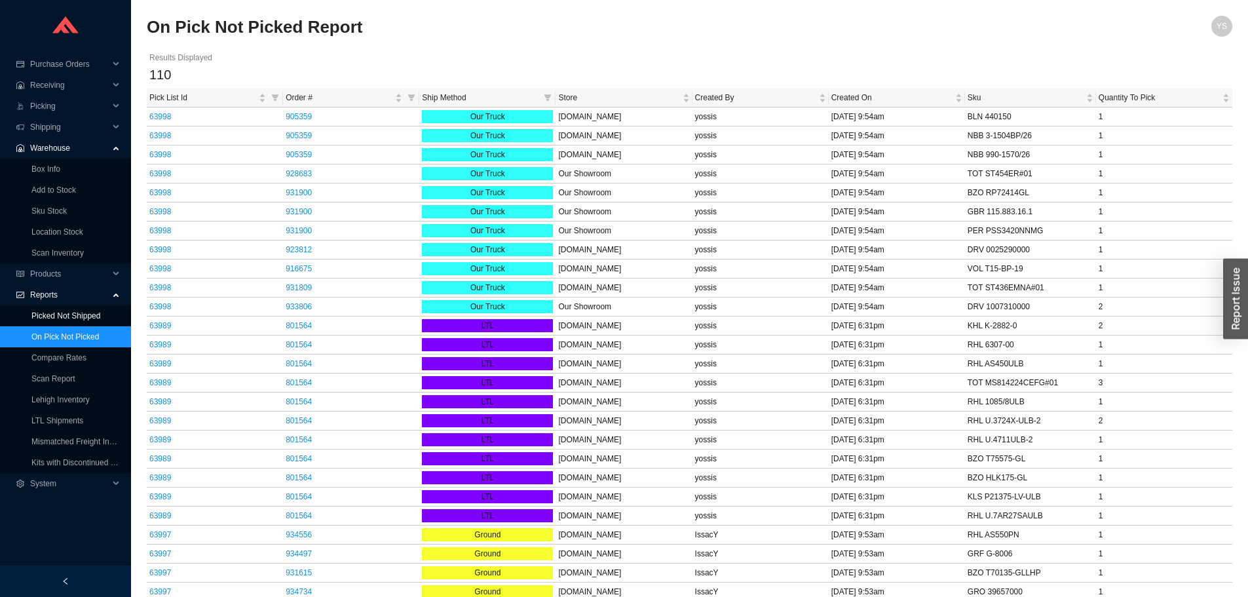
click at [81, 319] on link "Picked Not Shipped" at bounding box center [65, 315] width 69 height 9
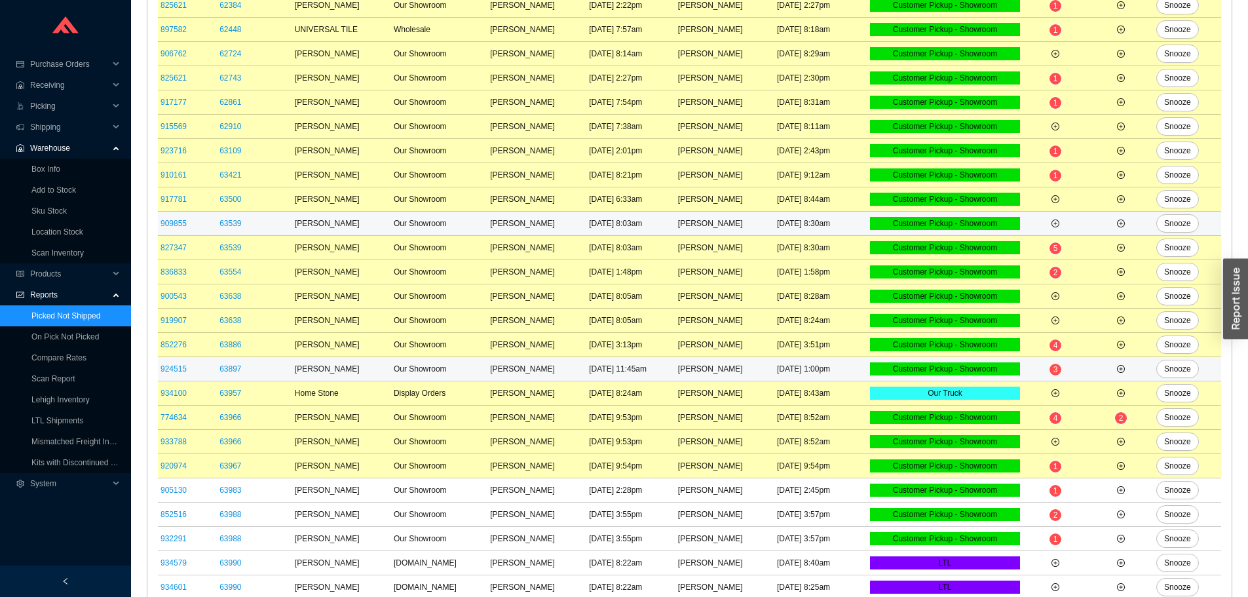
scroll to position [393, 0]
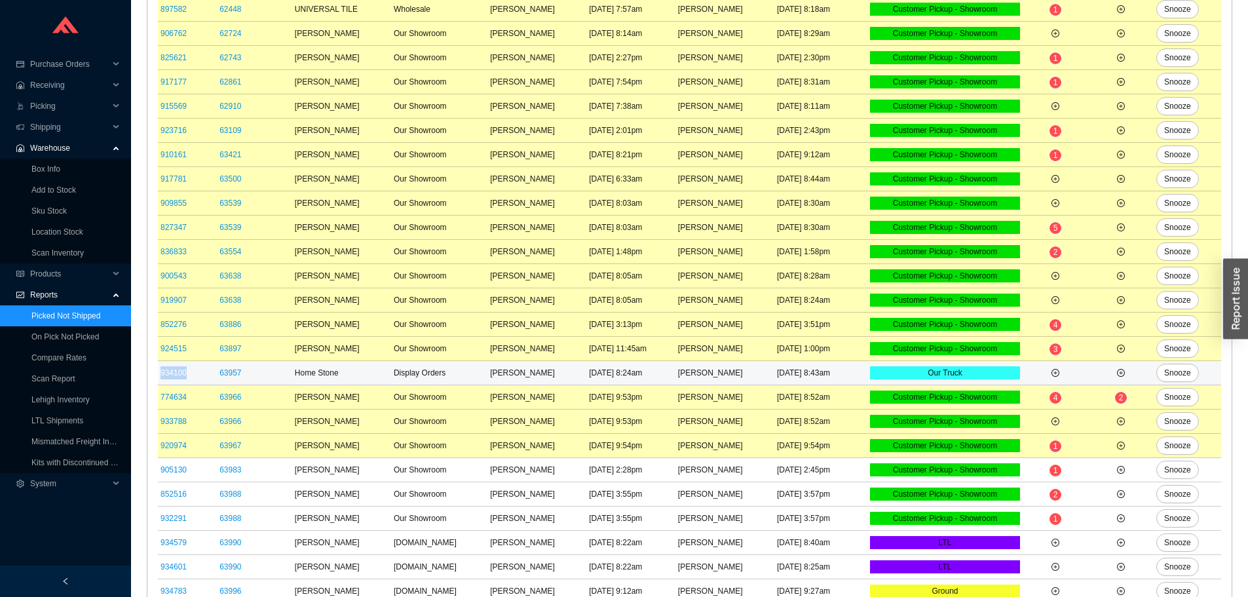
drag, startPoint x: 199, startPoint y: 374, endPoint x: 159, endPoint y: 375, distance: 40.0
click at [159, 375] on td "934100" at bounding box center [187, 373] width 59 height 24
copy link "934100"
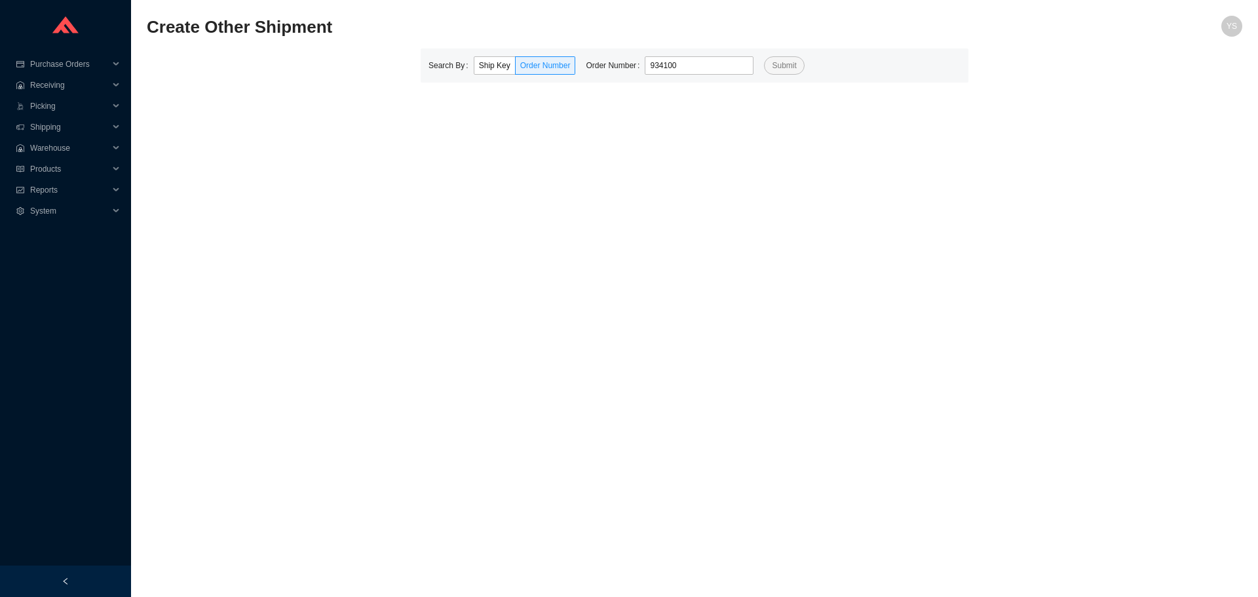
type input "934100"
click at [775, 74] on button "Submit" at bounding box center [784, 65] width 40 height 18
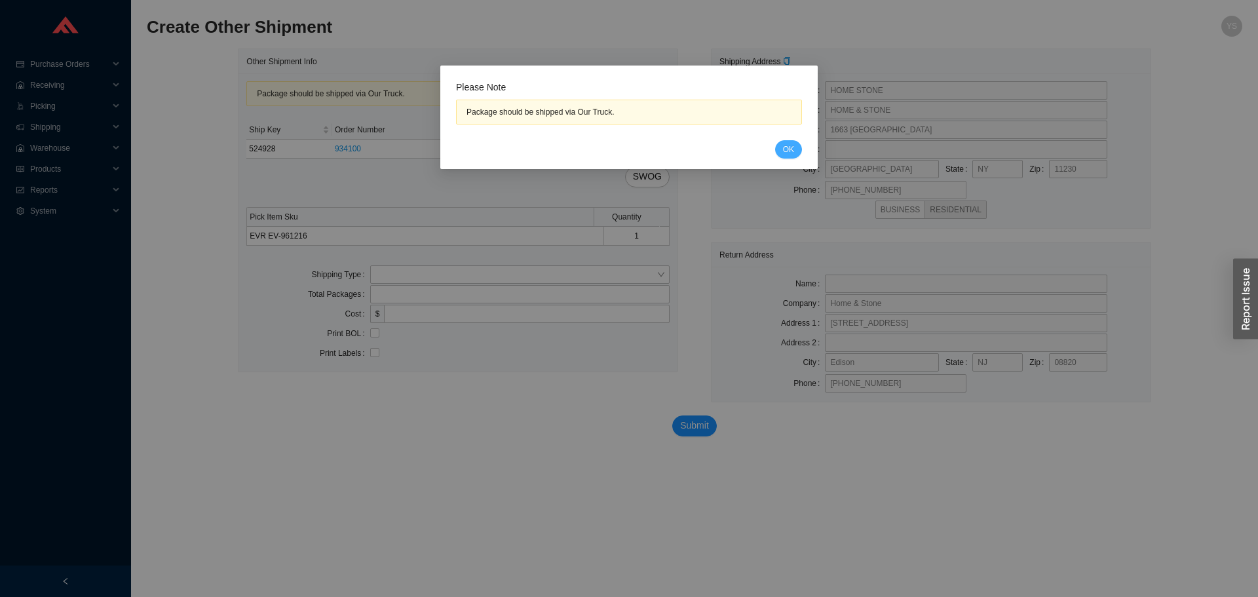
click at [782, 147] on button "OK" at bounding box center [788, 149] width 27 height 18
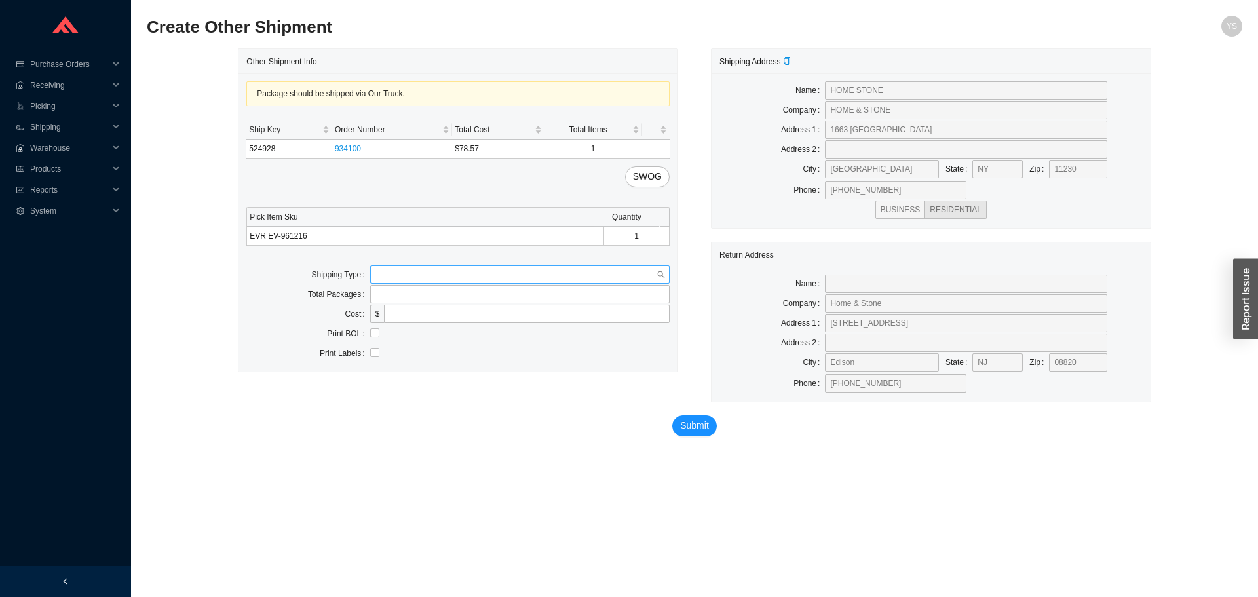
drag, startPoint x: 461, startPoint y: 265, endPoint x: 442, endPoint y: 277, distance: 21.5
click at [458, 266] on div at bounding box center [519, 274] width 299 height 18
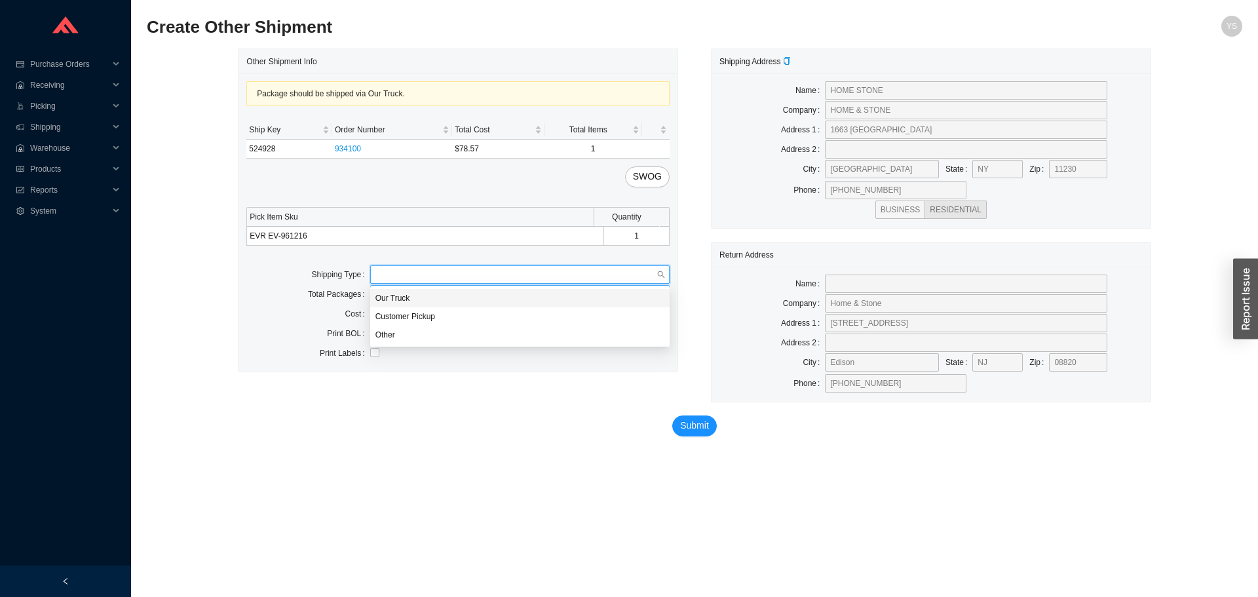
click at [413, 293] on div "Our Truck" at bounding box center [519, 298] width 289 height 12
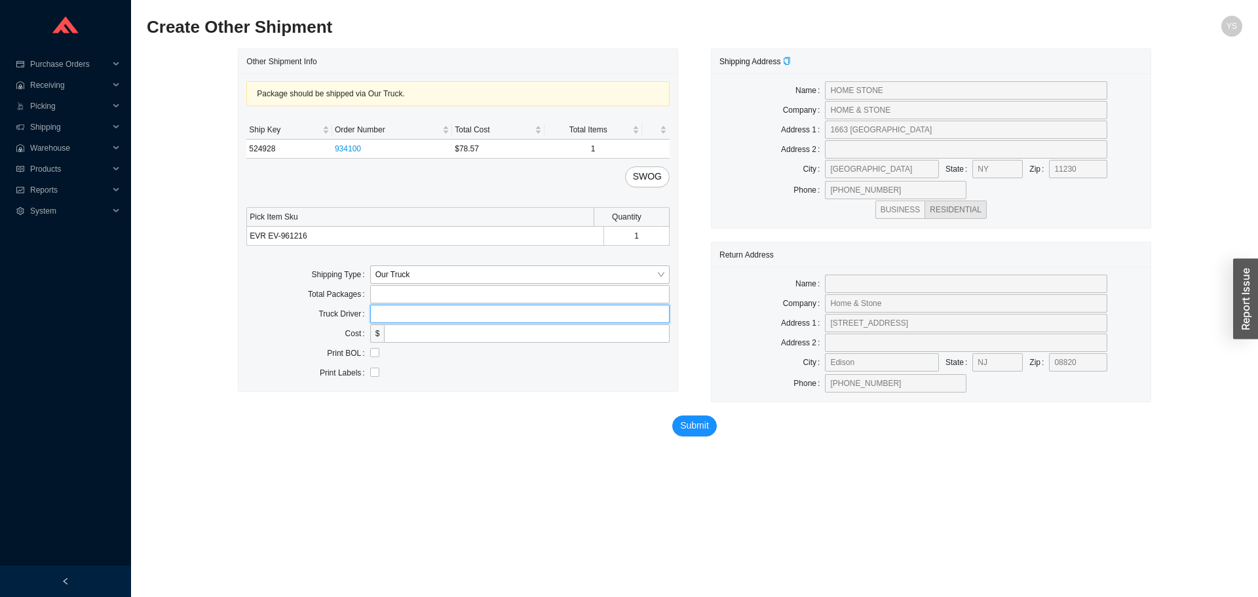
drag, startPoint x: 407, startPoint y: 311, endPoint x: 408, endPoint y: 323, distance: 12.5
click at [407, 311] on input "text" at bounding box center [519, 314] width 299 height 18
type input "bz"
click at [685, 424] on span "Submit" at bounding box center [694, 425] width 29 height 15
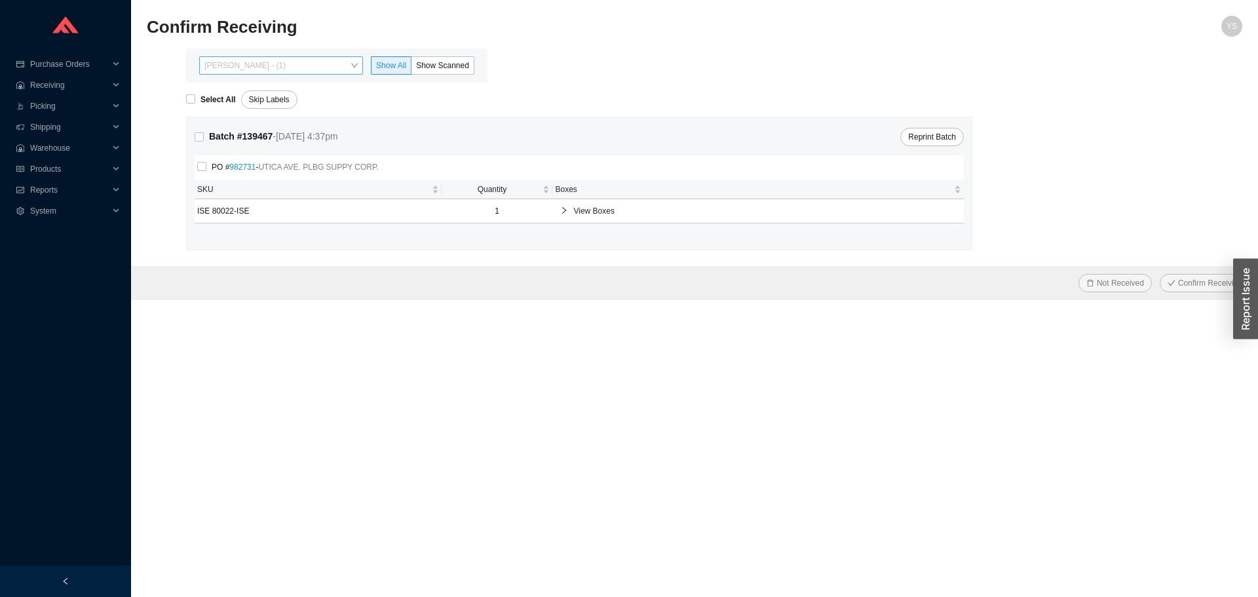
click at [254, 62] on span "[PERSON_NAME] - (1)" at bounding box center [280, 65] width 153 height 17
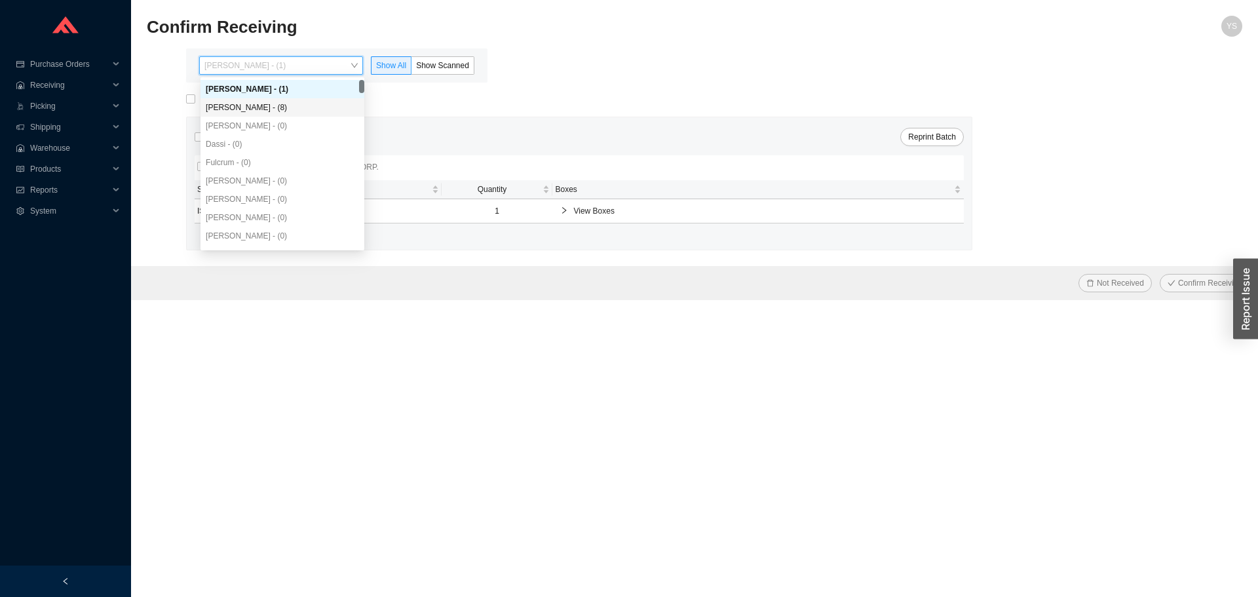
click at [254, 103] on div "[PERSON_NAME] - (8)" at bounding box center [282, 108] width 153 height 12
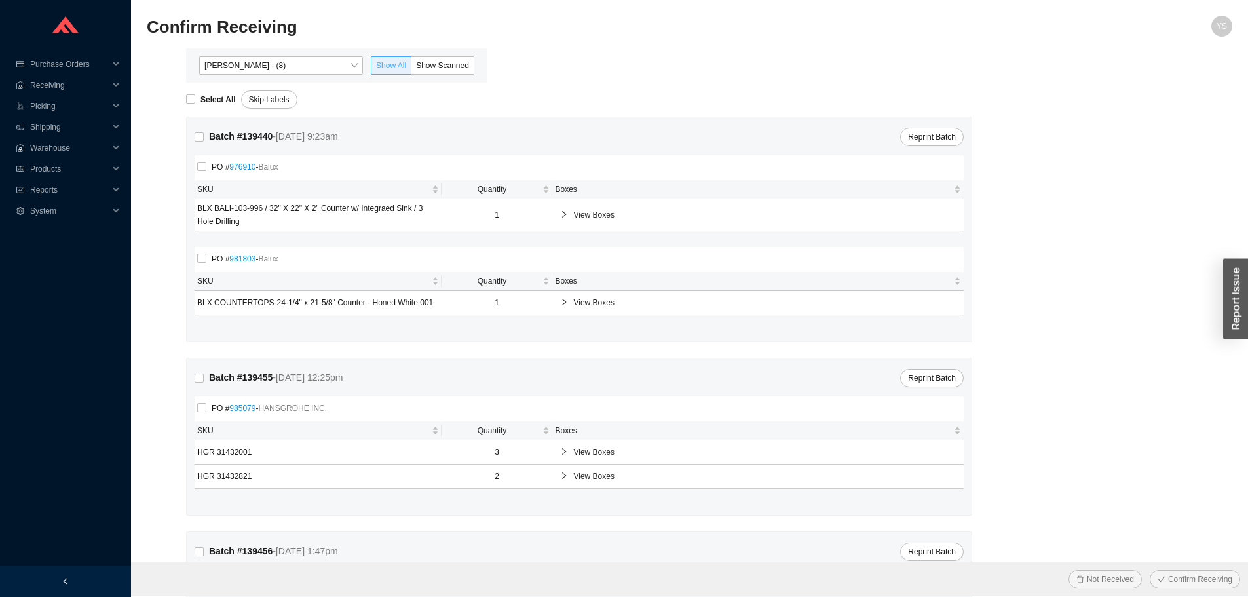
click at [412, 74] on label "Show All" at bounding box center [391, 65] width 41 height 18
click at [372, 68] on input "Show All" at bounding box center [372, 68] width 0 height 0
click at [433, 65] on span "Show Scanned" at bounding box center [442, 65] width 53 height 9
click at [412, 68] on input "Show Scanned" at bounding box center [412, 68] width 0 height 0
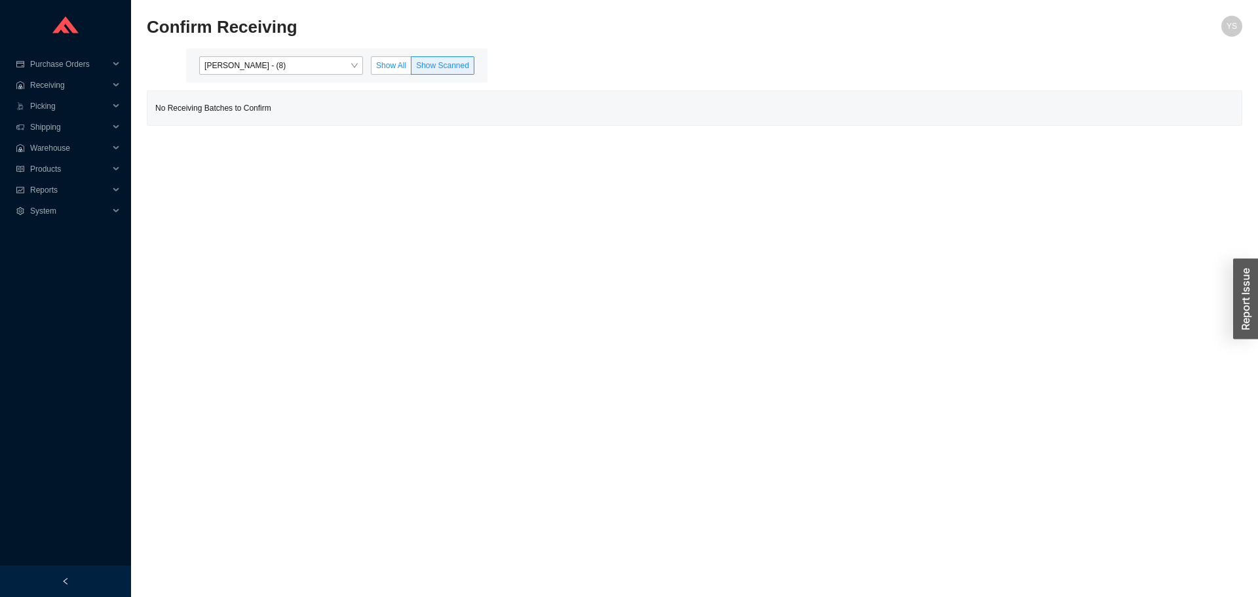
click at [386, 63] on span "Show All" at bounding box center [391, 65] width 30 height 9
click at [372, 68] on input "Show All" at bounding box center [372, 68] width 0 height 0
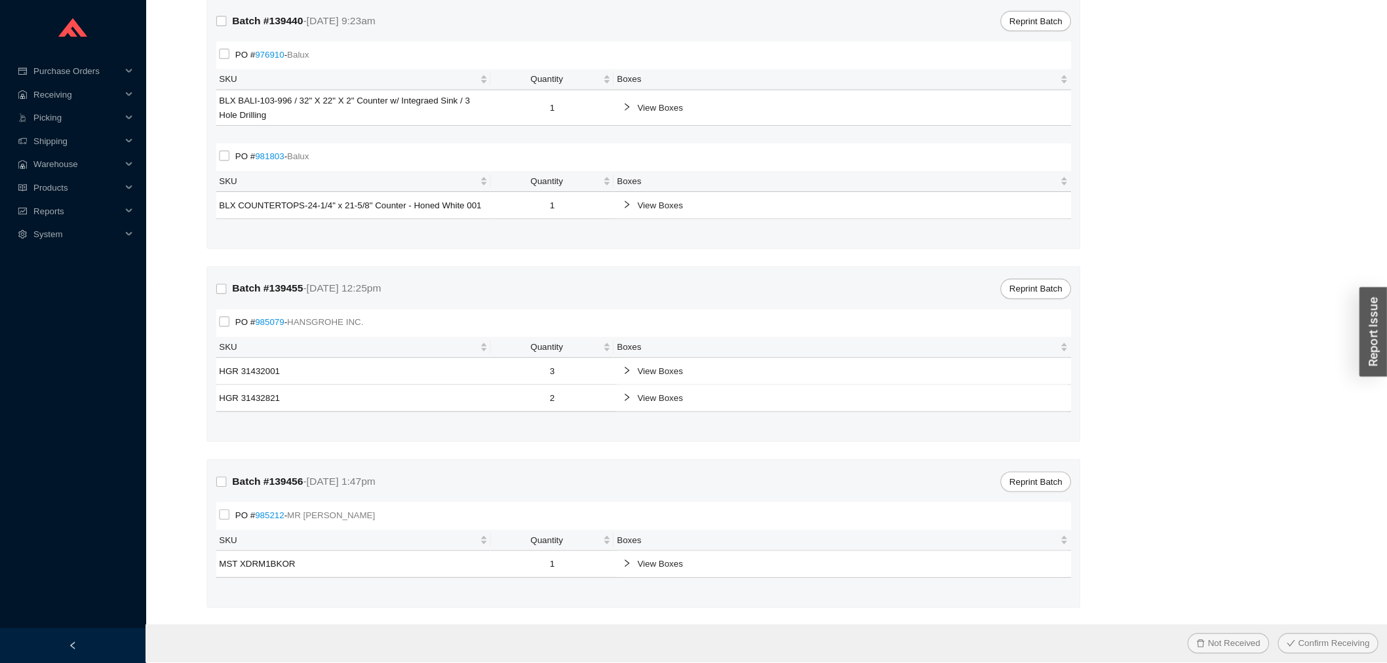
scroll to position [52, 0]
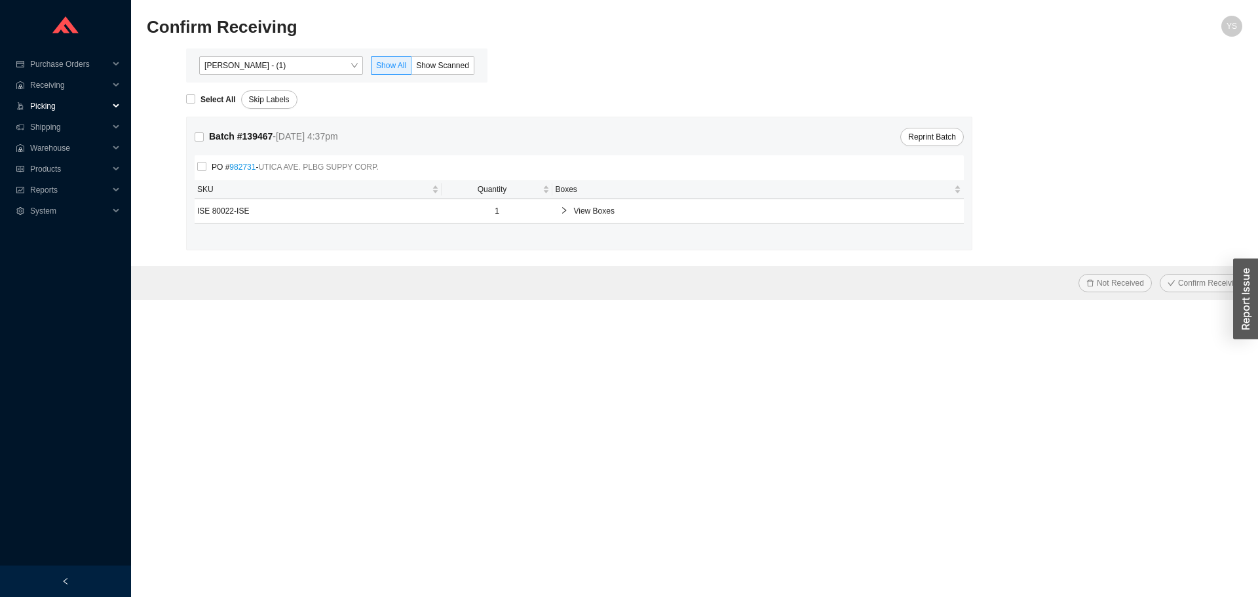
click at [37, 109] on span "Picking" at bounding box center [69, 106] width 79 height 21
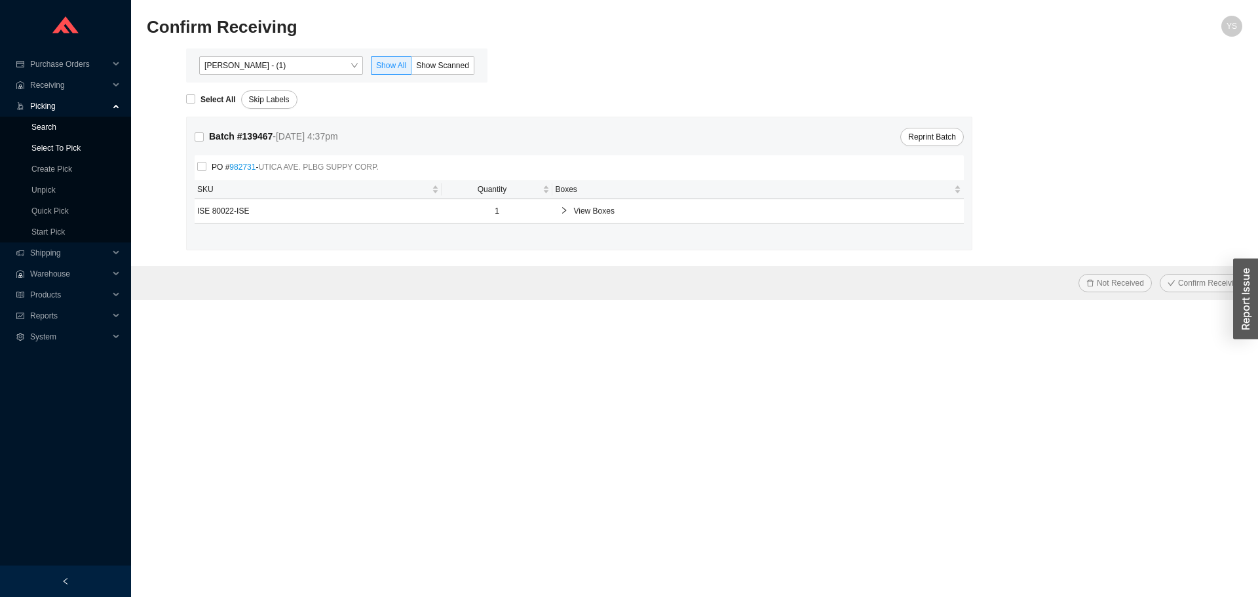
click at [54, 148] on link "Select To Pick" at bounding box center [55, 148] width 49 height 9
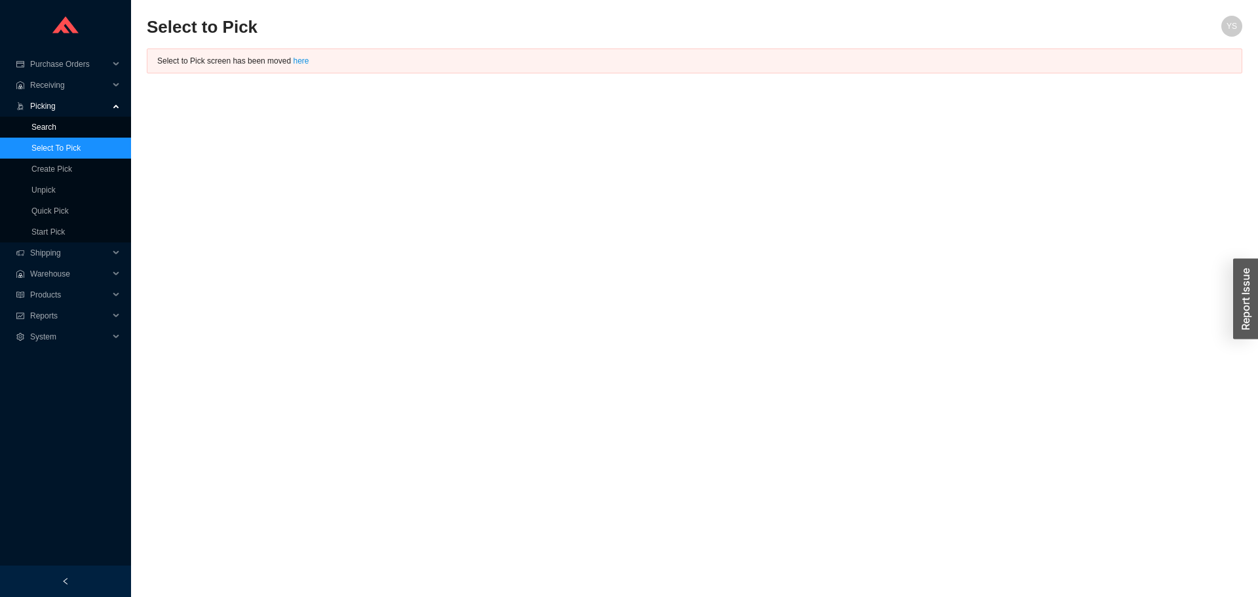
click at [54, 130] on link "Search" at bounding box center [43, 127] width 25 height 9
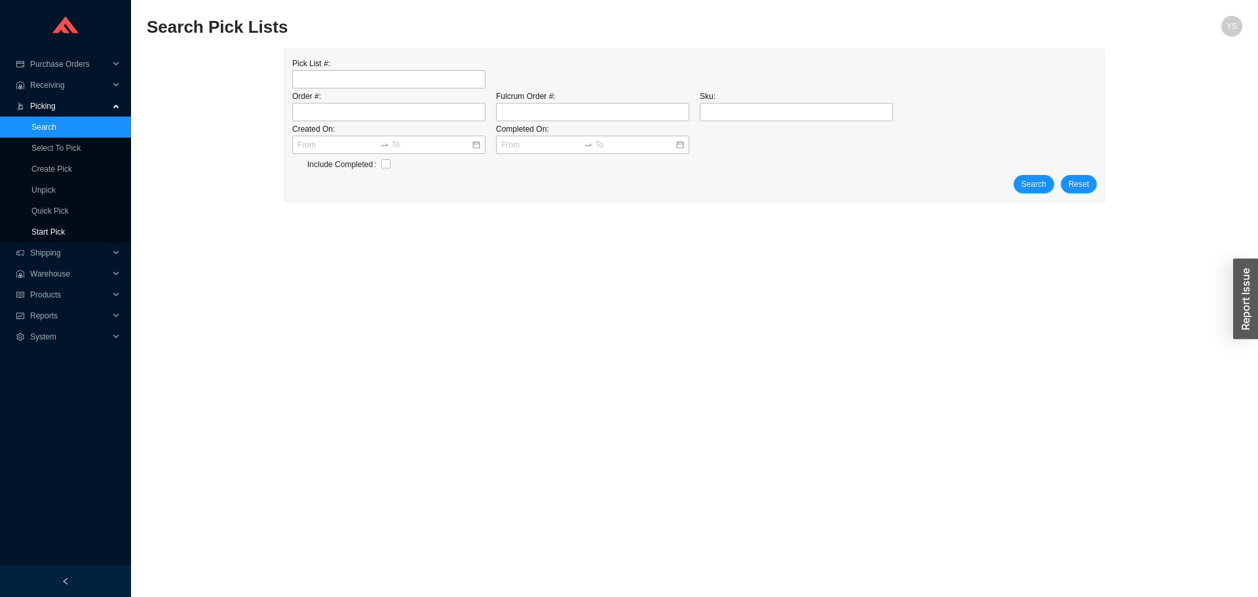
click at [58, 229] on link "Start Pick" at bounding box center [47, 231] width 33 height 9
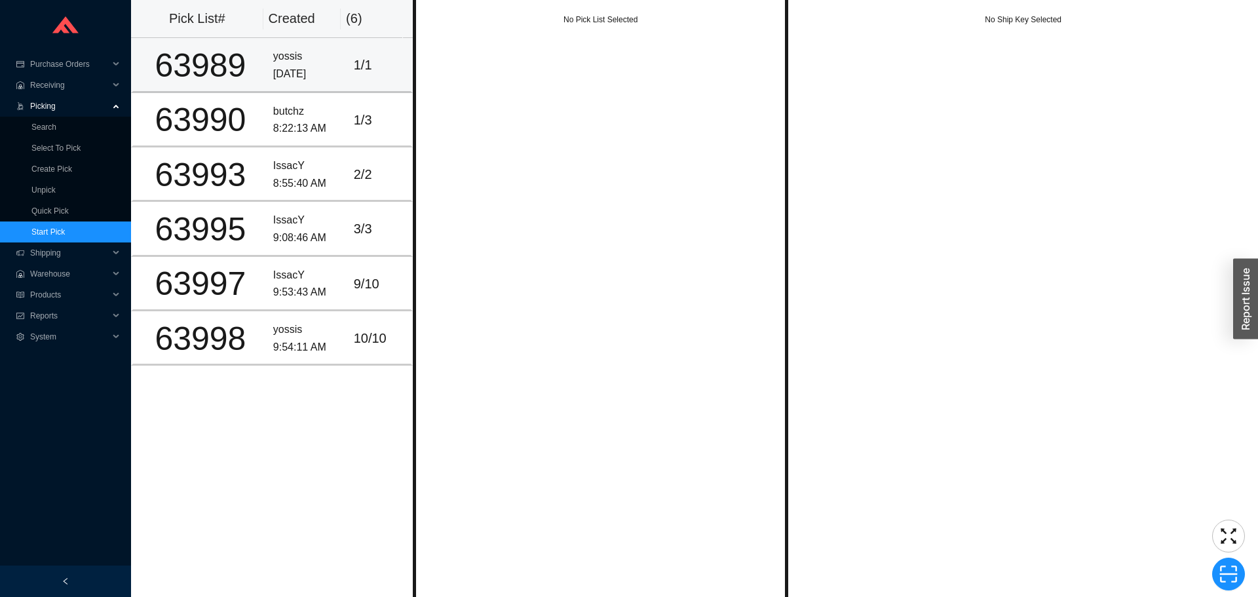
click at [287, 74] on div "[DATE]" at bounding box center [308, 75] width 70 height 18
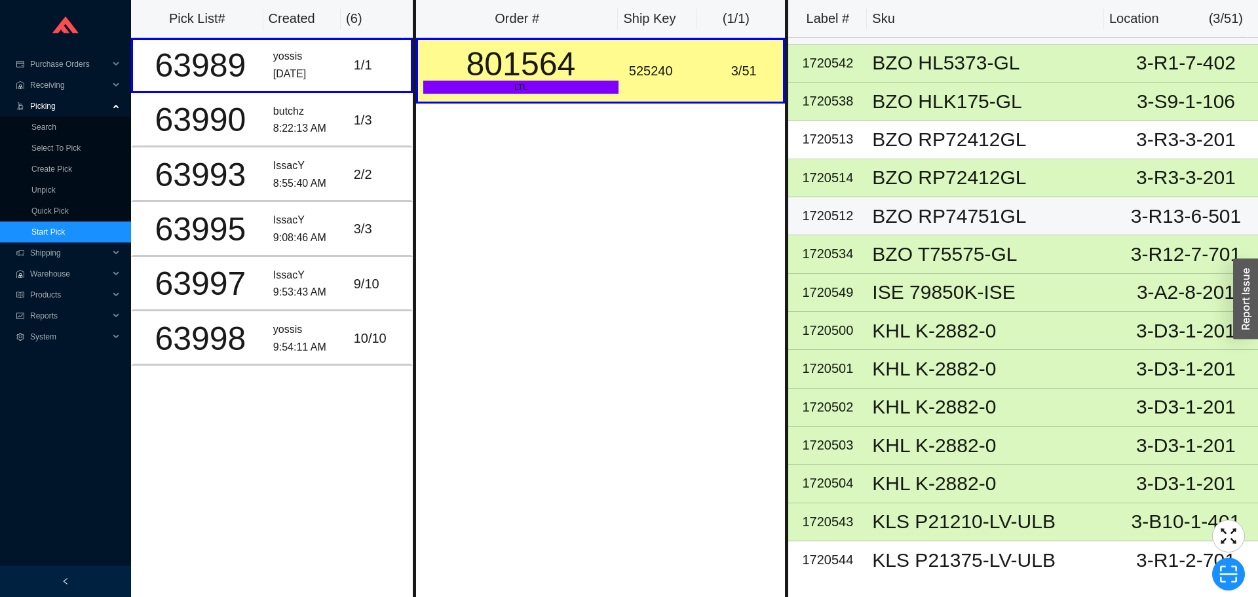
scroll to position [262, 0]
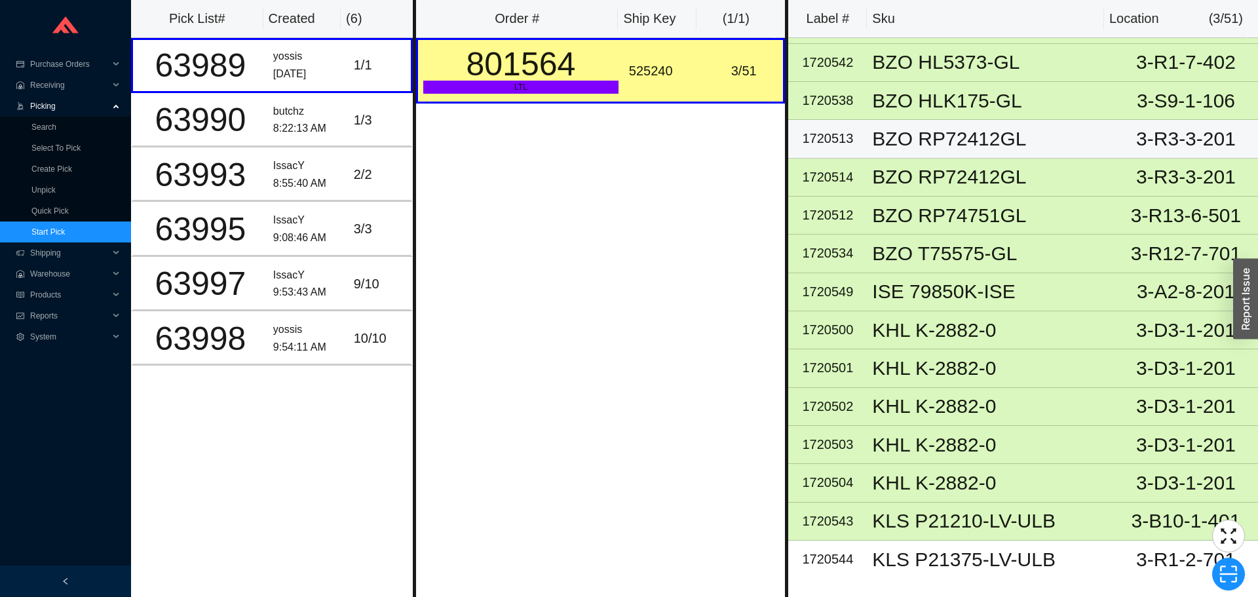
click at [969, 148] on div "BZO RP72412GL" at bounding box center [990, 139] width 237 height 20
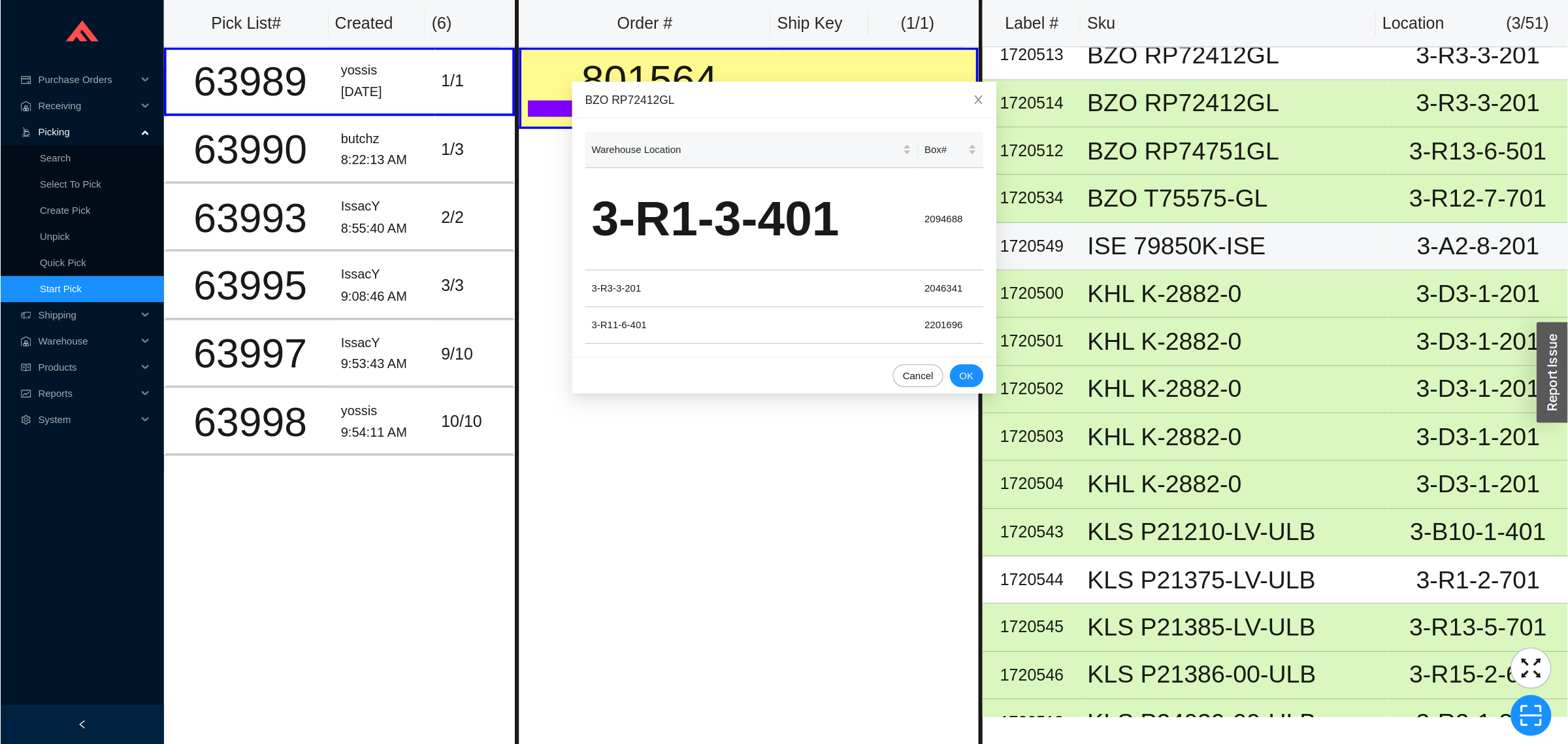
scroll to position [392, 0]
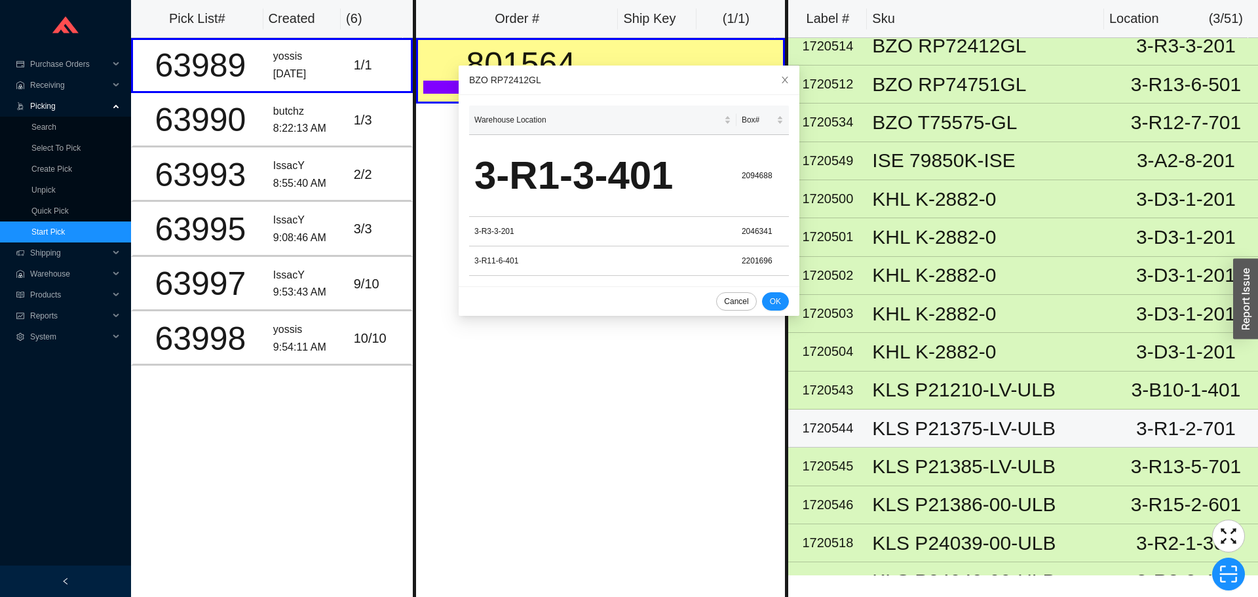
click at [915, 434] on div "KLS P21375-LV-ULB" at bounding box center [990, 429] width 237 height 20
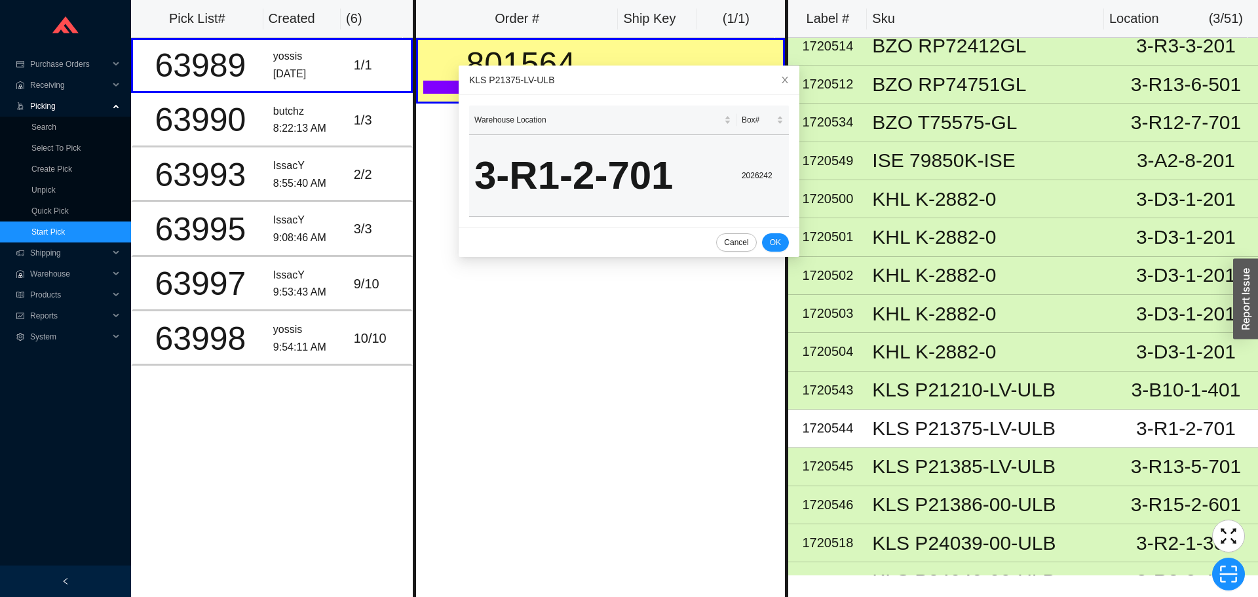
click at [747, 185] on td "2026242" at bounding box center [763, 176] width 52 height 82
click at [746, 176] on td "2026242" at bounding box center [763, 176] width 52 height 82
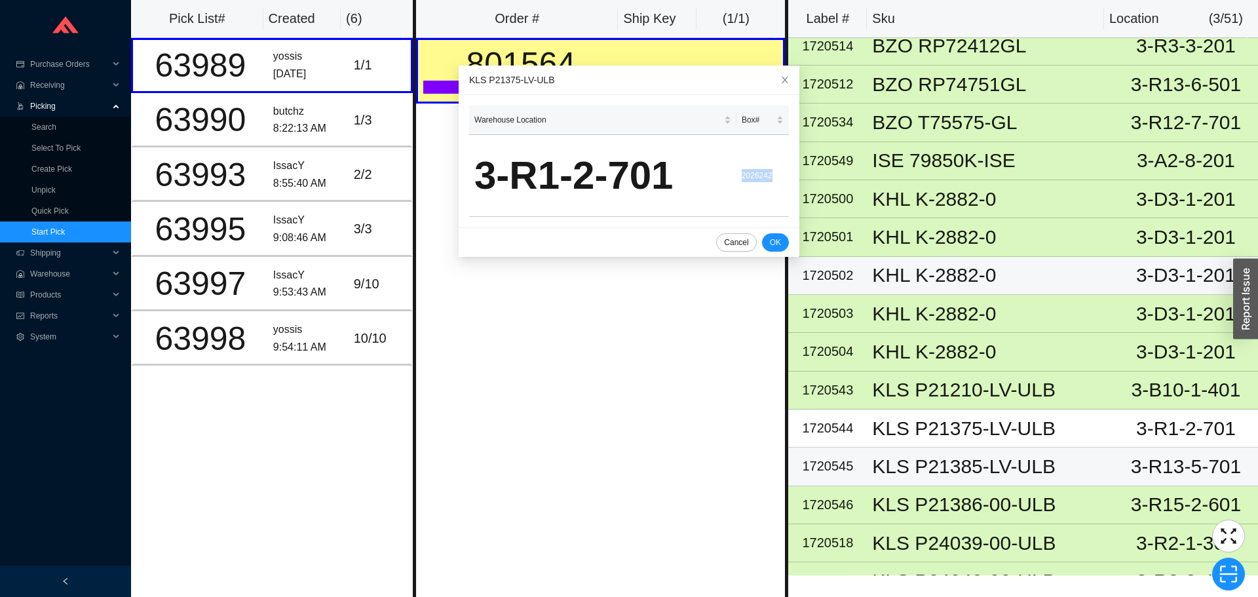
copy td "2026242"
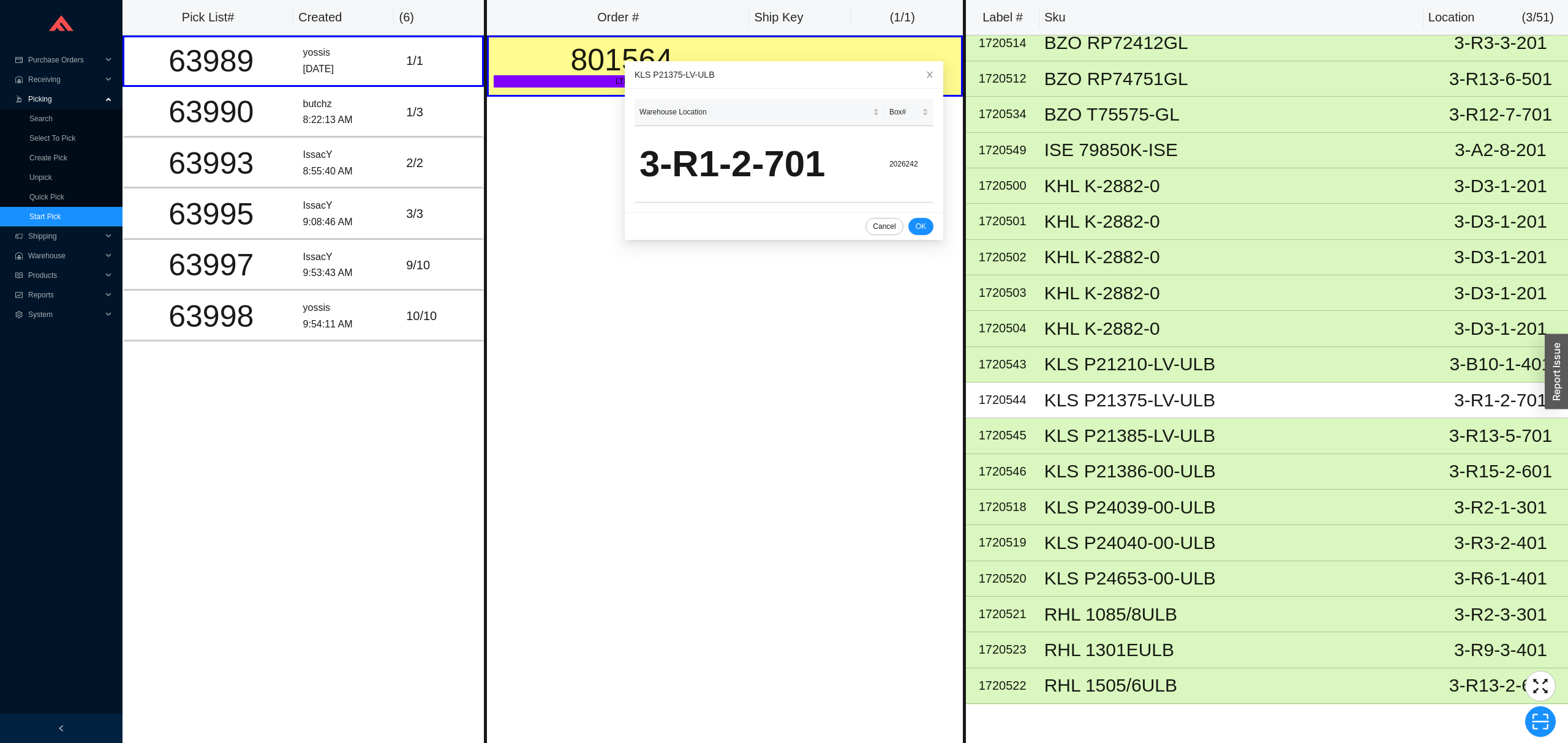
click at [854, 466] on div "Order # Ship Key ( 1 / 1 ) 801564 LTL 525240 3 / 51" at bounding box center [726, 371] width 482 height 743
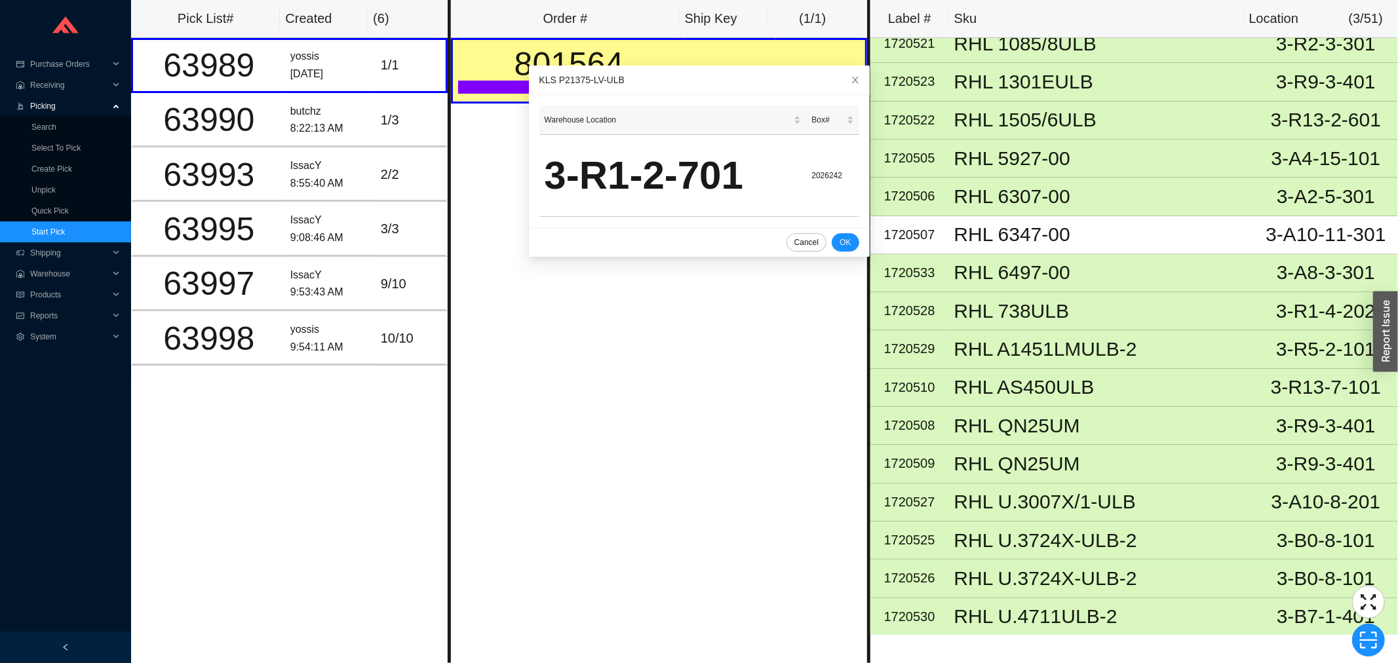
scroll to position [991, 0]
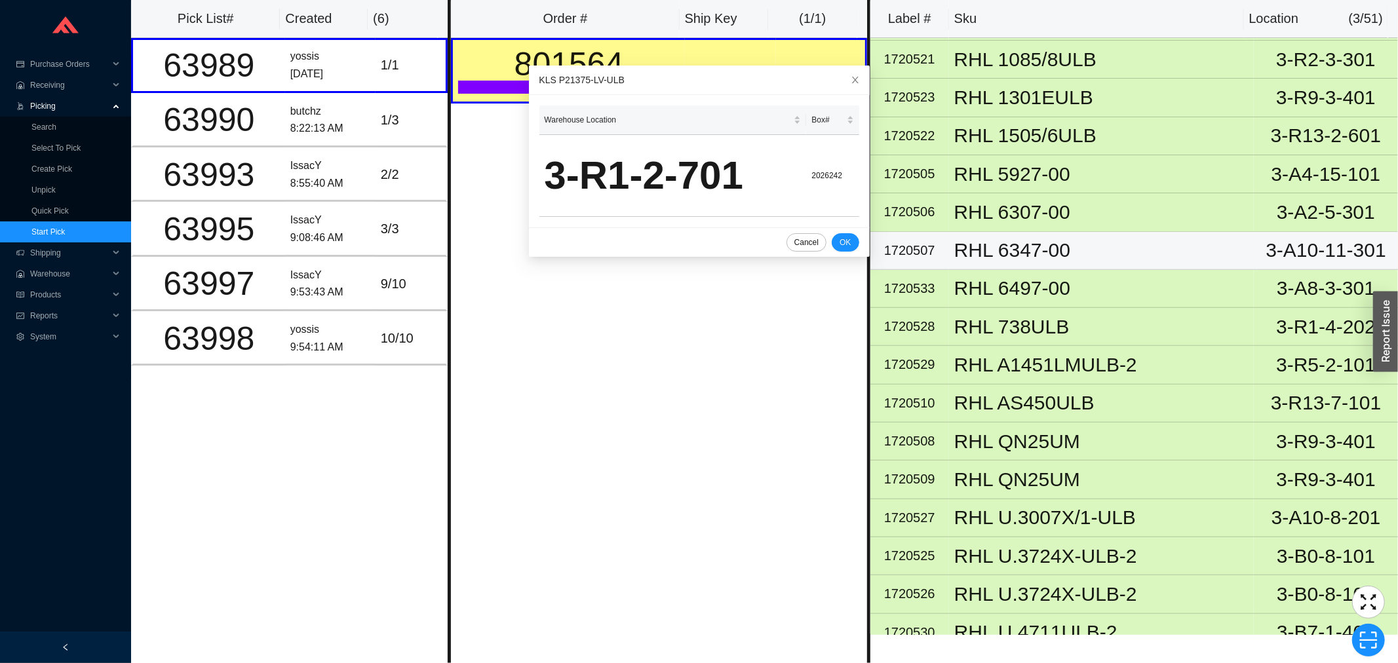
click at [1150, 251] on div "RHL 6347-00" at bounding box center [1101, 250] width 294 height 20
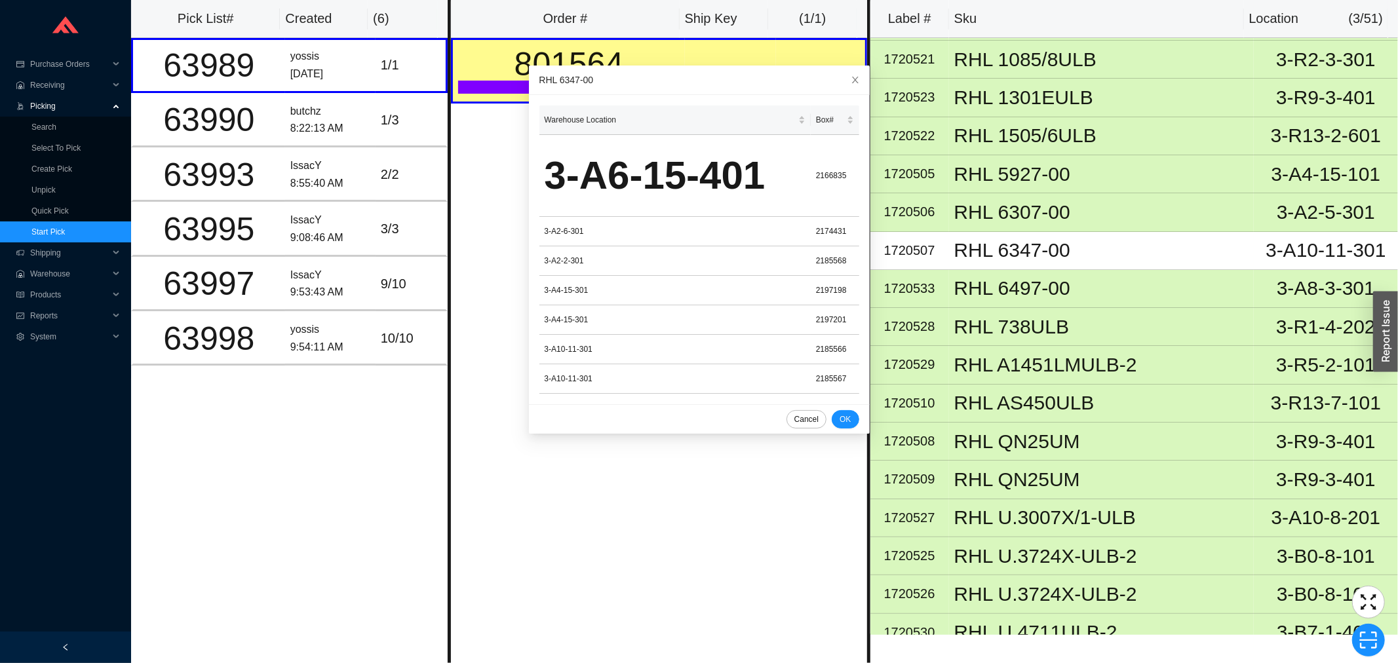
click at [550, 477] on div "Order # Ship Key ( 1 / 1 ) 801564 LTL 525240 3 / 51" at bounding box center [659, 331] width 422 height 663
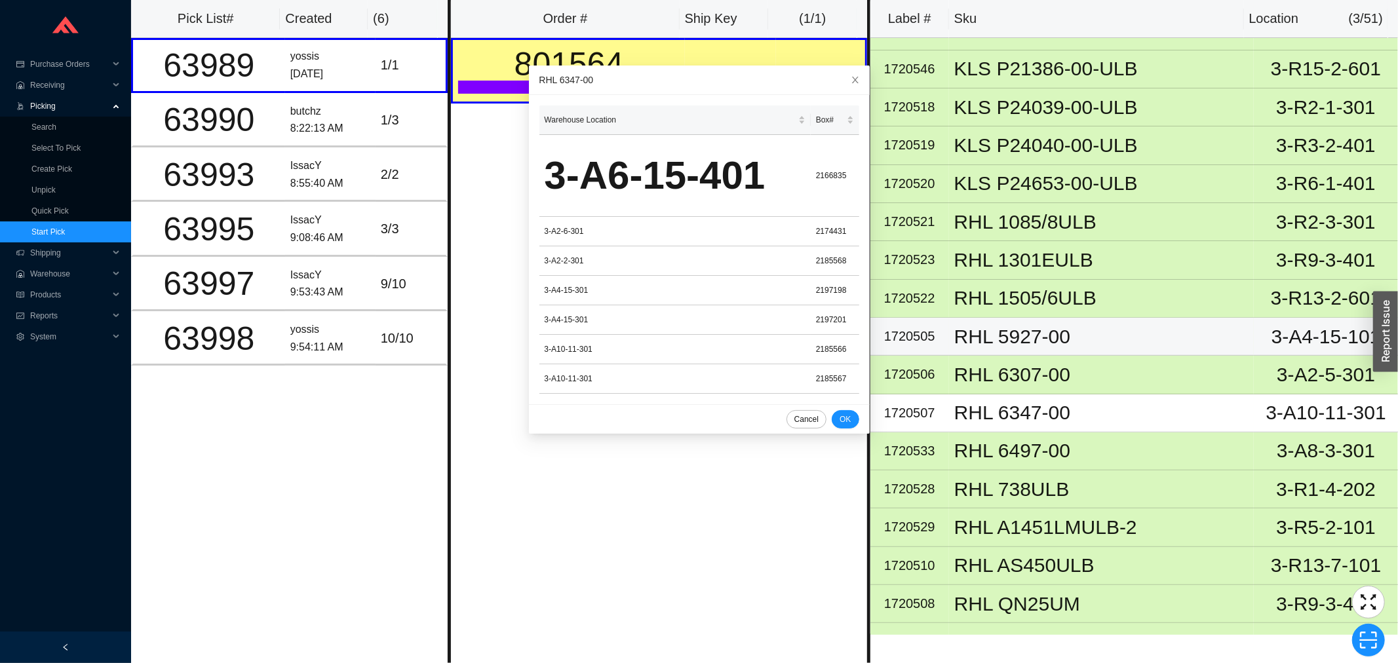
scroll to position [554, 0]
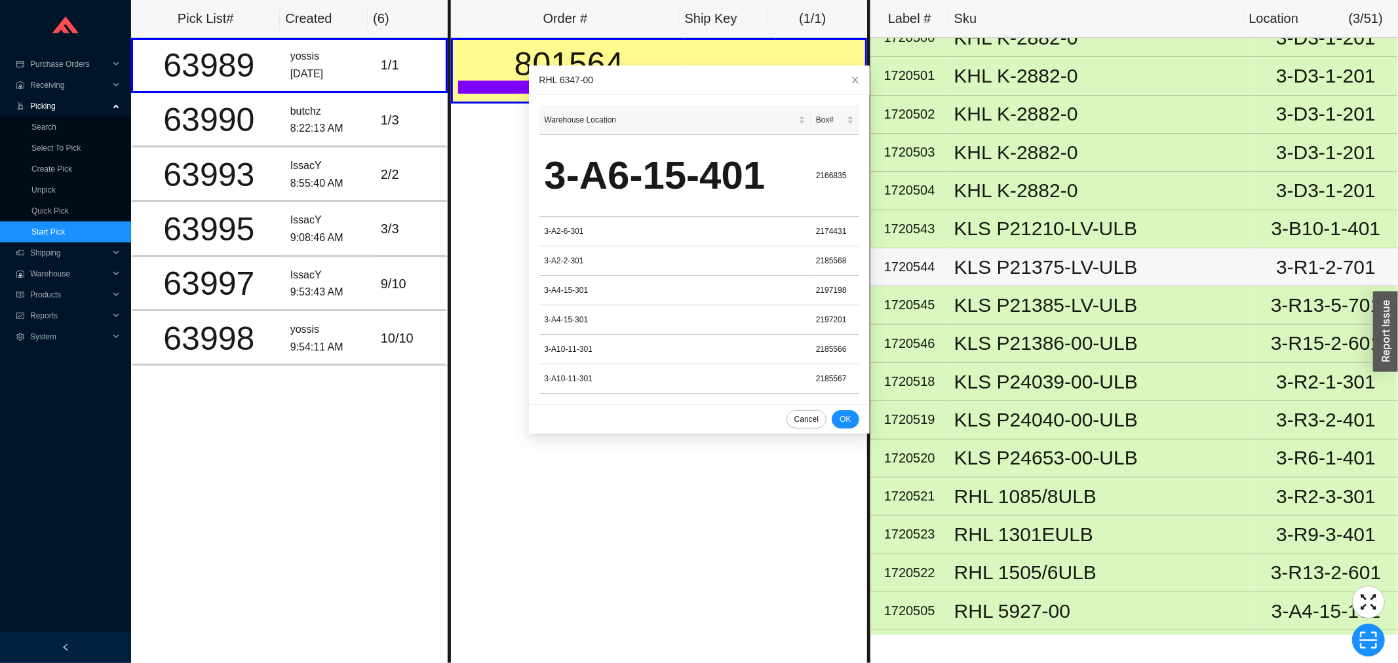
click at [1051, 265] on div "KLS P21375-LV-ULB" at bounding box center [1101, 268] width 294 height 20
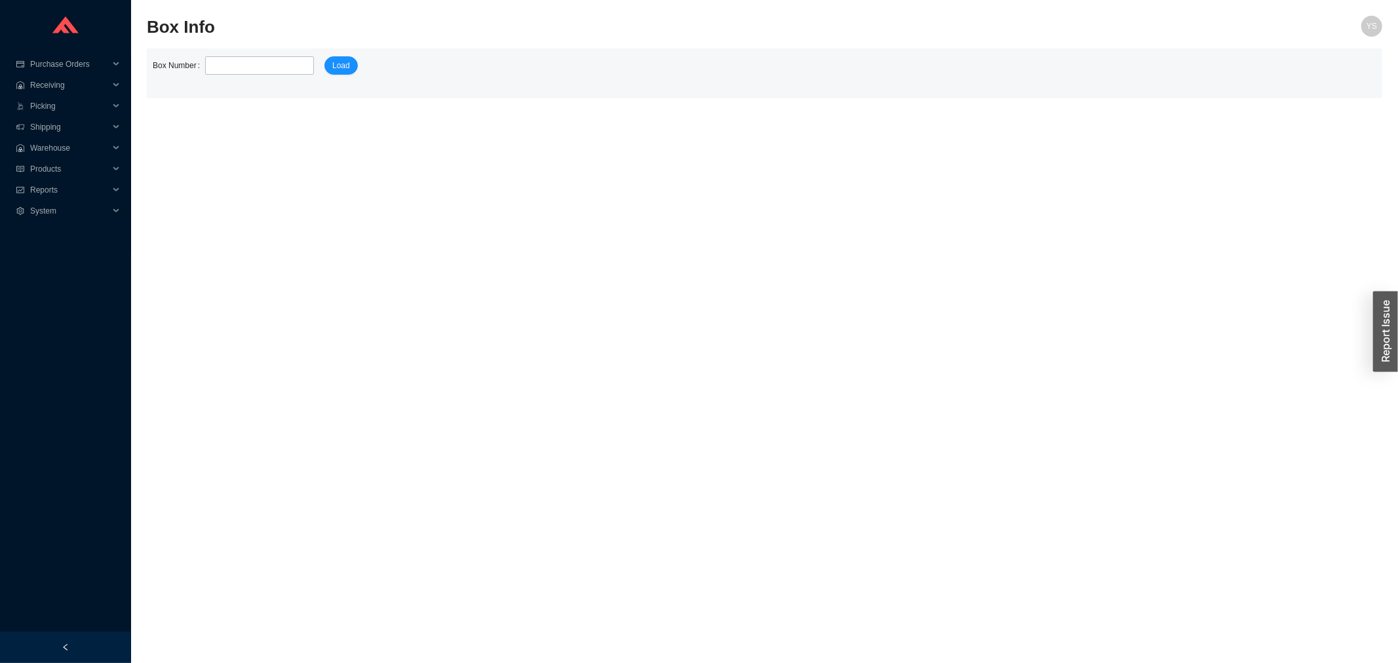
type input "2026242"
click button "Load" at bounding box center [340, 65] width 33 height 18
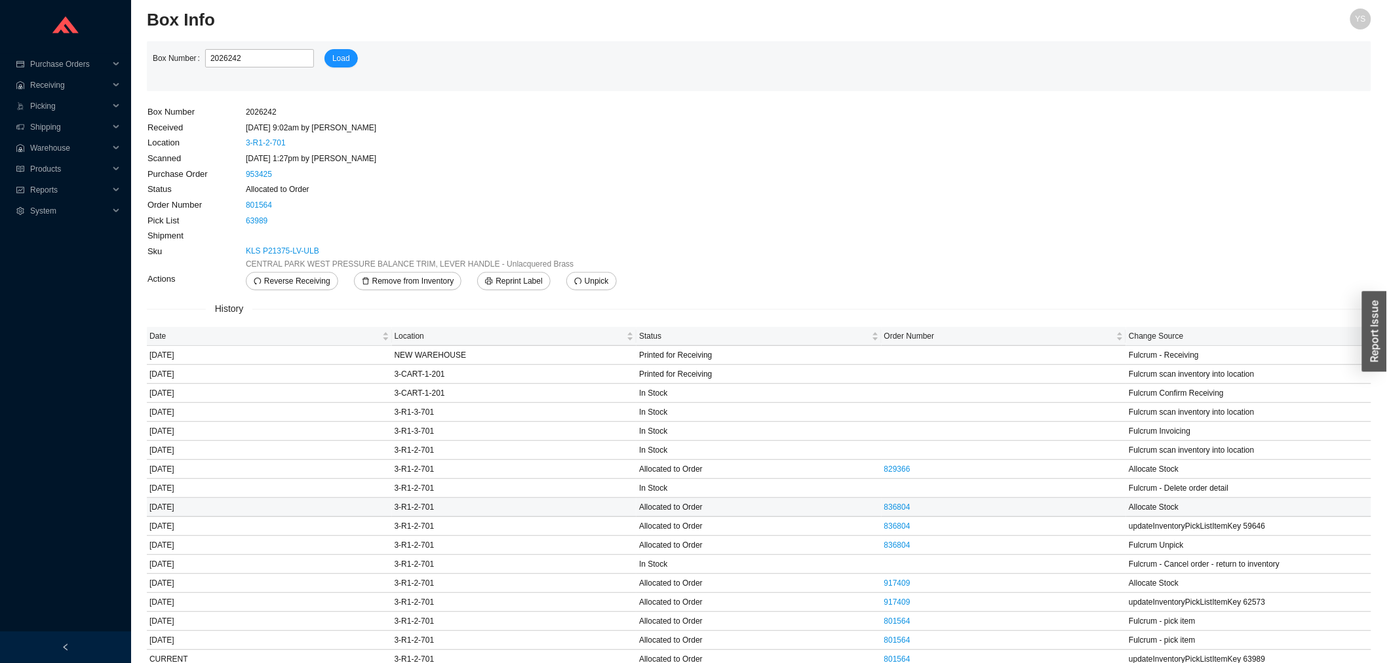
scroll to position [14, 0]
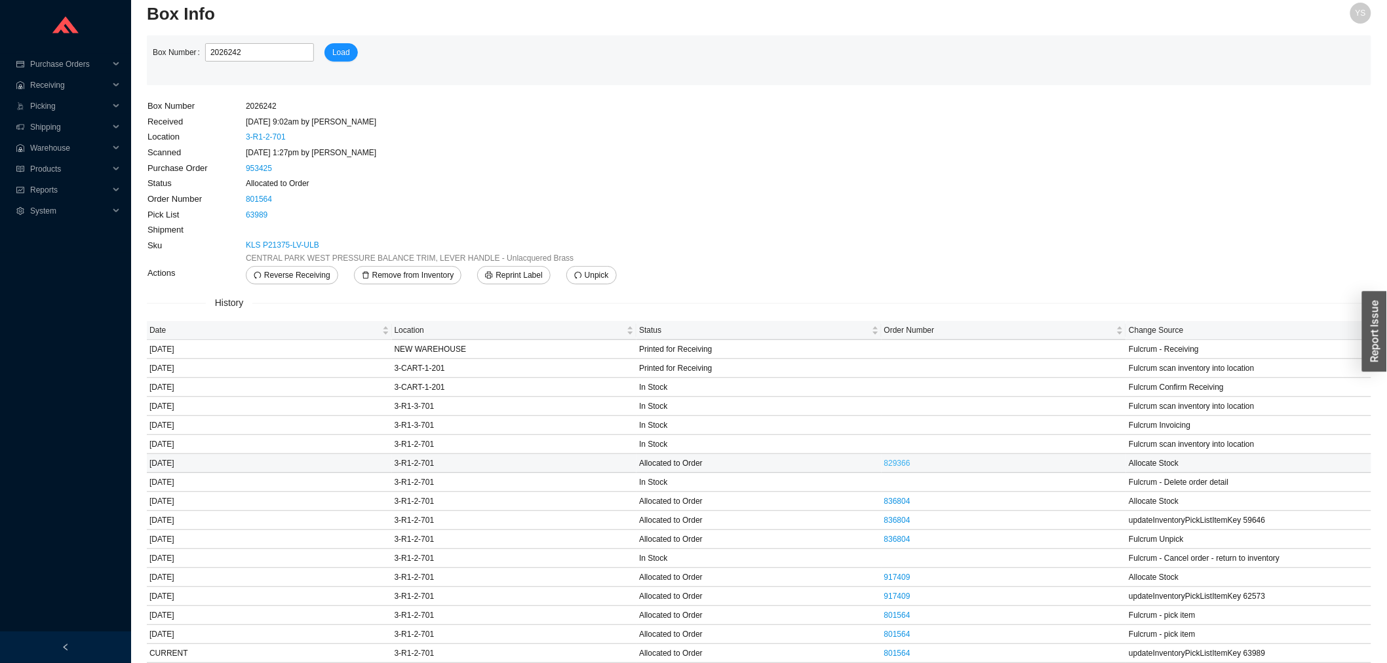
click at [894, 463] on link "829366" at bounding box center [897, 463] width 26 height 9
click at [901, 537] on link "836804" at bounding box center [897, 539] width 26 height 9
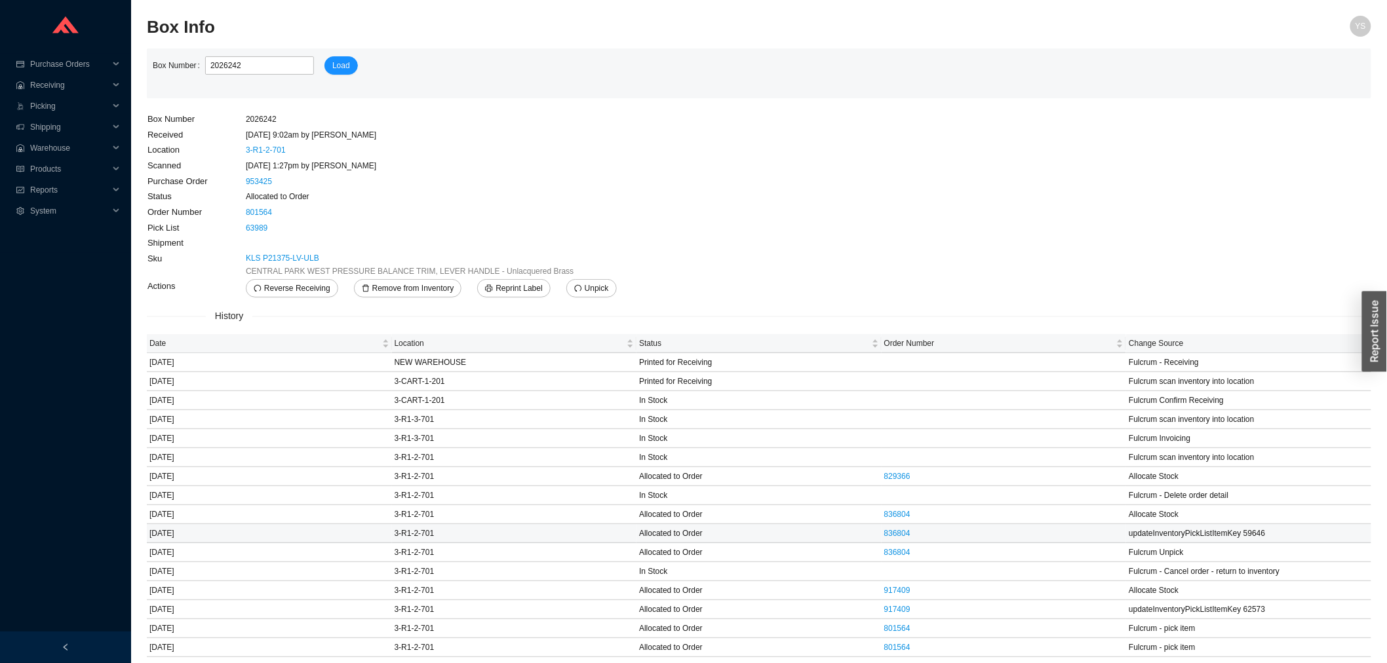
click at [1255, 535] on td "updateInventoryPickListItemKey 59646" at bounding box center [1248, 533] width 245 height 19
copy td "59646"
click at [410, 286] on span "Remove from Inventory" at bounding box center [413, 288] width 82 height 13
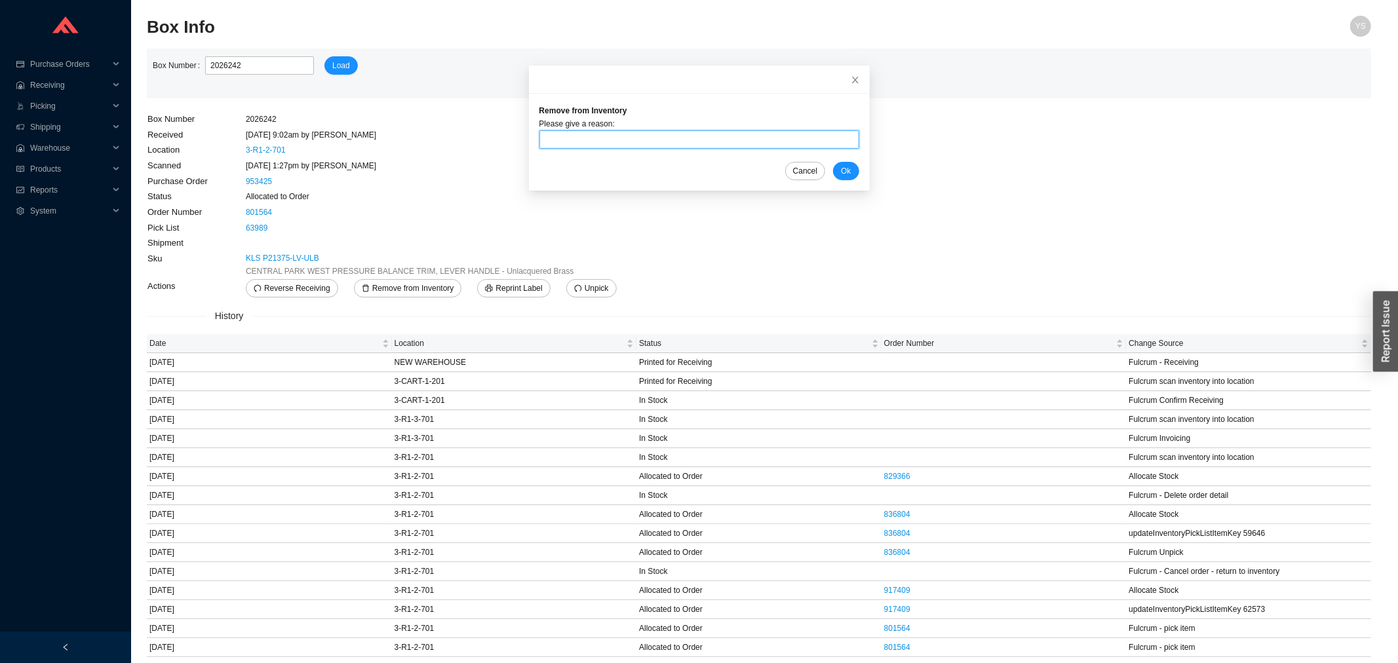
click at [590, 140] on input "text" at bounding box center [699, 139] width 320 height 18
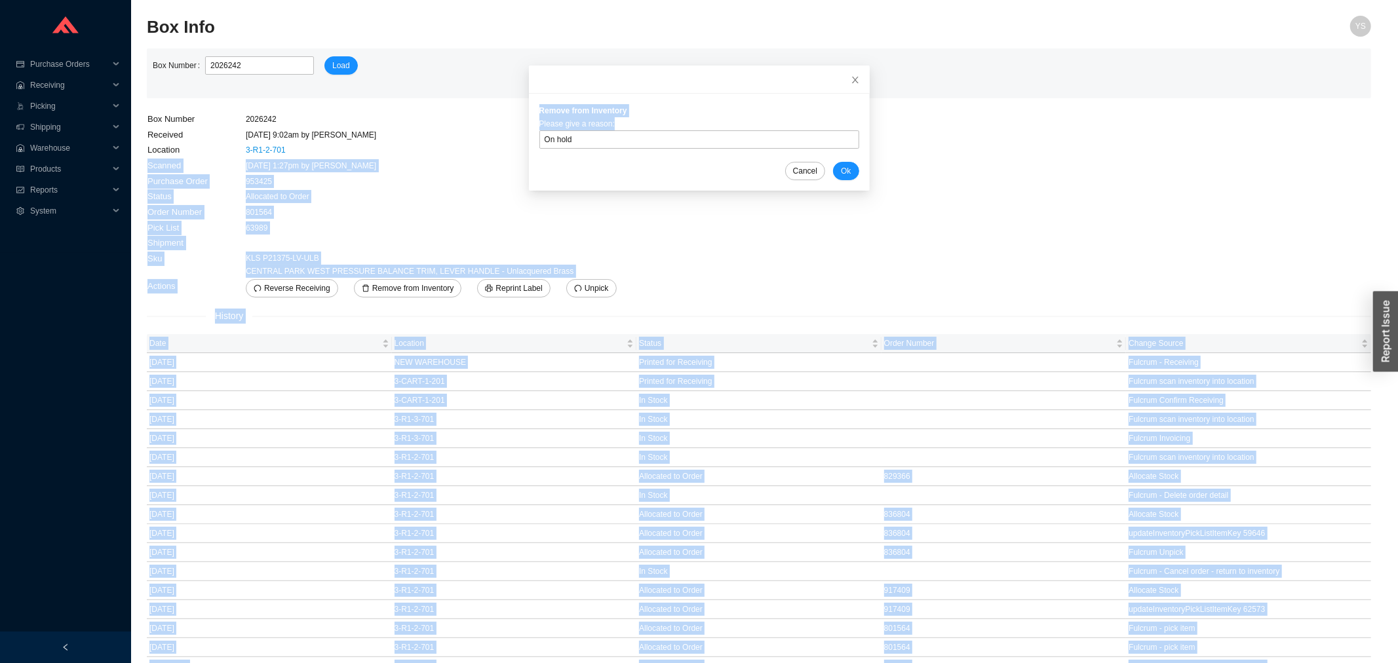
drag, startPoint x: 696, startPoint y: 148, endPoint x: 483, endPoint y: 142, distance: 213.1
click at [483, 142] on body "Purchase Orders .warehouse_svg__a{fill:none;stroke:currentColor;stroke-linecap:…" at bounding box center [693, 331] width 1387 height 663
click at [546, 141] on input "On hold" at bounding box center [699, 139] width 320 height 18
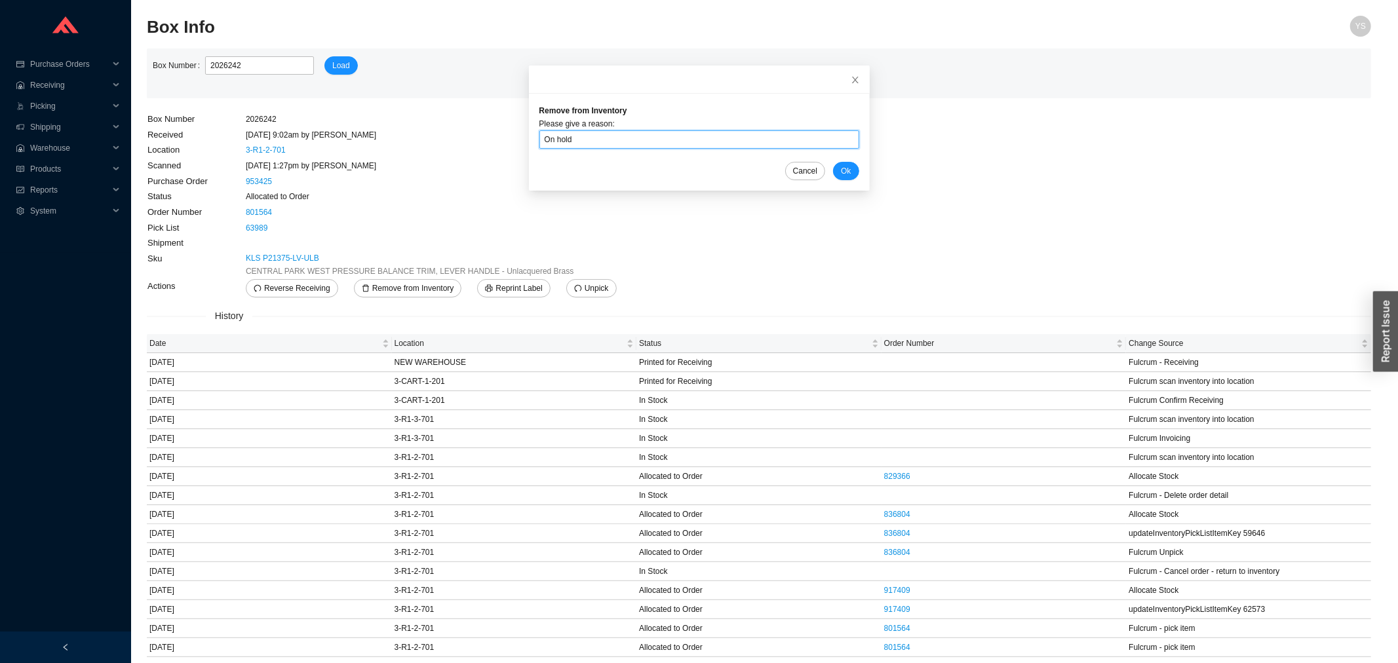
click at [548, 141] on input "On hold" at bounding box center [699, 139] width 320 height 18
type input "sent back to kalista"
click at [841, 165] on span "Ok" at bounding box center [846, 170] width 10 height 13
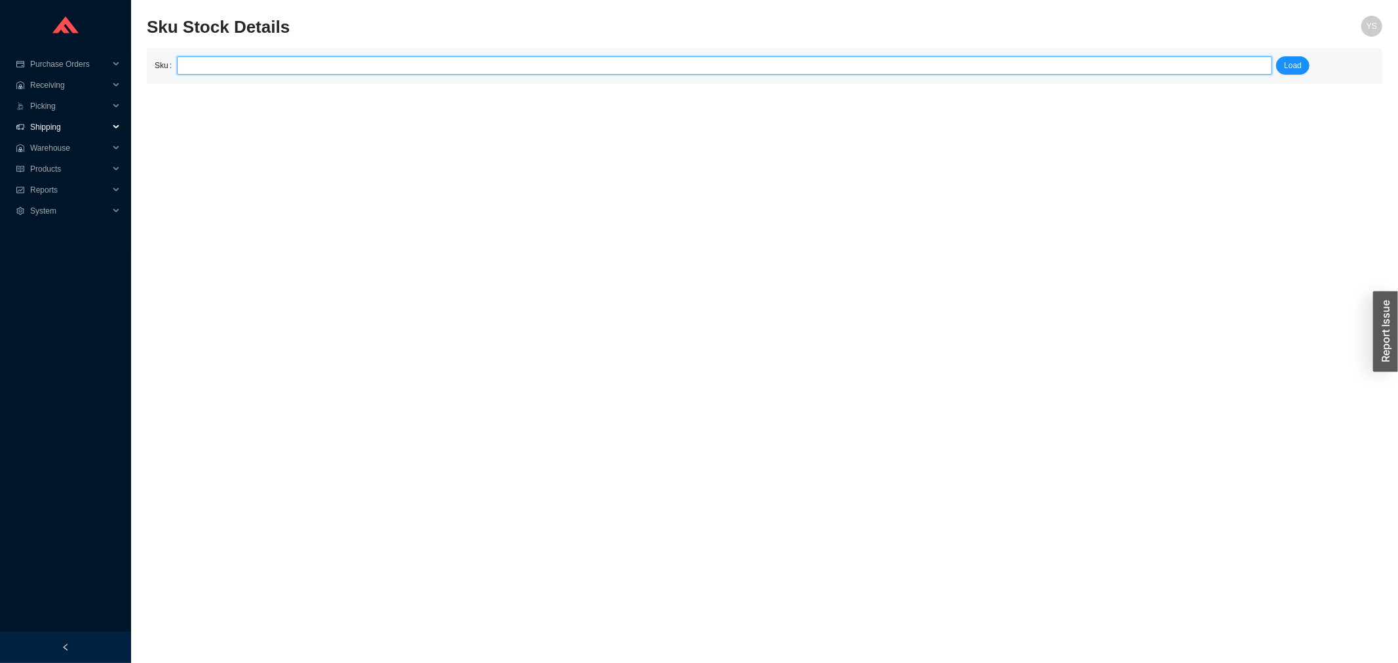
click at [58, 126] on span "Shipping" at bounding box center [69, 127] width 79 height 21
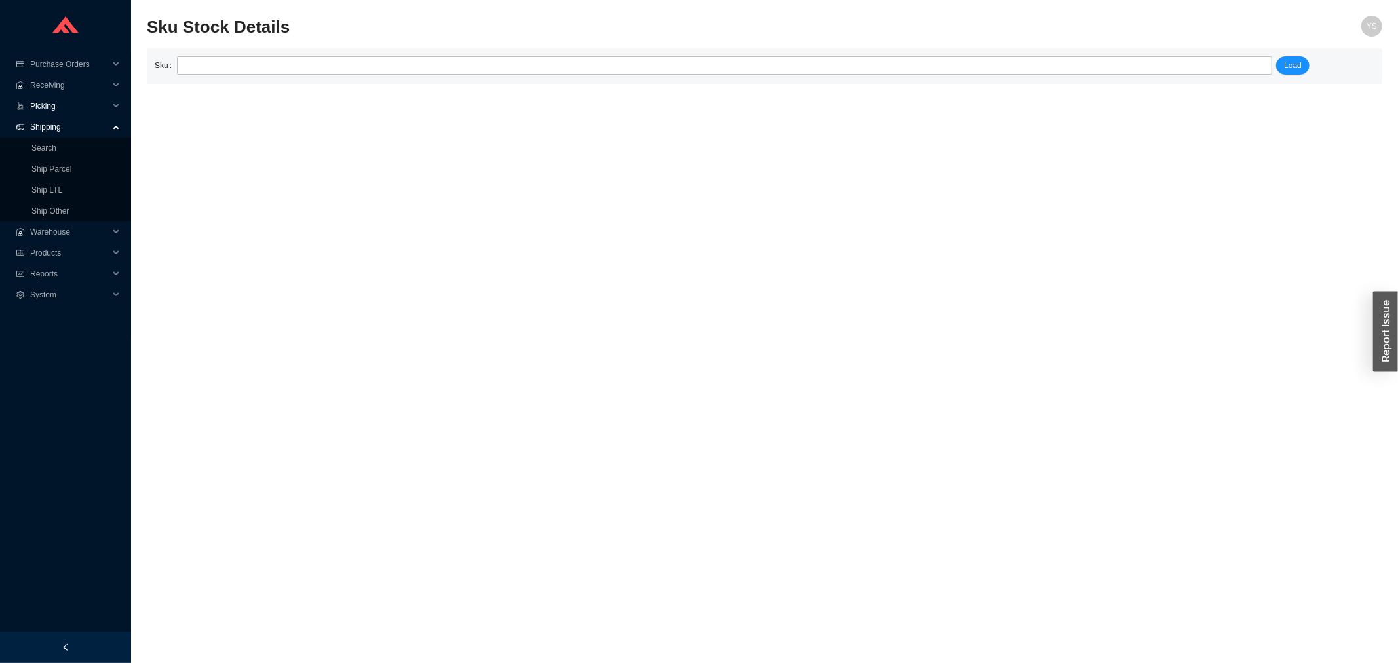
click at [50, 105] on span "Picking" at bounding box center [69, 106] width 79 height 21
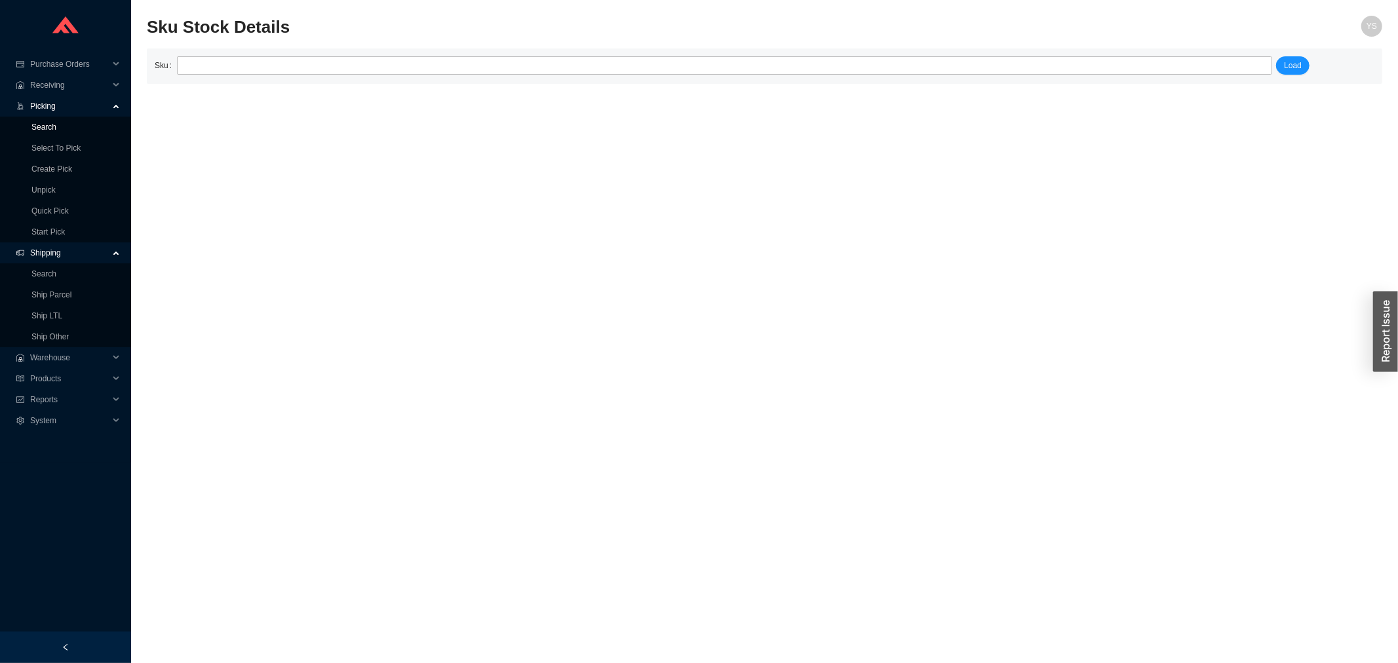
click at [54, 123] on link "Search" at bounding box center [43, 127] width 25 height 9
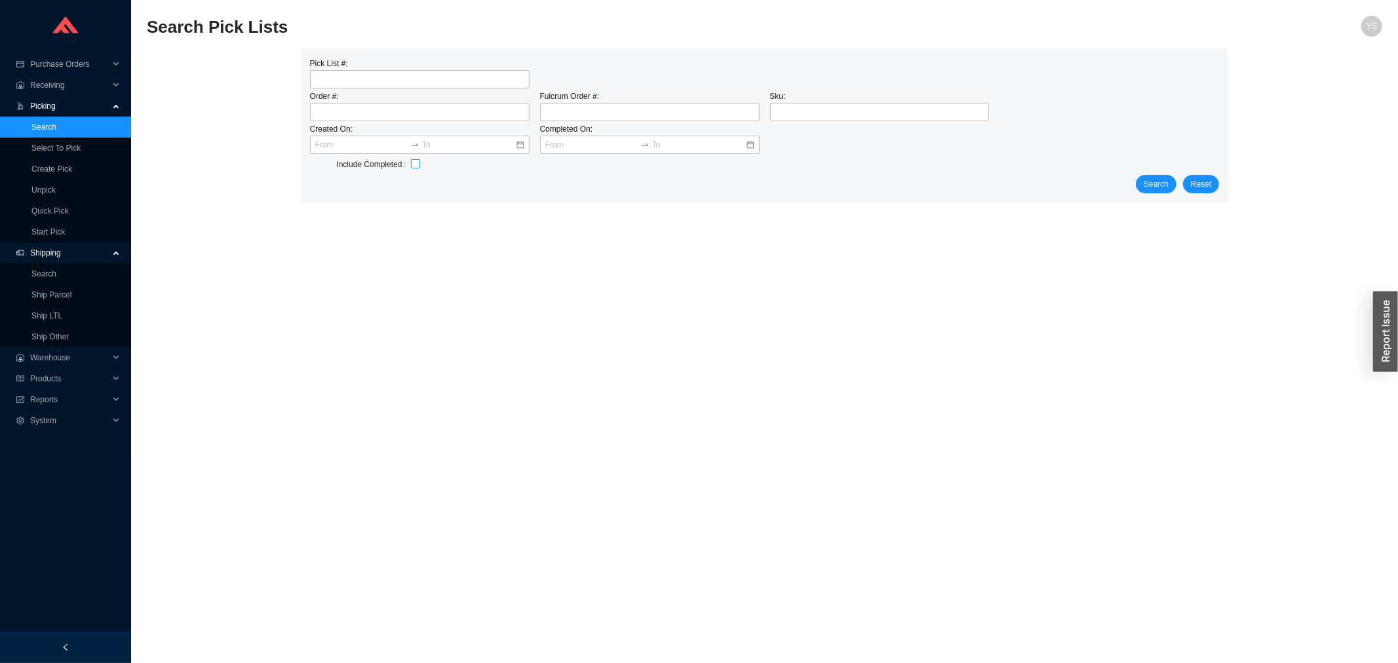
drag, startPoint x: 415, startPoint y: 166, endPoint x: 407, endPoint y: 140, distance: 27.6
click at [415, 165] on input "checkbox" at bounding box center [415, 163] width 9 height 9
checkbox input "true"
click at [363, 76] on input "tel" at bounding box center [420, 79] width 220 height 18
paste input "59646"
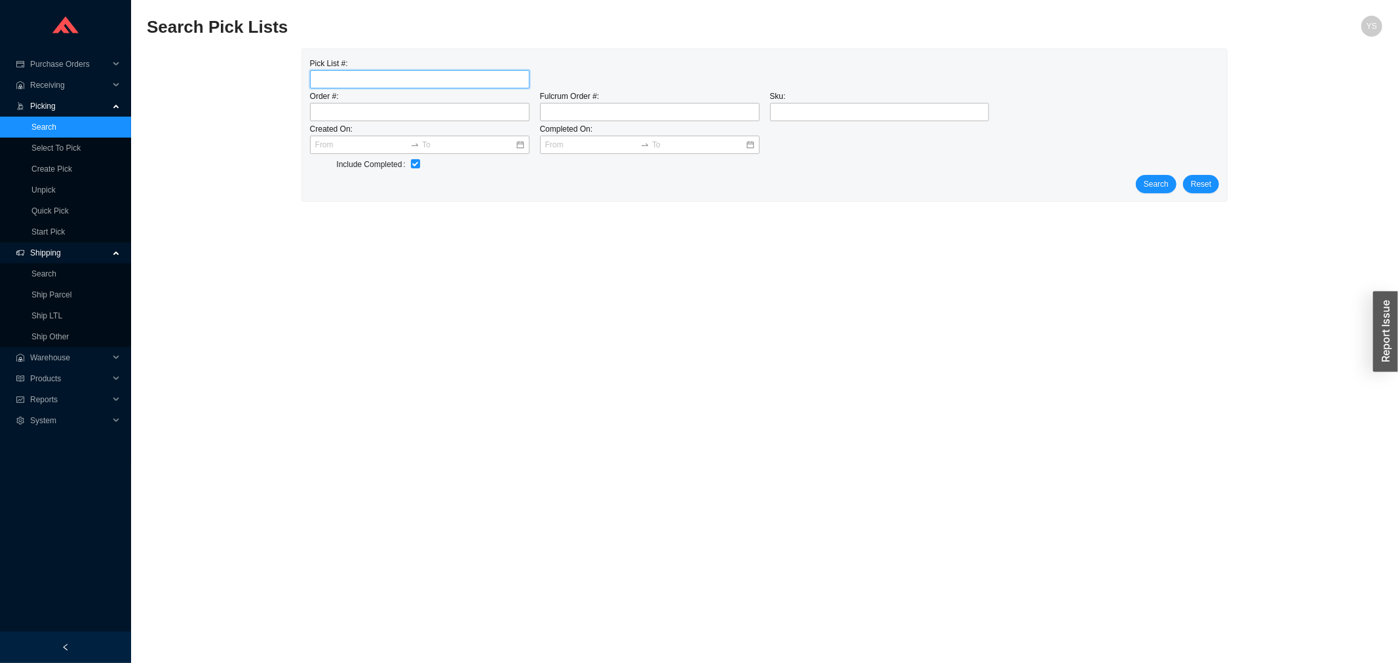
type input "59646"
click button "Search" at bounding box center [1156, 184] width 41 height 18
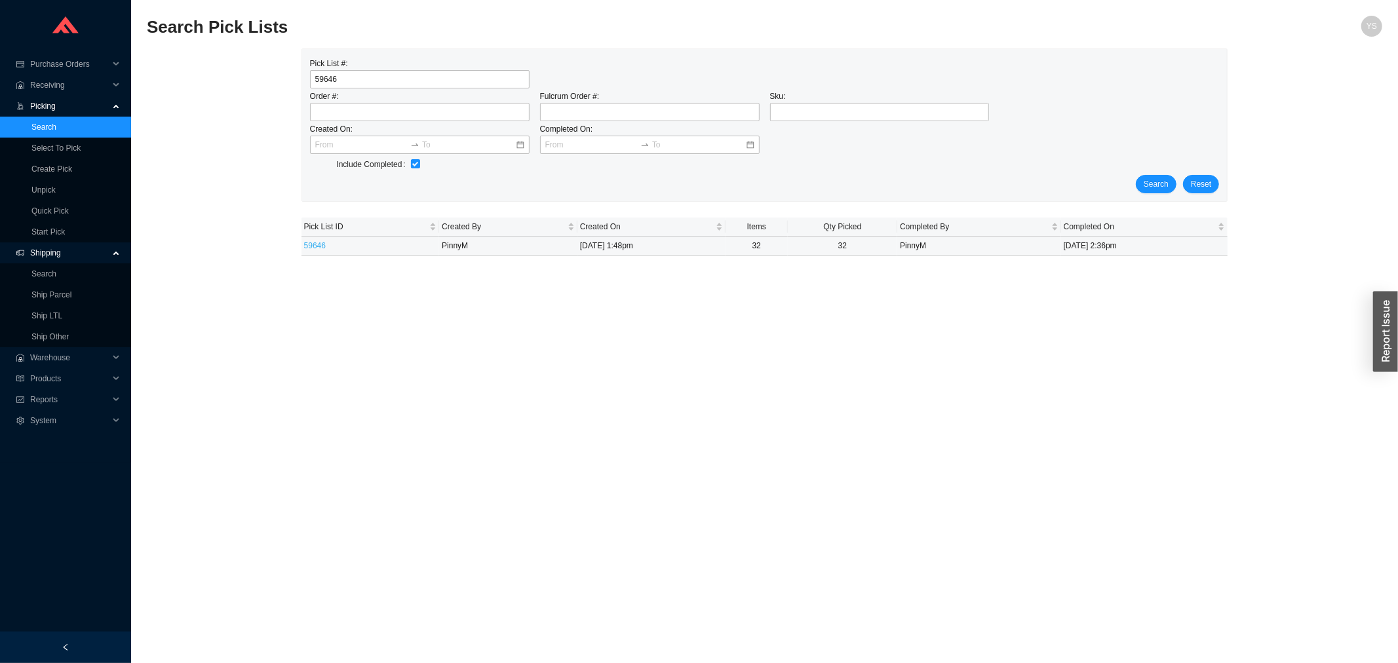
click at [315, 242] on link "59646" at bounding box center [315, 245] width 22 height 9
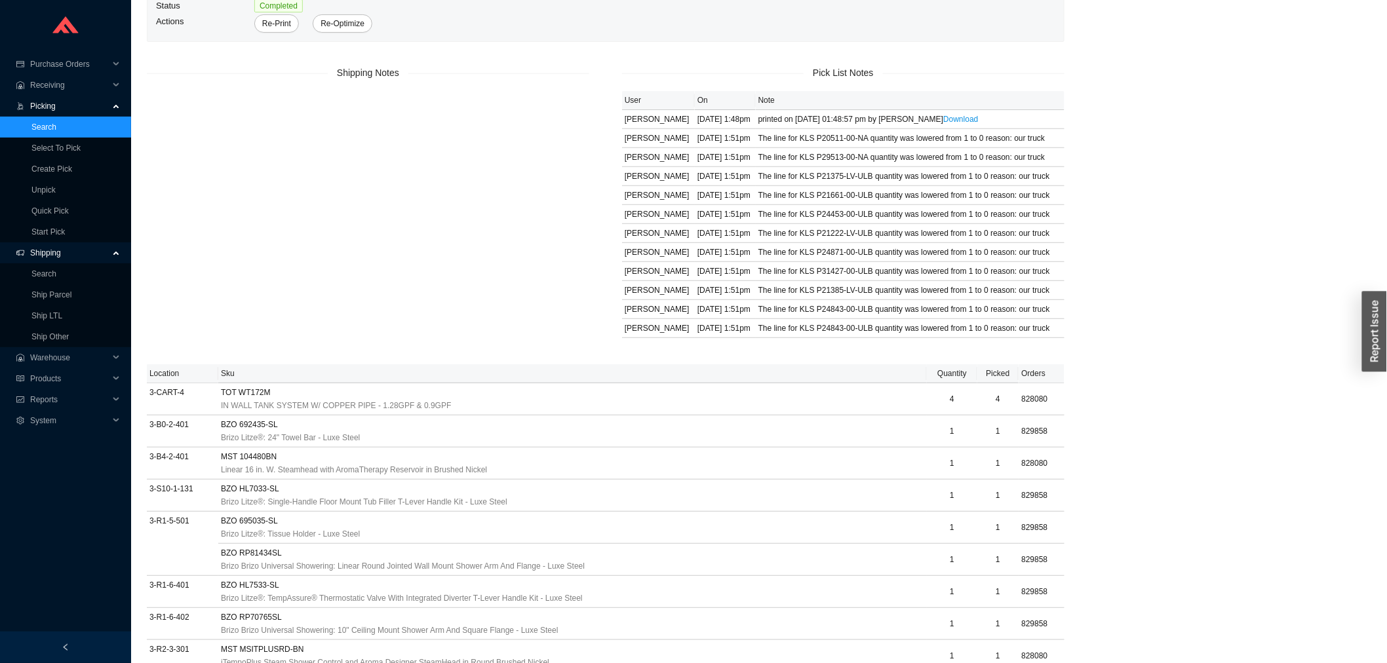
scroll to position [129, 0]
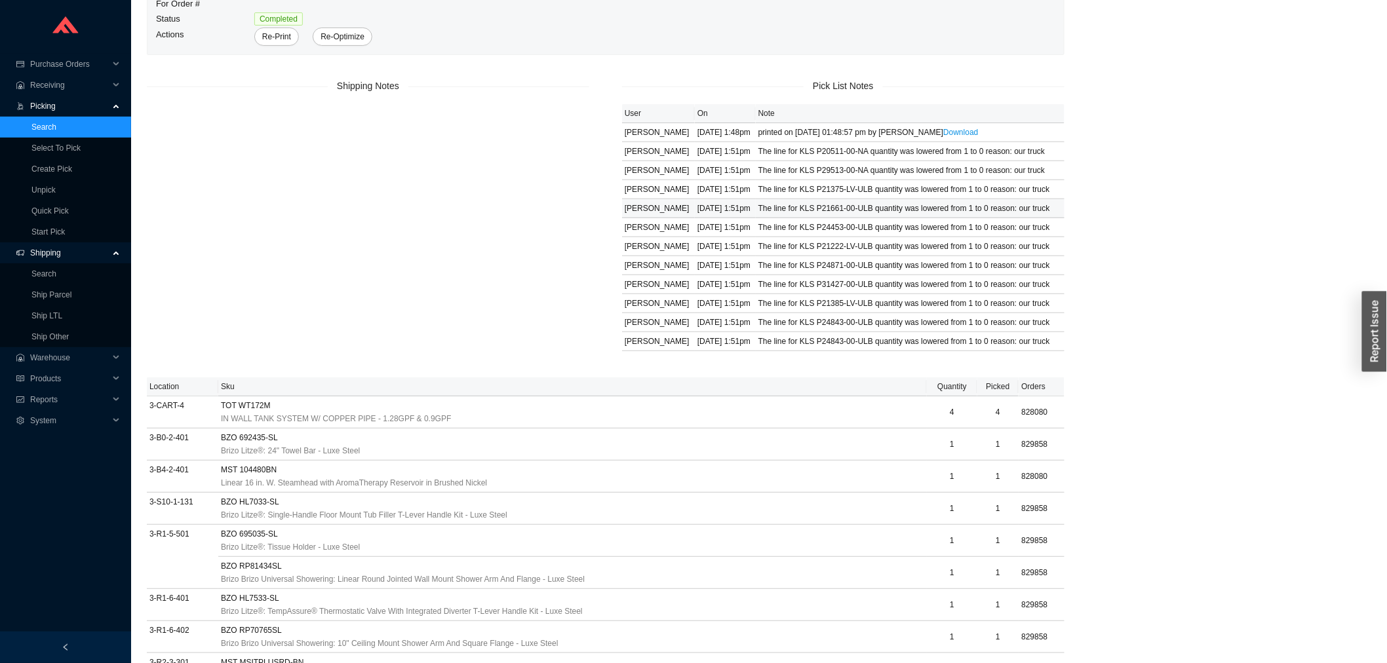
click at [832, 204] on div "The line for KLS P21661-00-ULB quantity was lowered from 1 to 0 reason: our tru…" at bounding box center [909, 208] width 303 height 13
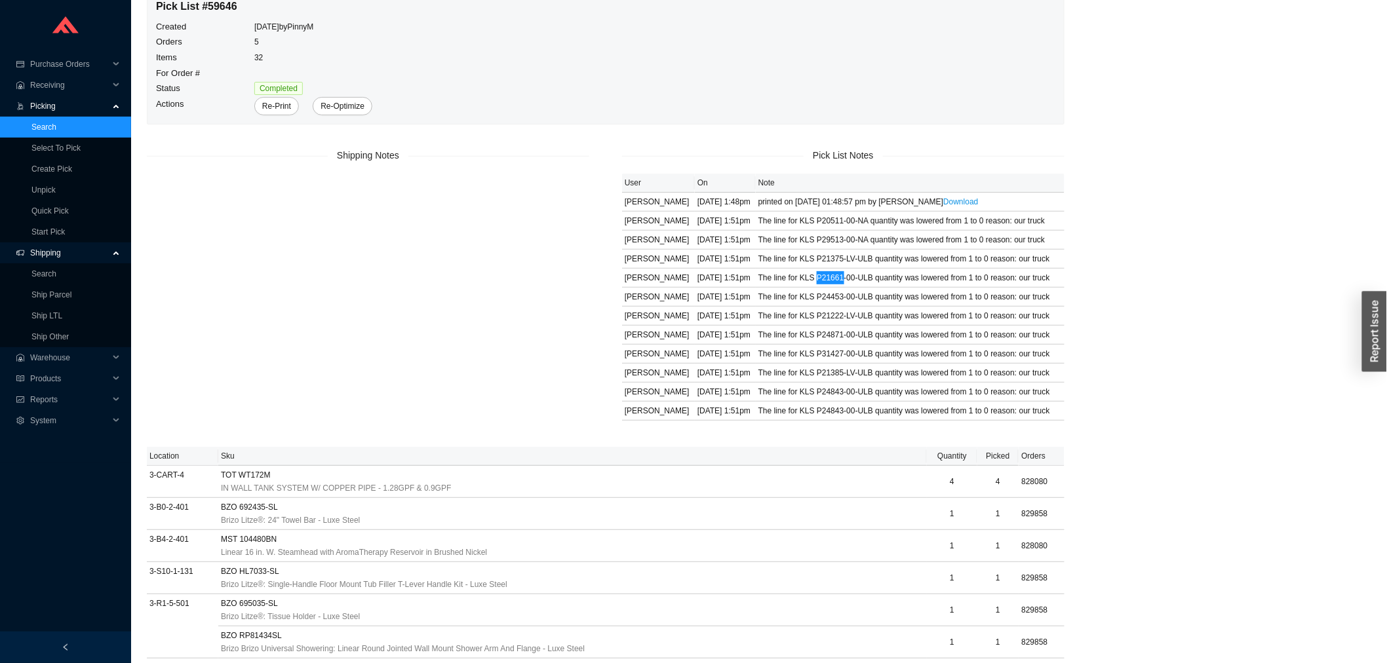
scroll to position [0, 0]
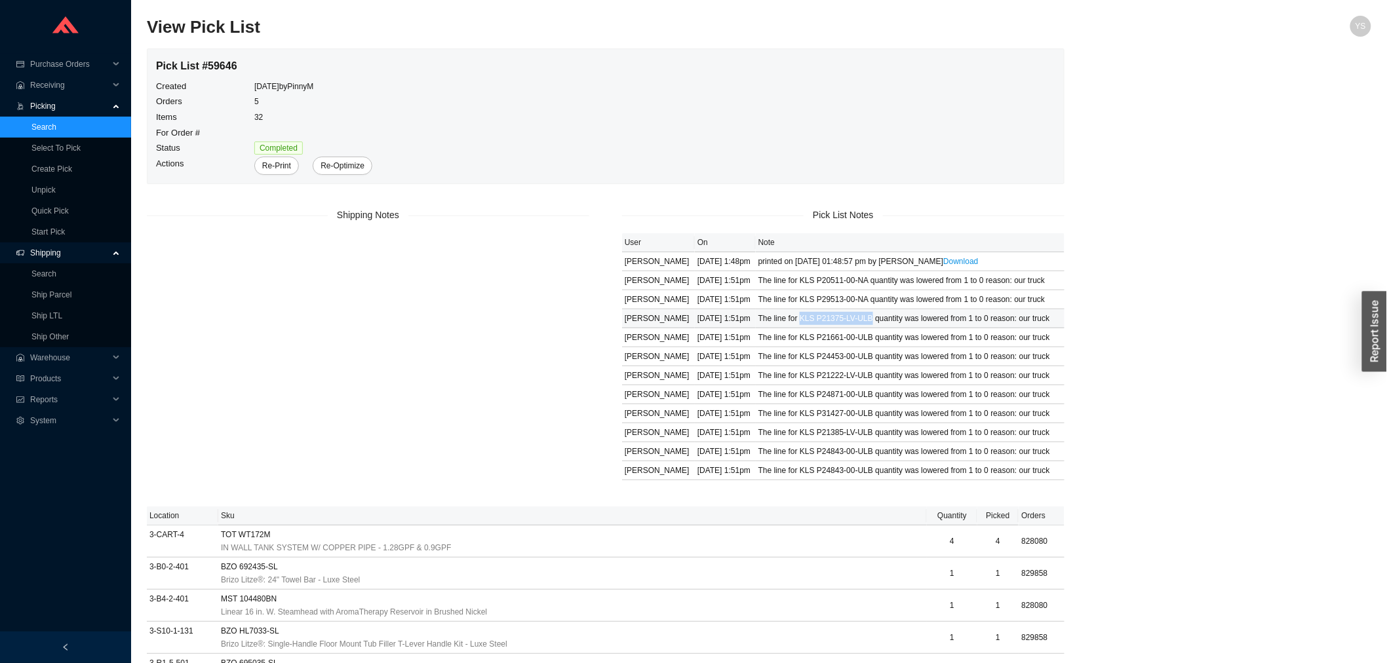
drag, startPoint x: 801, startPoint y: 318, endPoint x: 869, endPoint y: 322, distance: 68.3
click at [869, 322] on div "The line for KLS P21375-LV-ULB quantity was lowered from 1 to 0 reason: our tru…" at bounding box center [909, 318] width 303 height 13
copy div "KLS P21375-LV-ULB"
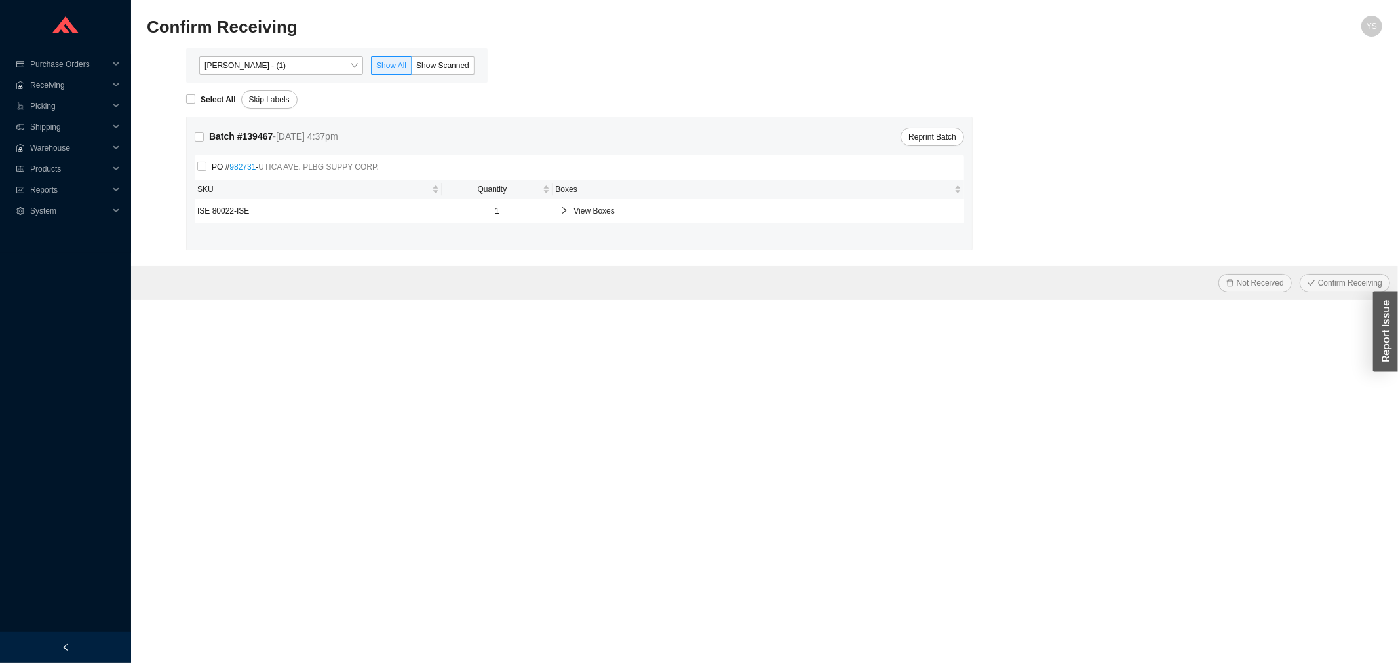
click at [273, 69] on span "[PERSON_NAME] - (1)" at bounding box center [280, 65] width 153 height 17
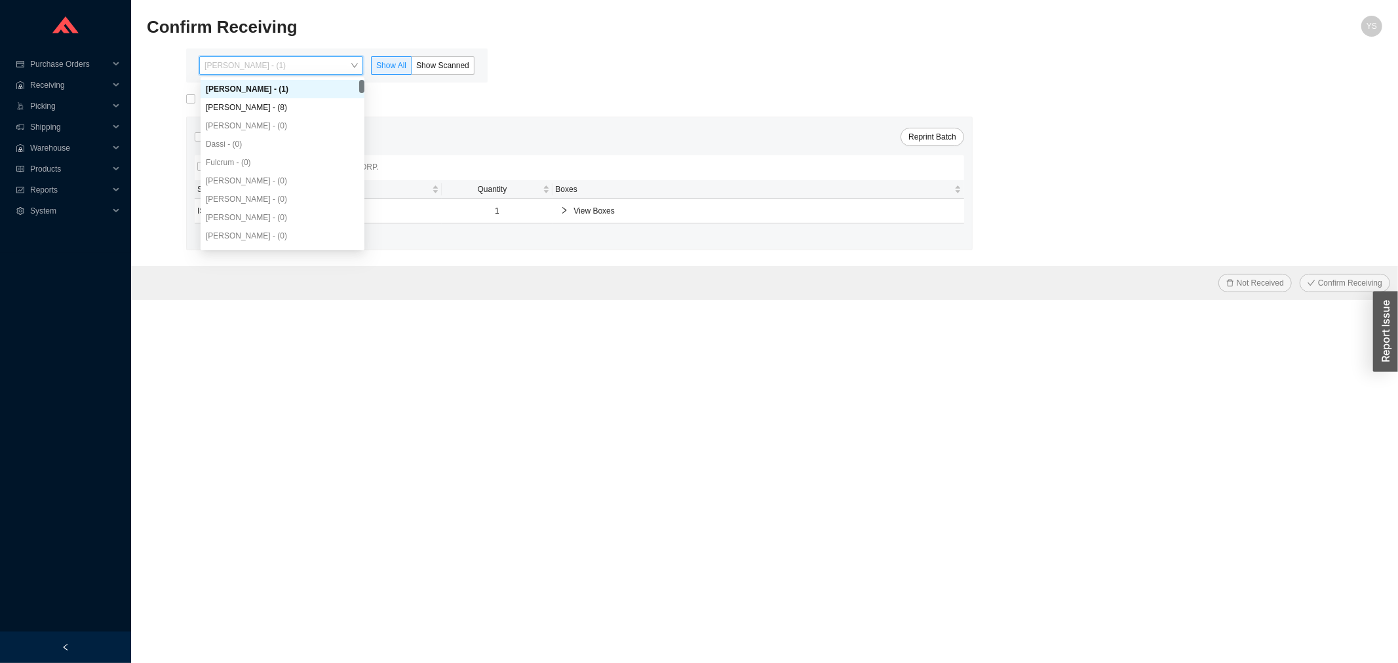
drag, startPoint x: 270, startPoint y: 92, endPoint x: 273, endPoint y: 102, distance: 9.5
click at [271, 96] on div "[PERSON_NAME] - (1)" at bounding box center [283, 89] width 164 height 18
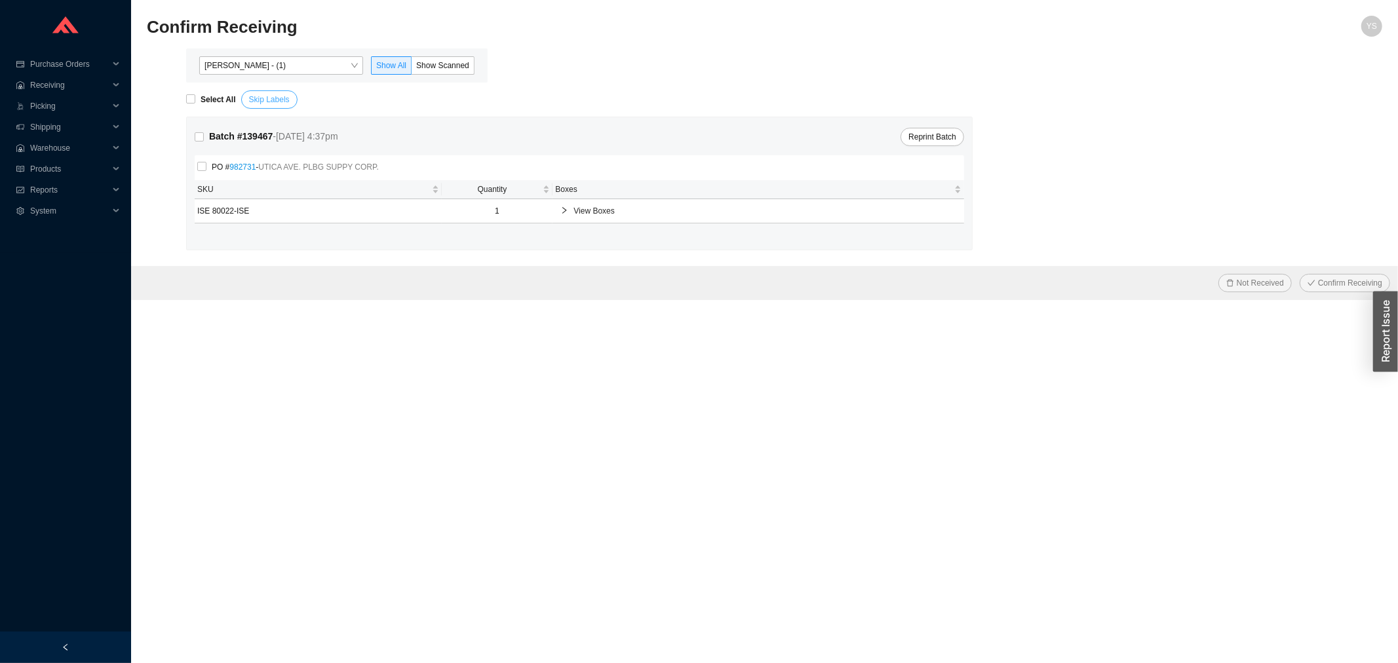
click at [273, 102] on span "Skip Labels" at bounding box center [269, 99] width 41 height 13
click at [472, 68] on label "Show Scanned" at bounding box center [443, 65] width 63 height 18
click at [412, 68] on input "Show Scanned" at bounding box center [412, 68] width 0 height 0
click at [211, 92] on div "Select All" at bounding box center [213, 99] width 55 height 18
click at [208, 95] on strong "Select All" at bounding box center [218, 99] width 35 height 9
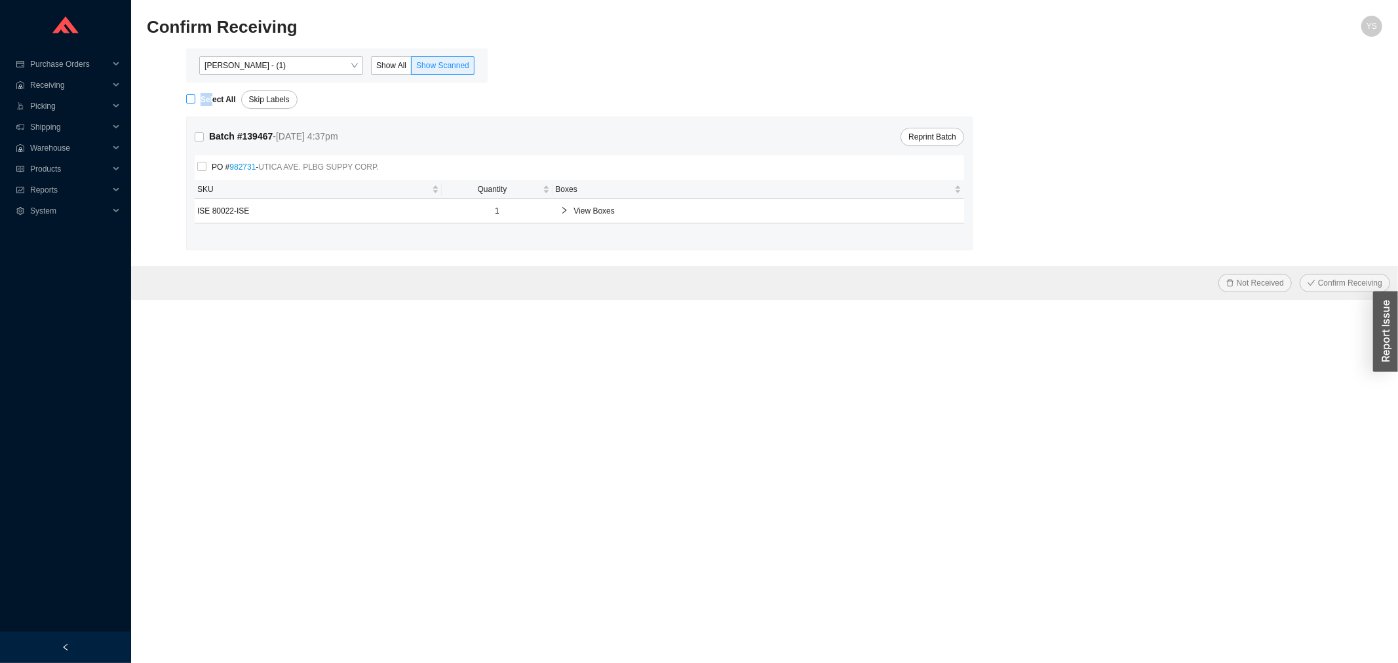
click at [195, 94] on input "Select All" at bounding box center [190, 98] width 9 height 9
checkbox input "true"
click at [1352, 277] on span "Confirm Receiving" at bounding box center [1350, 283] width 64 height 13
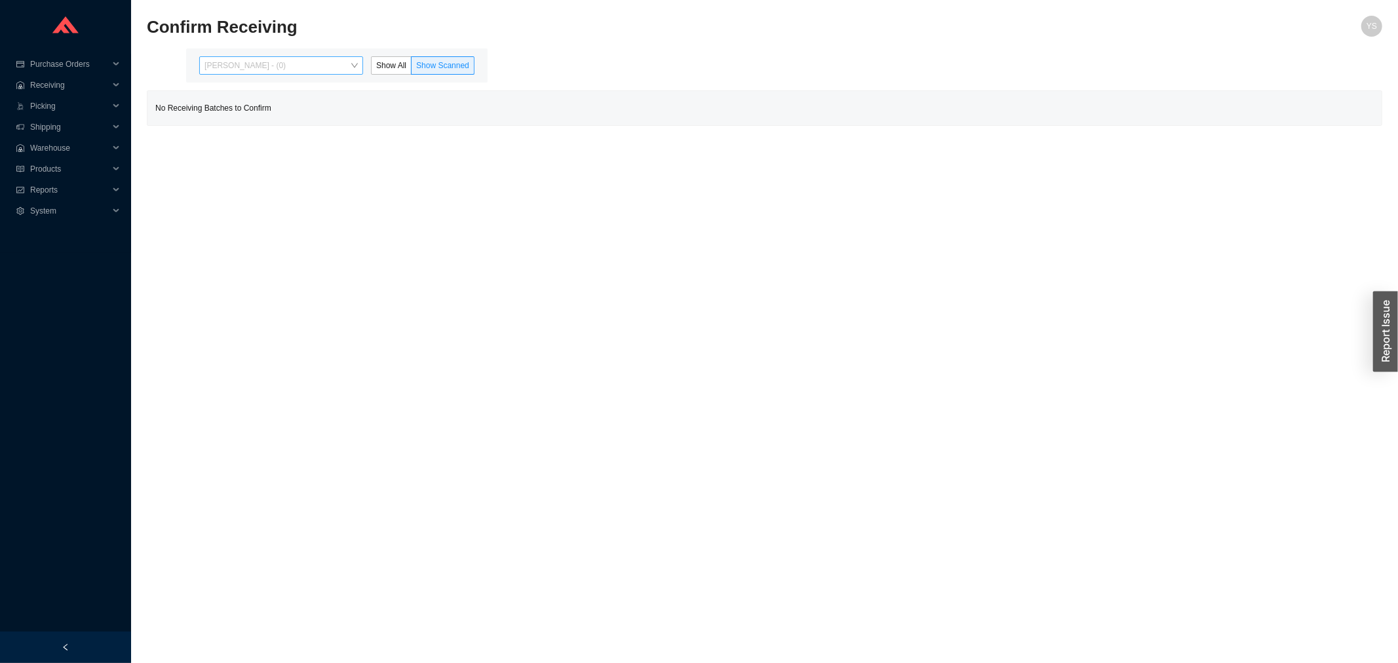
click at [284, 62] on span "Yossi Siff - (0)" at bounding box center [280, 65] width 153 height 17
click at [287, 102] on div "Angel Negron - (8)" at bounding box center [283, 107] width 164 height 18
click at [455, 71] on label "Show Scanned" at bounding box center [443, 65] width 63 height 18
click at [412, 68] on input "Show Scanned" at bounding box center [412, 68] width 0 height 0
click at [56, 194] on span "Reports" at bounding box center [69, 190] width 79 height 21
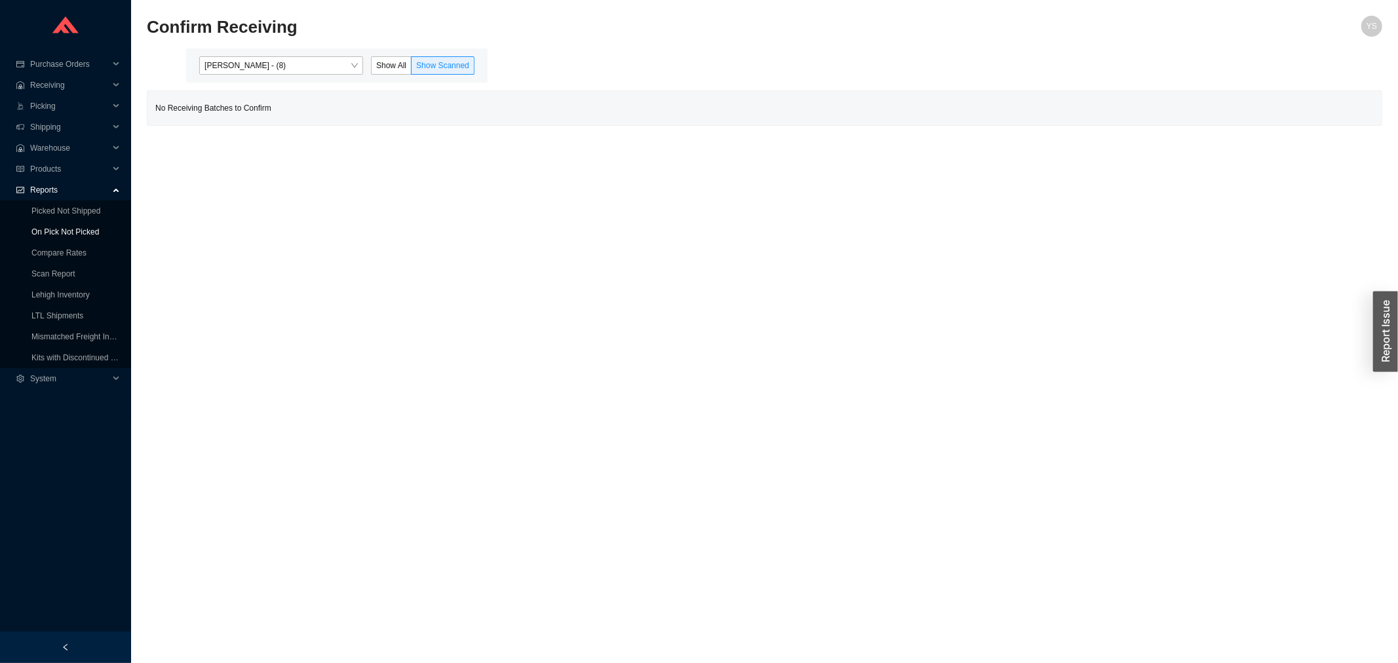
click at [41, 237] on link "On Pick Not Picked" at bounding box center [64, 231] width 67 height 9
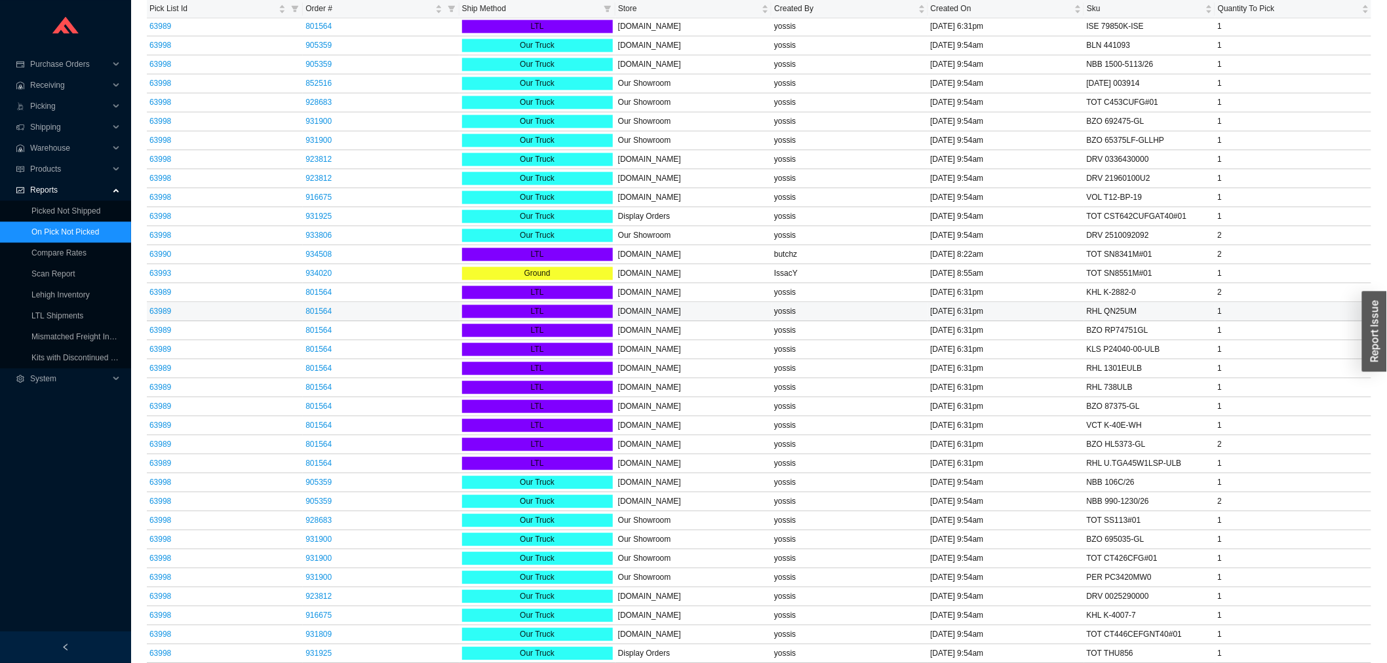
scroll to position [1172, 0]
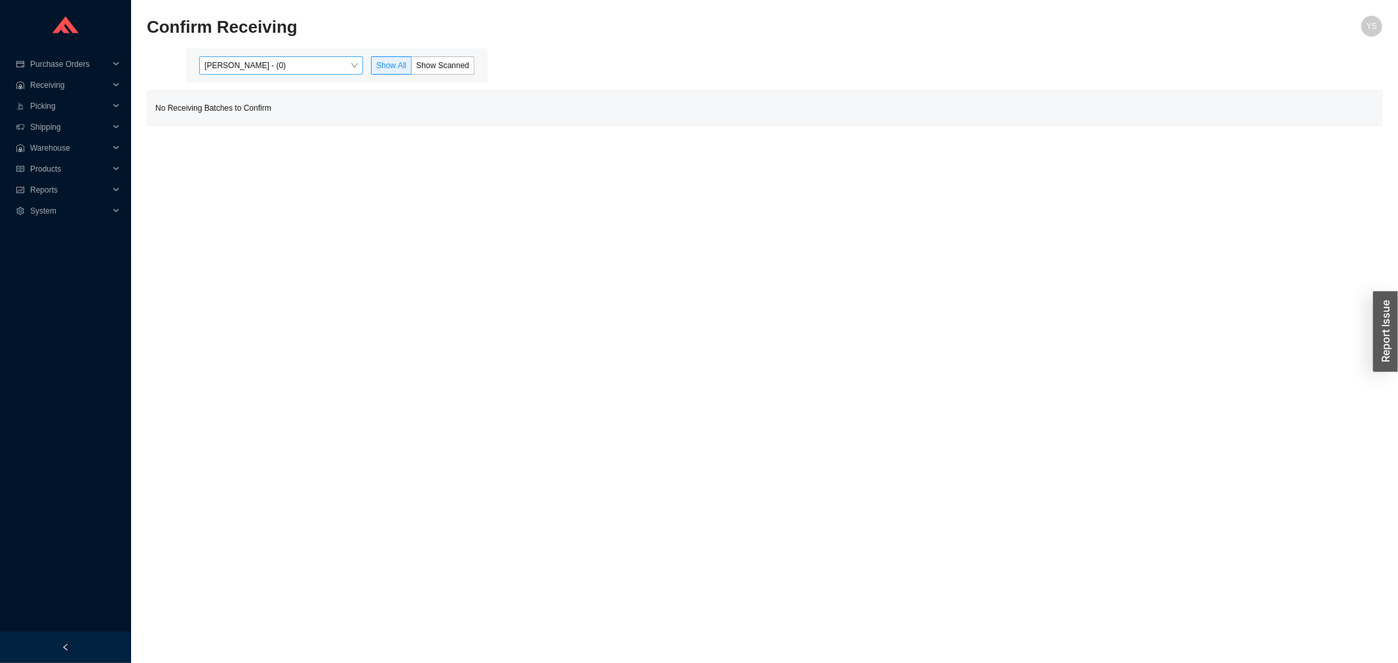
click at [345, 64] on span "Yossi Siff - (0)" at bounding box center [280, 65] width 153 height 17
click at [286, 111] on div "Angel Negron - (8)" at bounding box center [282, 108] width 153 height 12
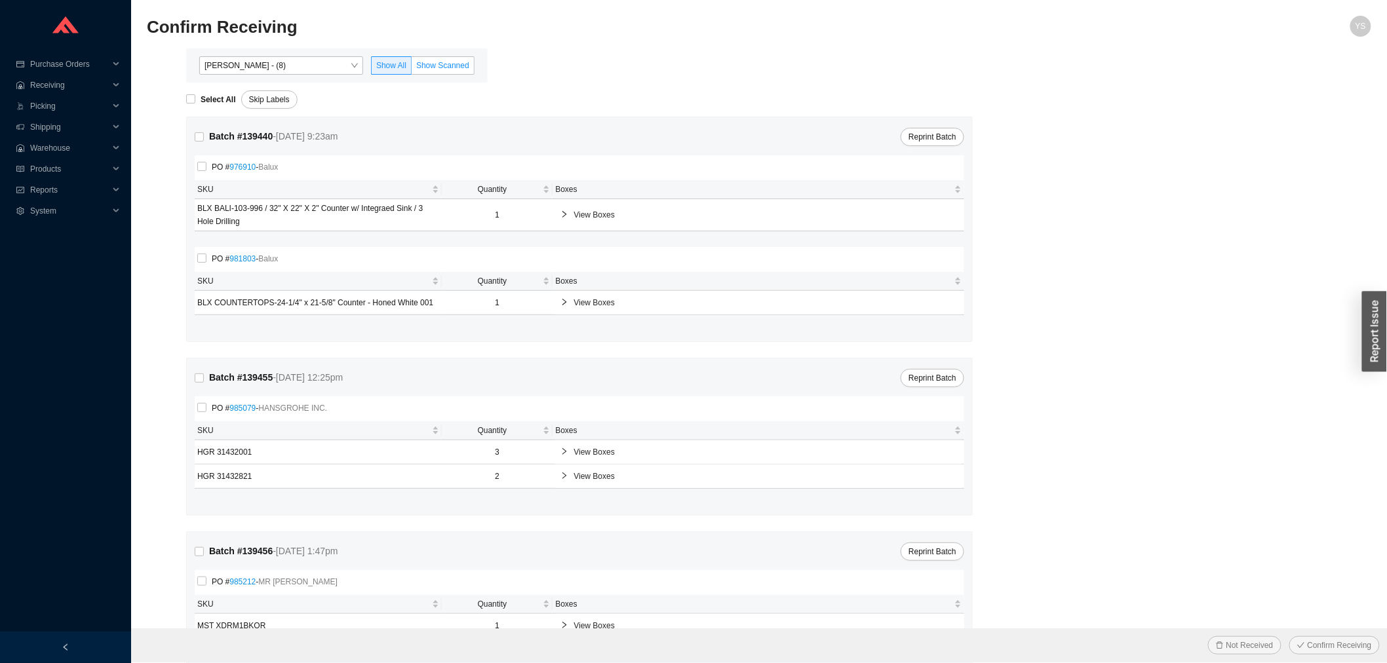
click at [433, 62] on span "Show Scanned" at bounding box center [442, 65] width 53 height 9
click at [412, 68] on input "Show Scanned" at bounding box center [412, 68] width 0 height 0
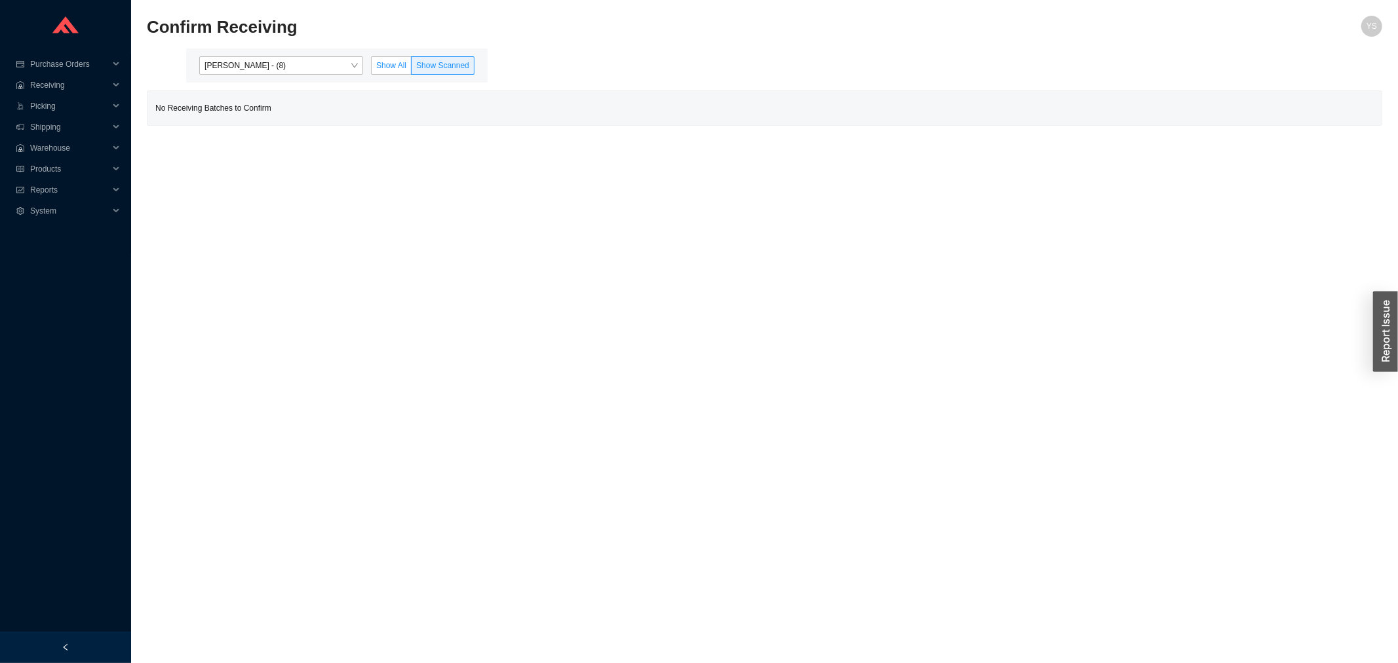
click at [398, 61] on span "Show All" at bounding box center [391, 65] width 30 height 9
click at [372, 68] on input "Show All" at bounding box center [372, 68] width 0 height 0
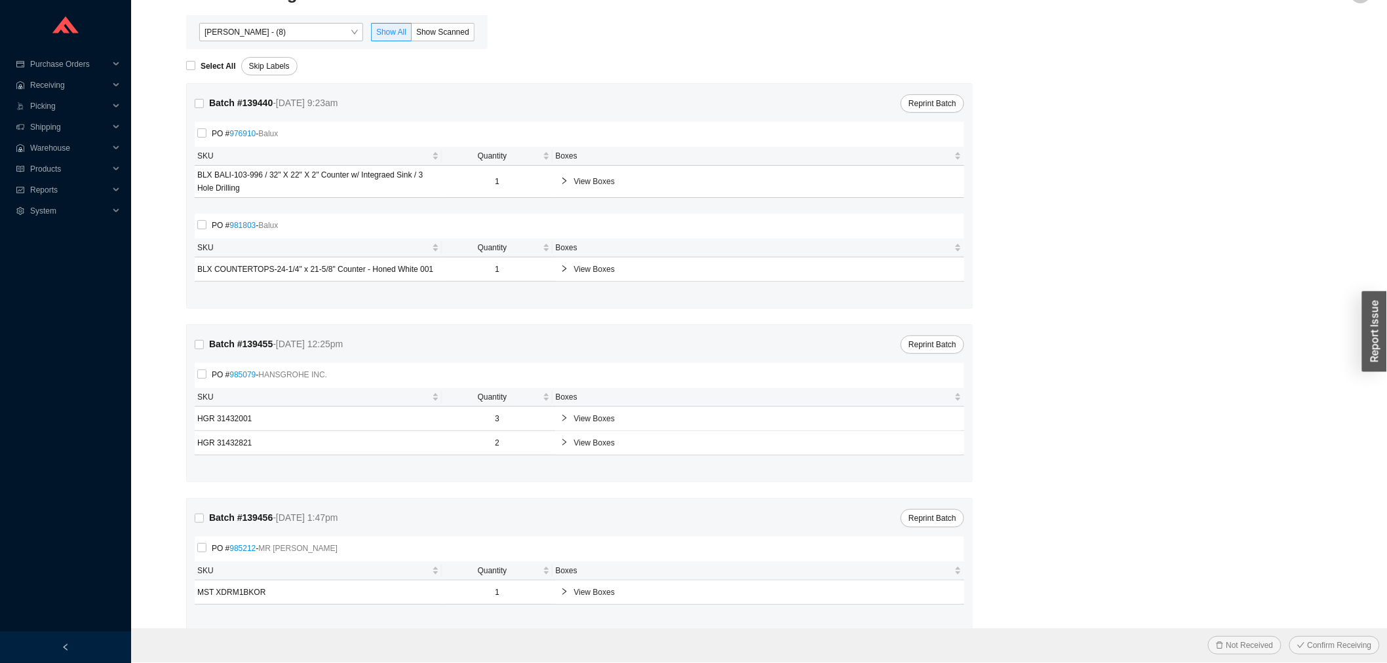
scroll to position [52, 0]
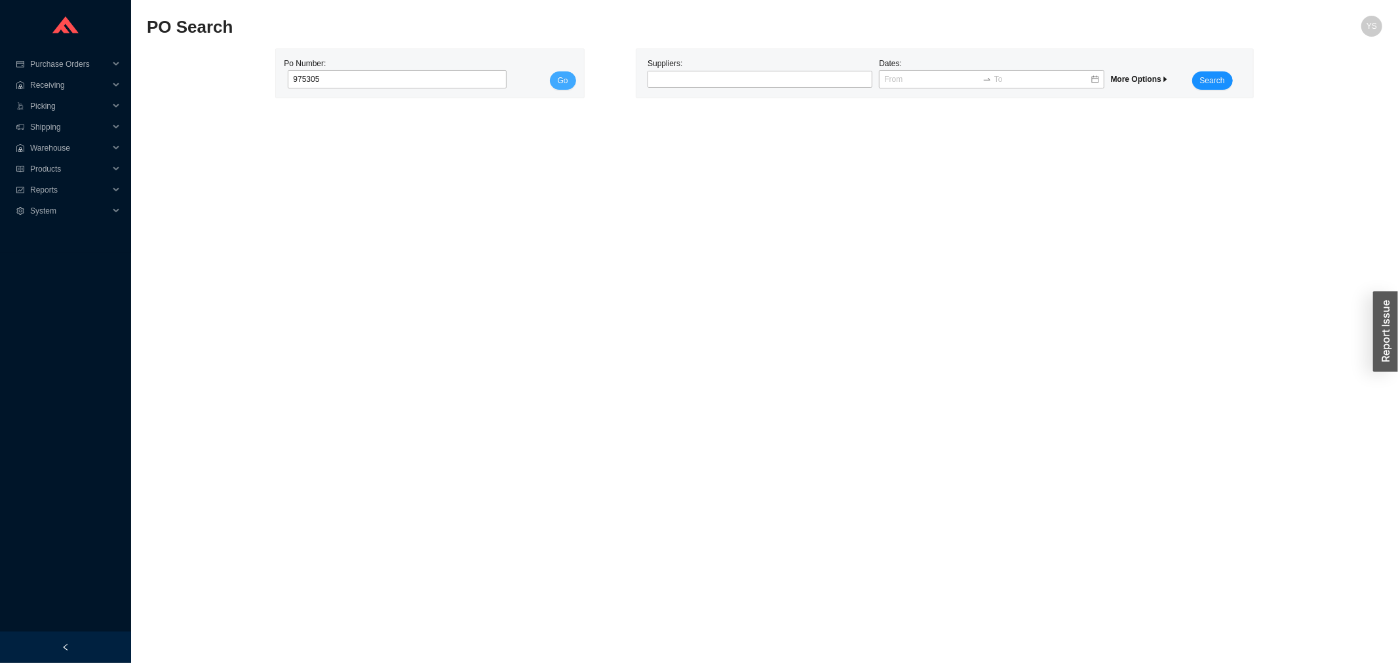
type input "975305"
click at [566, 79] on span "Go" at bounding box center [563, 80] width 10 height 13
click at [81, 105] on span "Picking" at bounding box center [69, 106] width 79 height 21
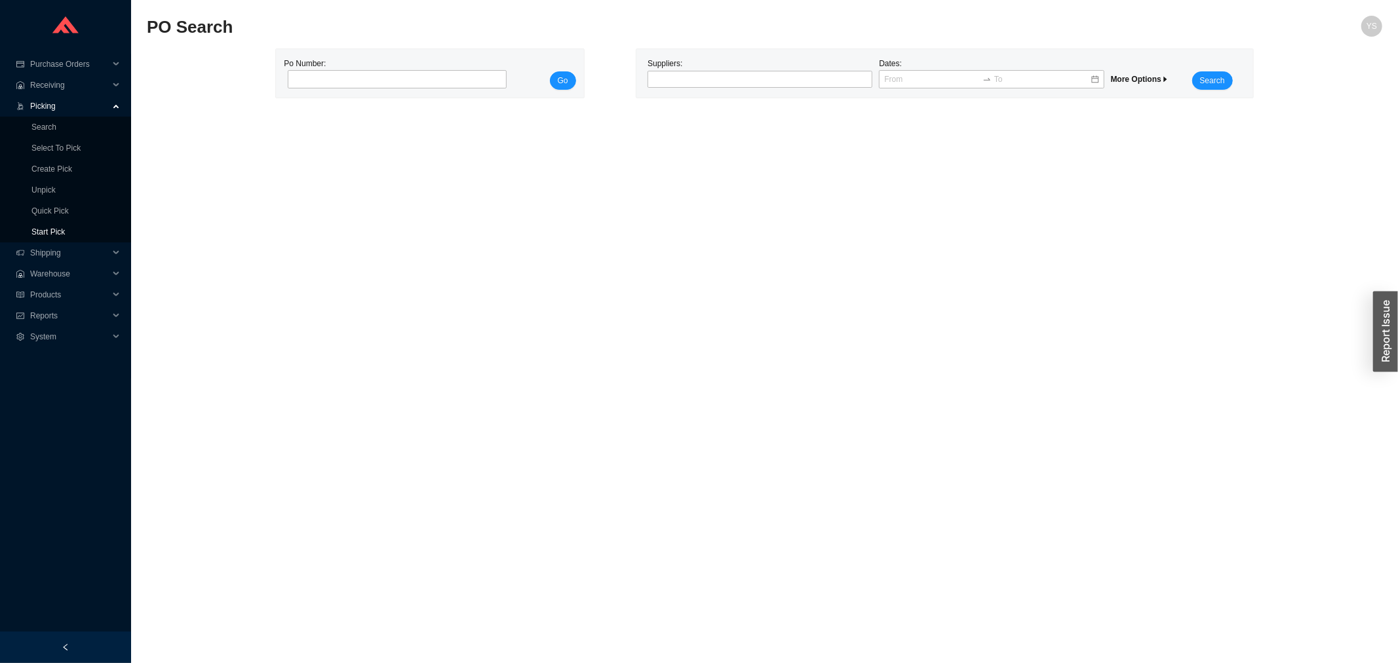
click at [60, 227] on link "Start Pick" at bounding box center [47, 231] width 33 height 9
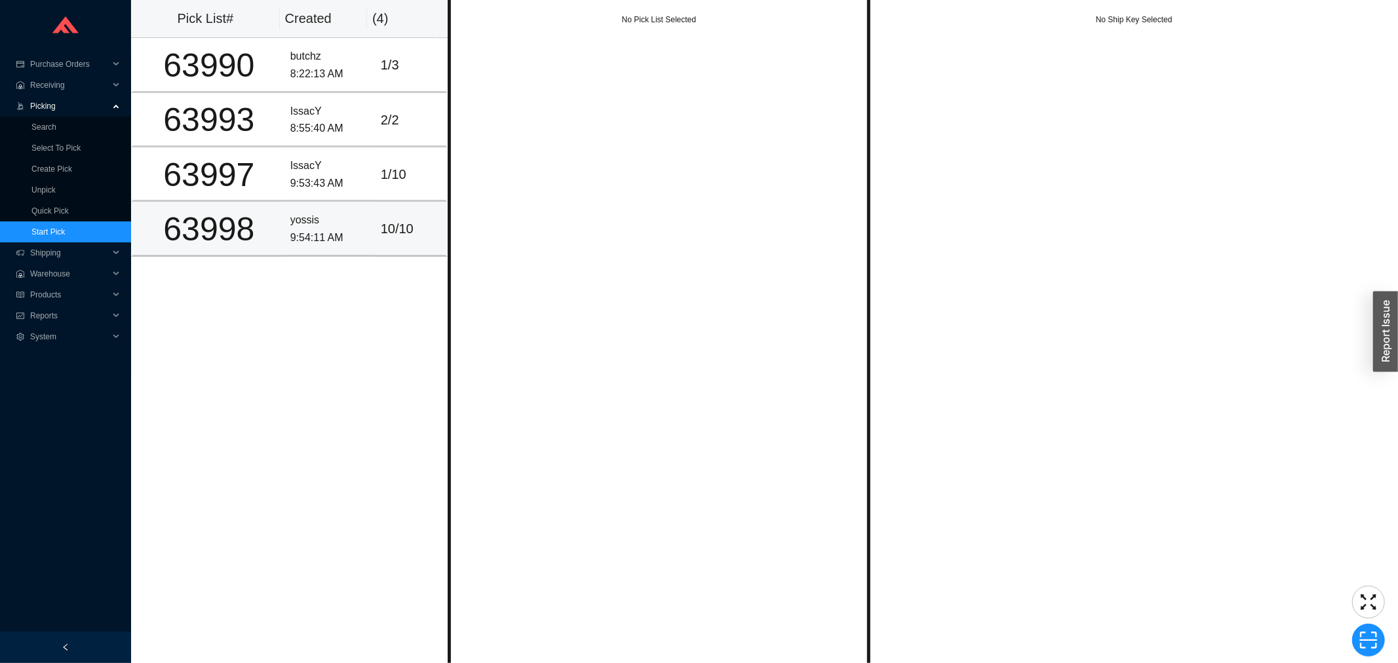
click at [285, 241] on td "yossis 9:54:11 AM" at bounding box center [330, 229] width 90 height 54
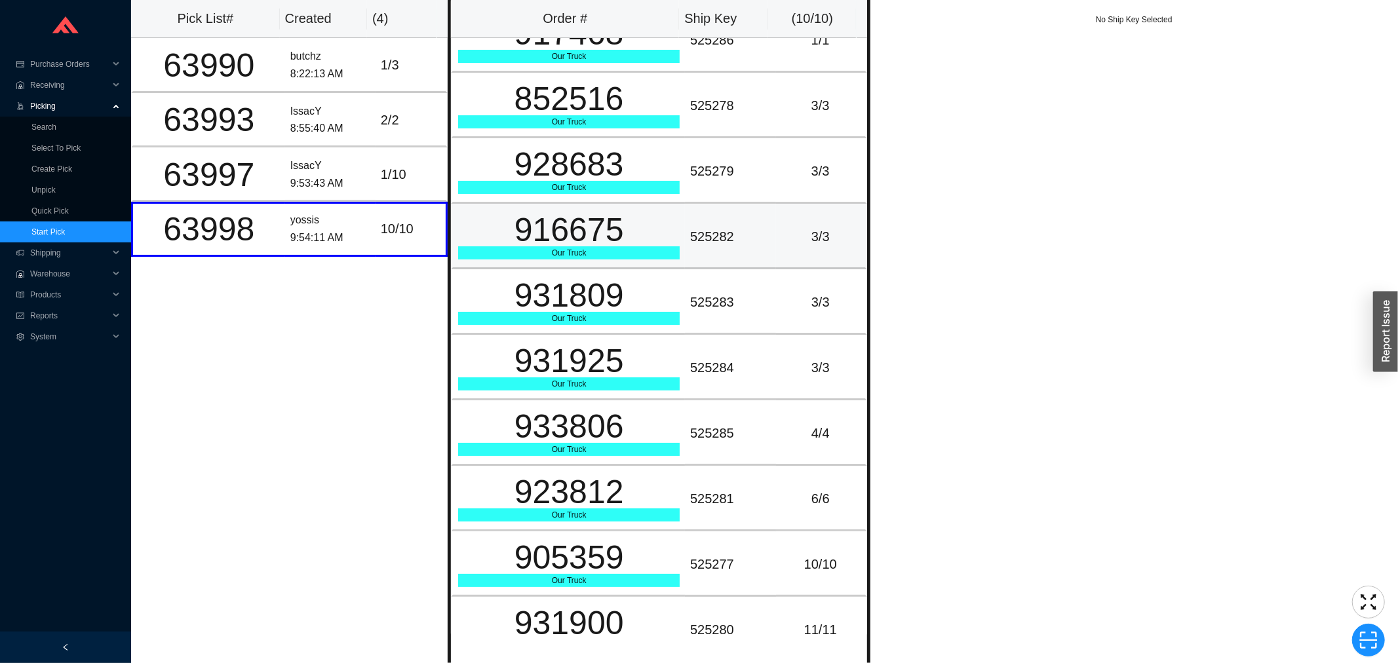
scroll to position [48, 0]
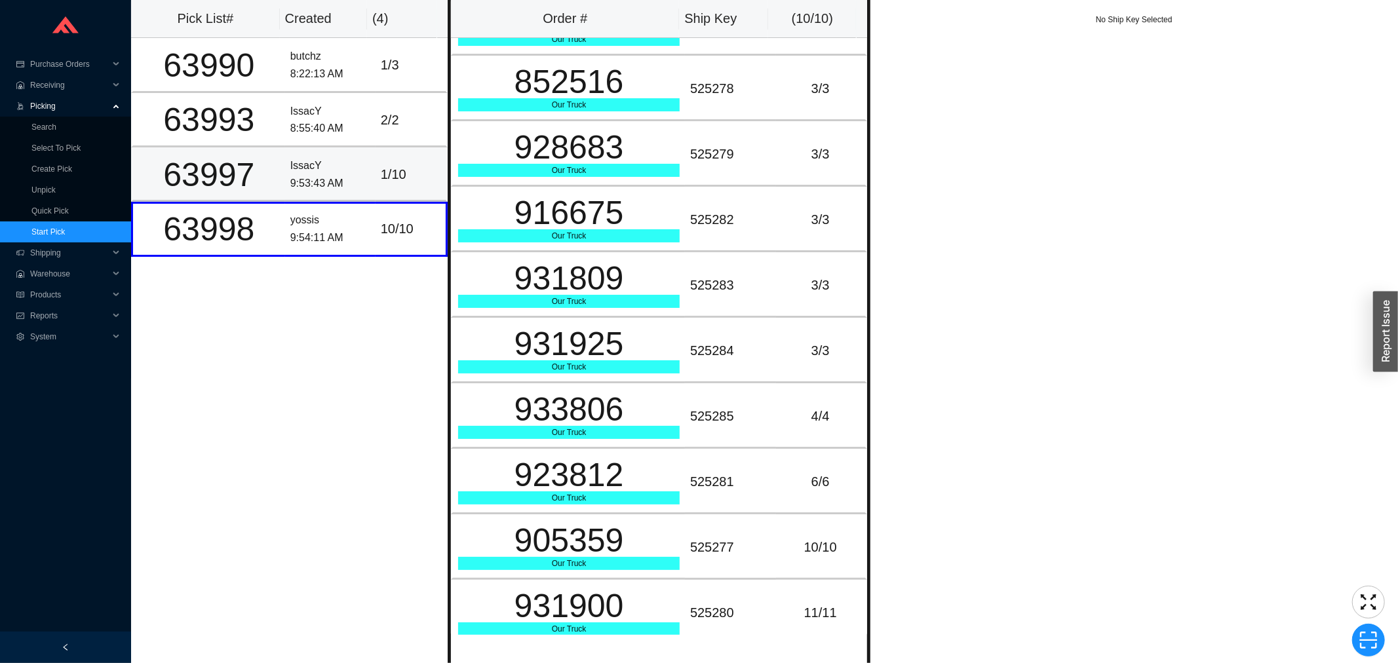
click at [316, 175] on div "9:53:43 AM" at bounding box center [330, 184] width 80 height 18
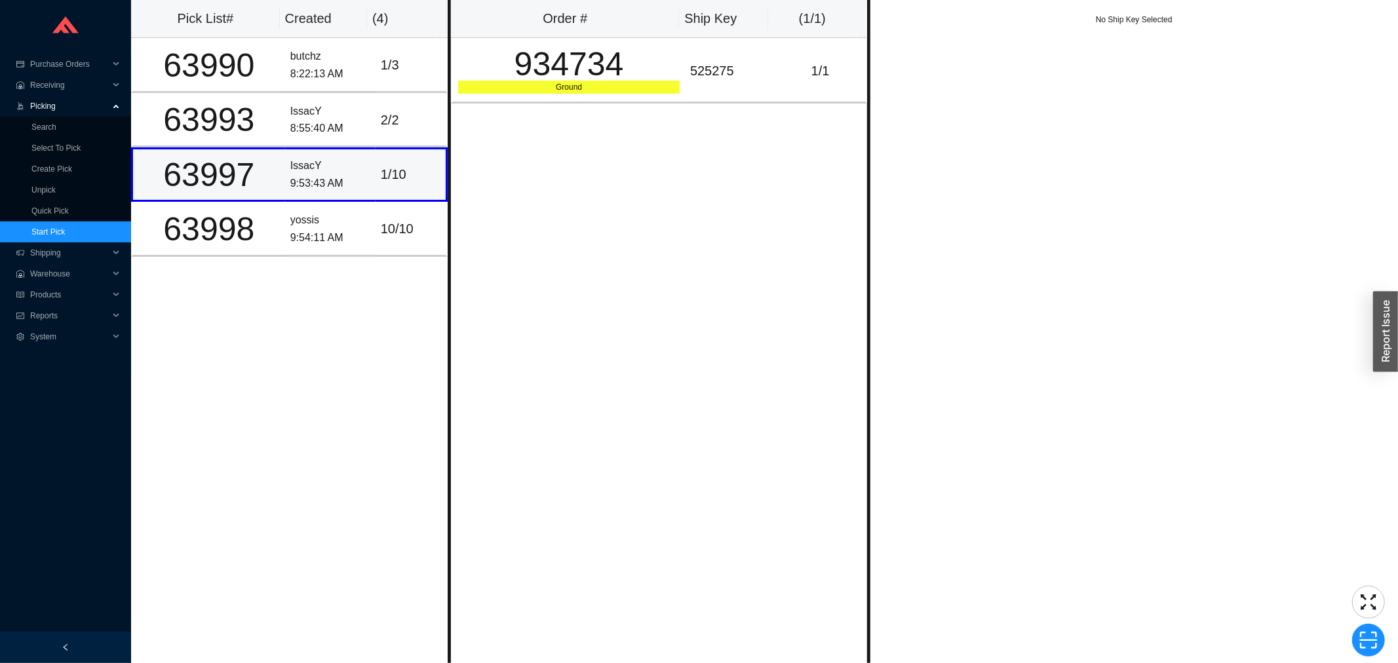
scroll to position [0, 0]
